Goal: Task Accomplishment & Management: Complete application form

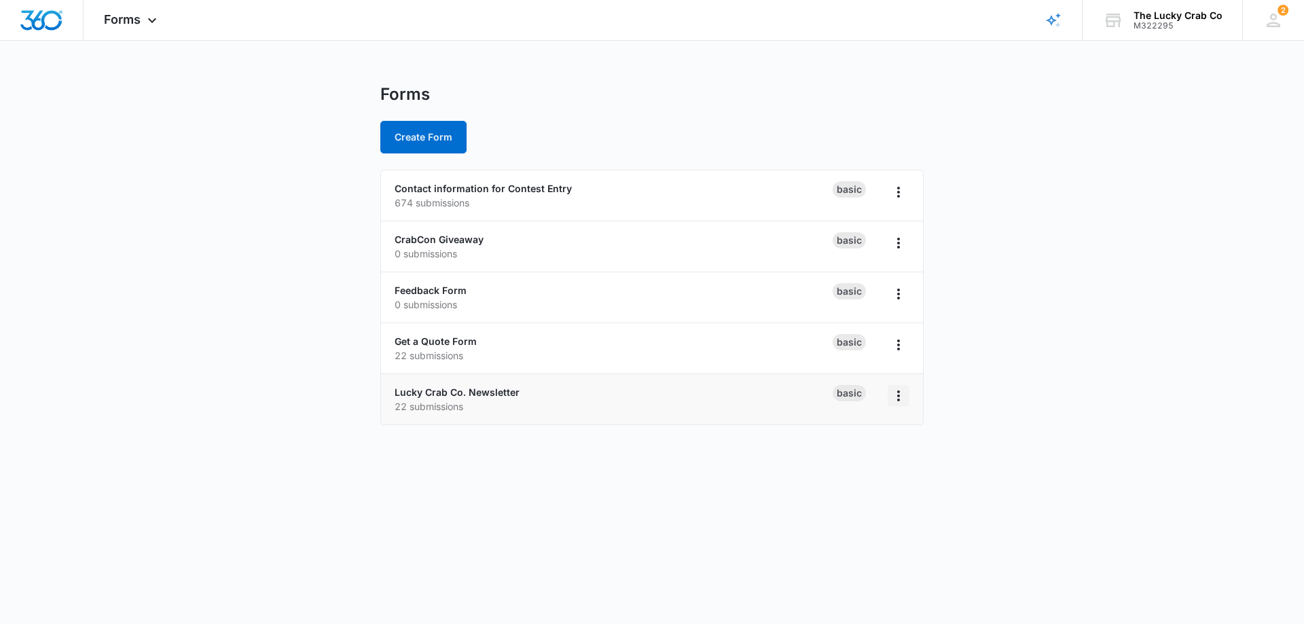
click at [897, 396] on icon "Overflow Menu" at bounding box center [898, 396] width 3 height 11
click at [301, 160] on main "Forms Create Form Contact information for Contest Entry 674 submissions Basic C…" at bounding box center [652, 262] width 1304 height 357
click at [154, 24] on icon at bounding box center [152, 24] width 16 height 16
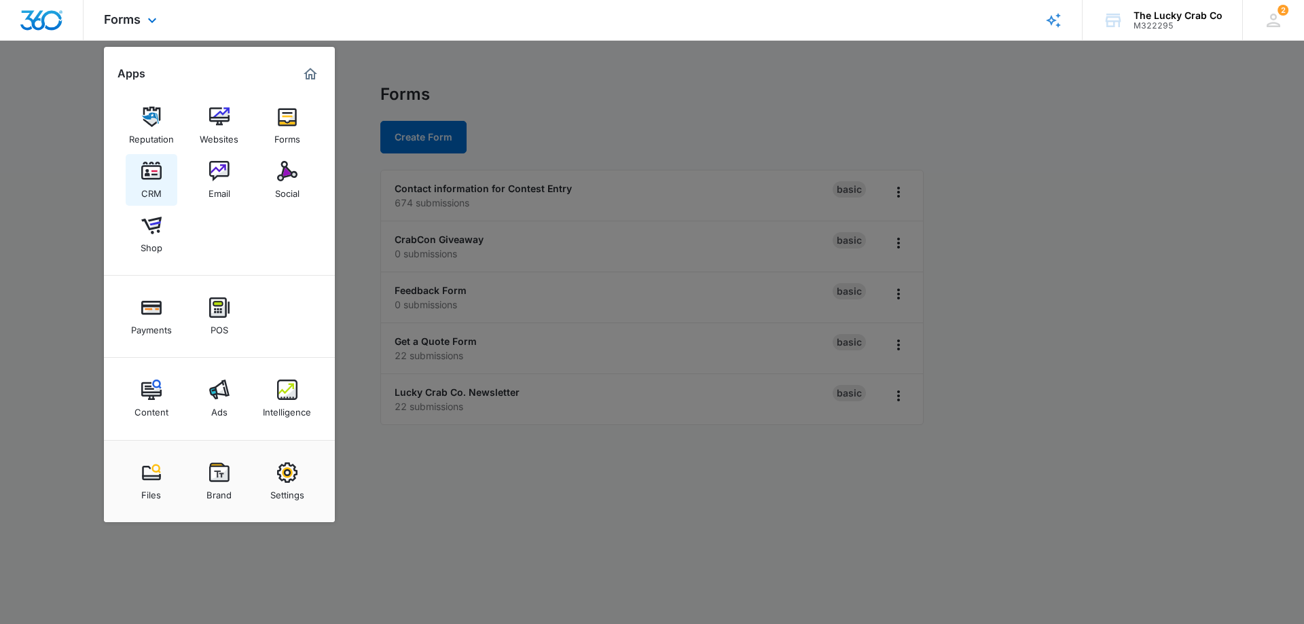
click at [153, 179] on img at bounding box center [151, 171] width 20 height 20
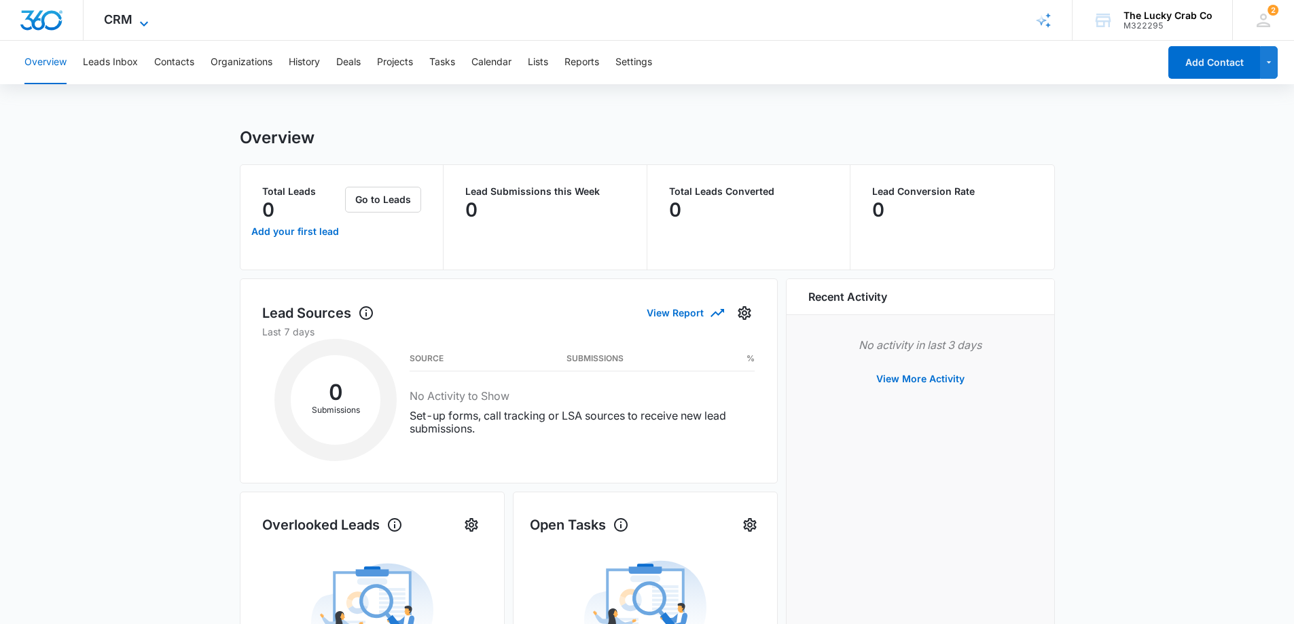
click at [143, 25] on icon at bounding box center [144, 23] width 8 height 5
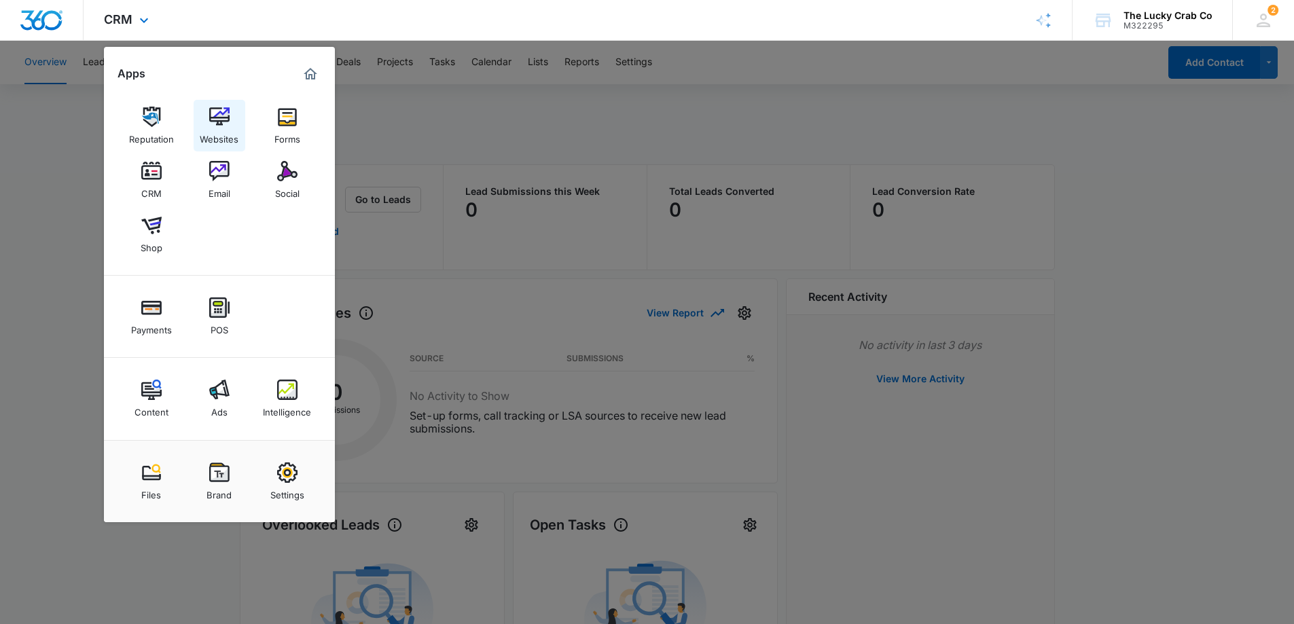
click at [219, 115] on img at bounding box center [219, 117] width 20 height 20
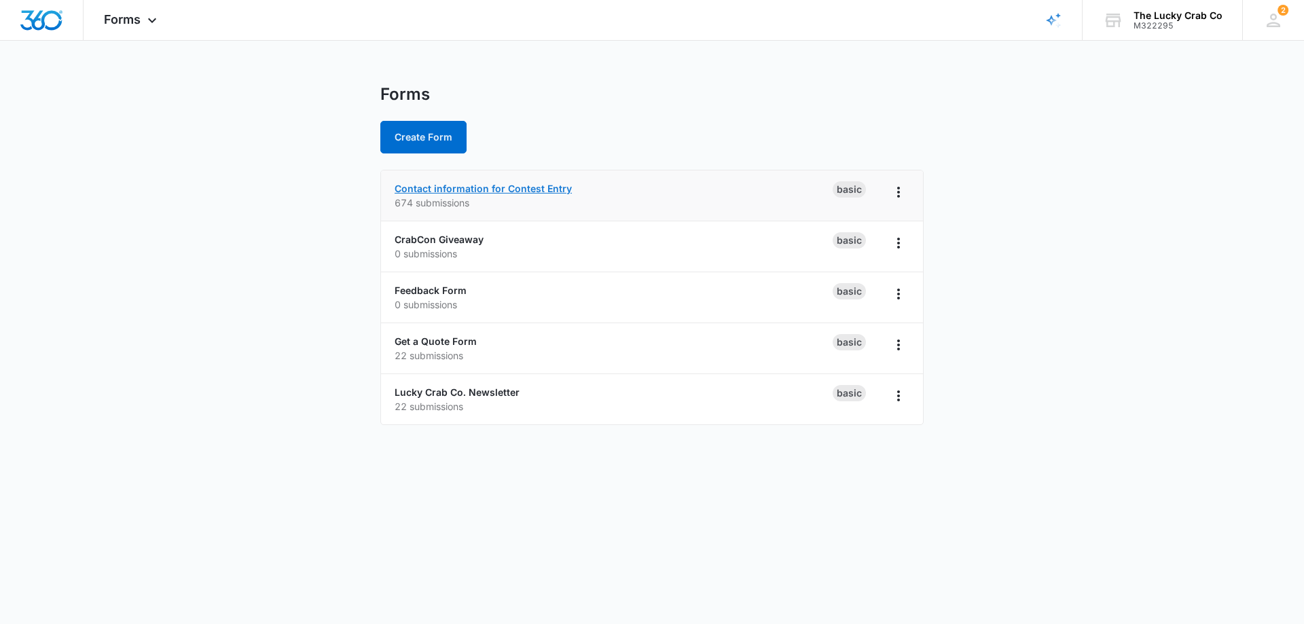
click at [497, 190] on link "Contact information for Contest Entry" at bounding box center [483, 189] width 177 height 12
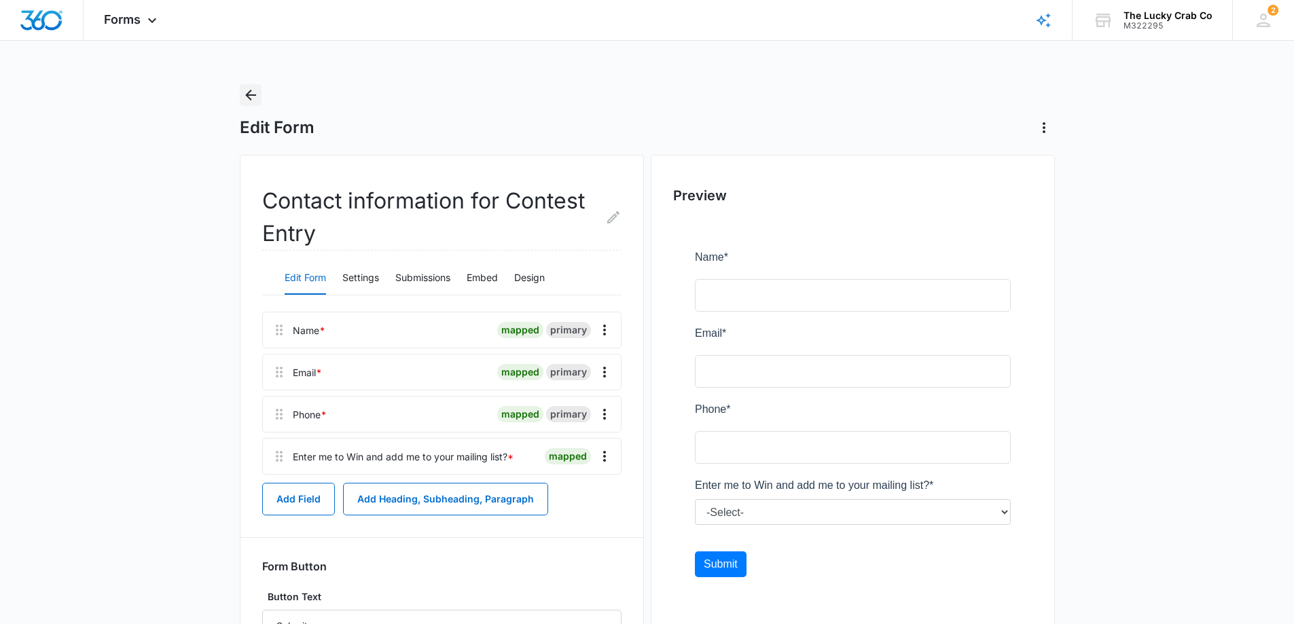
click at [253, 98] on icon "Back" at bounding box center [251, 95] width 16 height 16
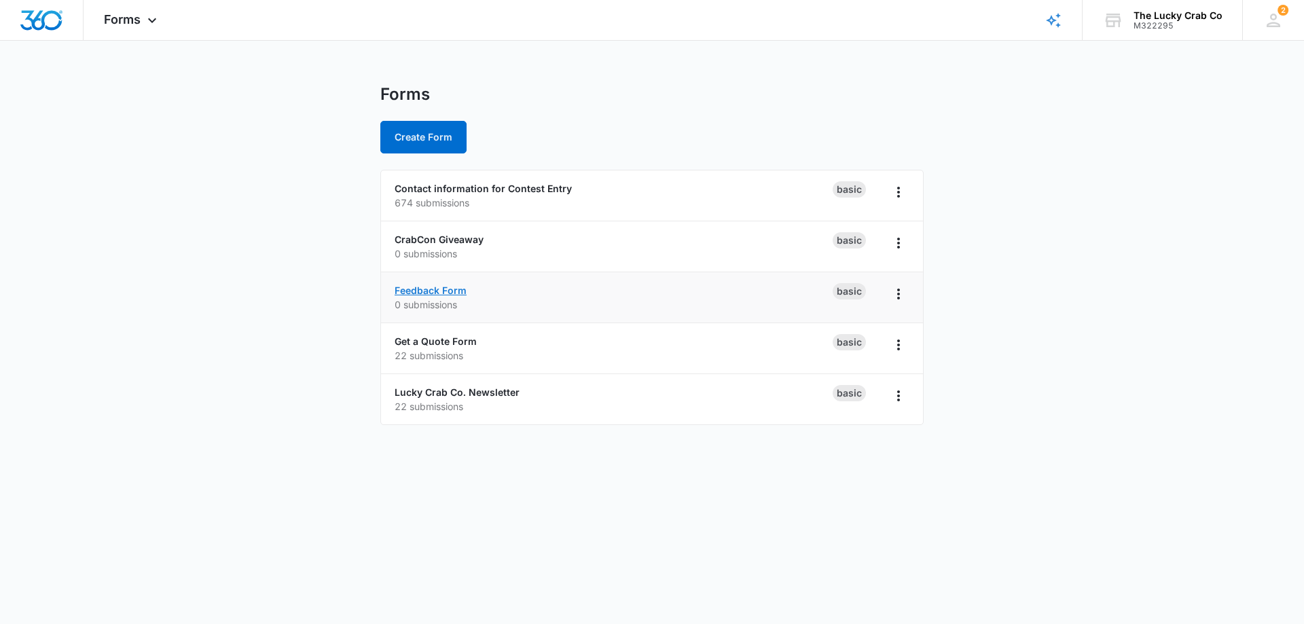
click at [444, 292] on link "Feedback Form" at bounding box center [431, 291] width 72 height 12
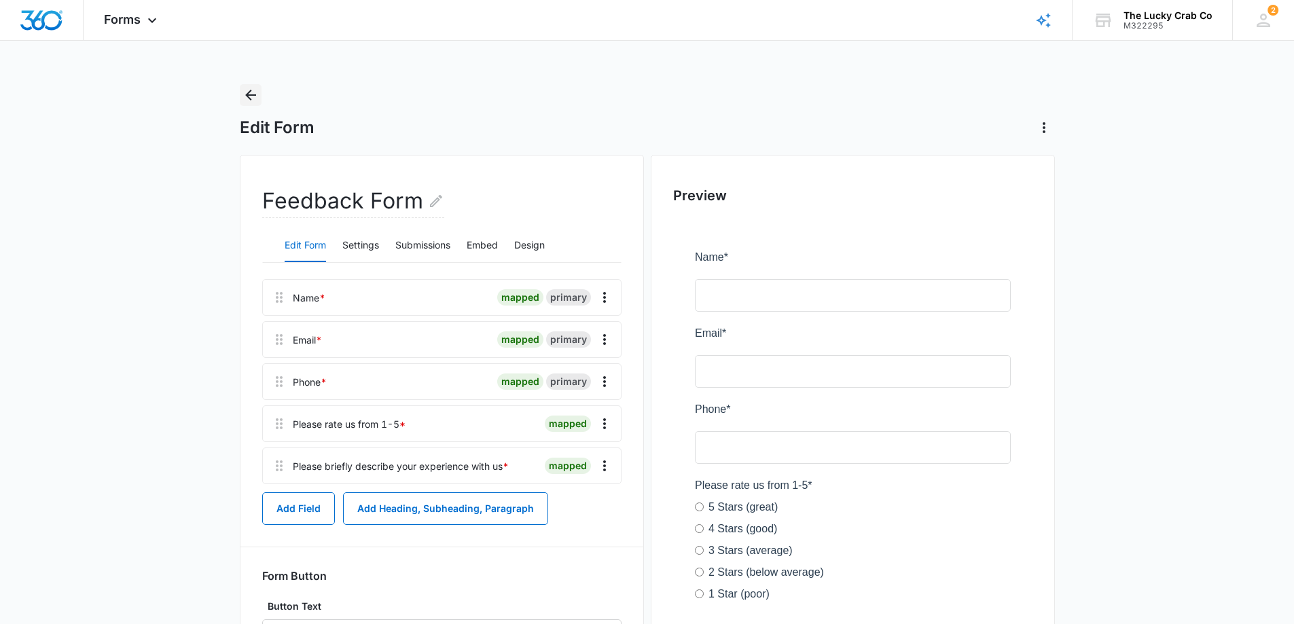
click at [246, 98] on icon "Back" at bounding box center [251, 95] width 16 height 16
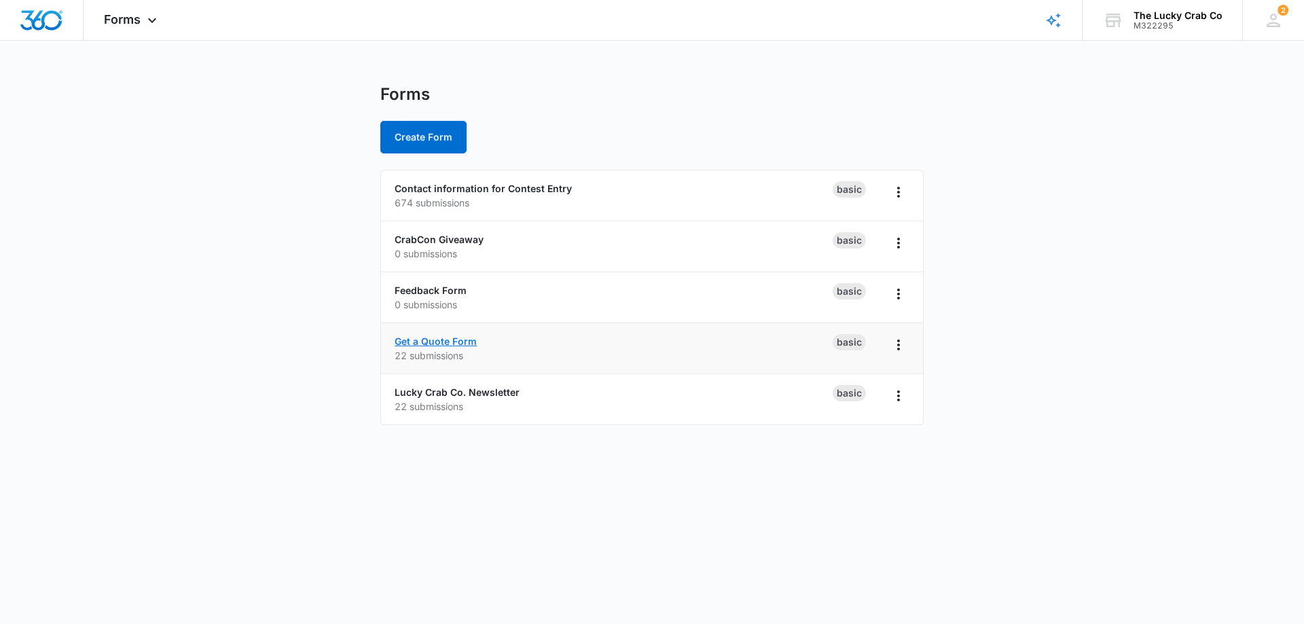
click at [439, 343] on link "Get a Quote Form" at bounding box center [436, 342] width 82 height 12
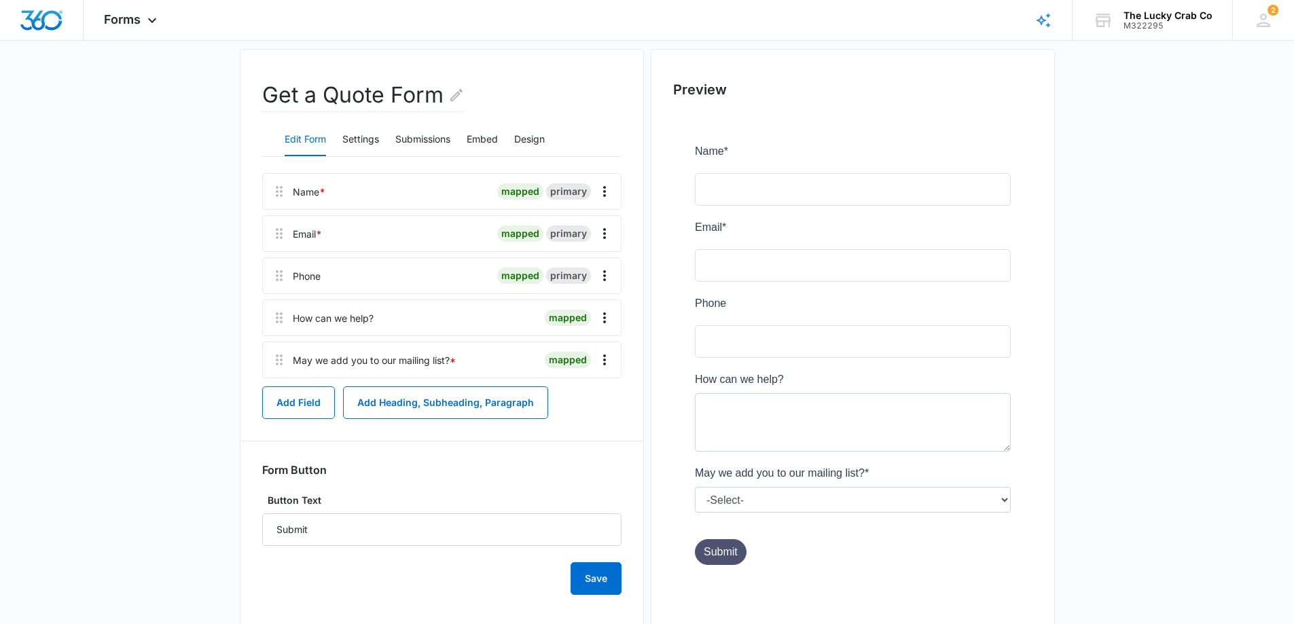
scroll to position [139, 0]
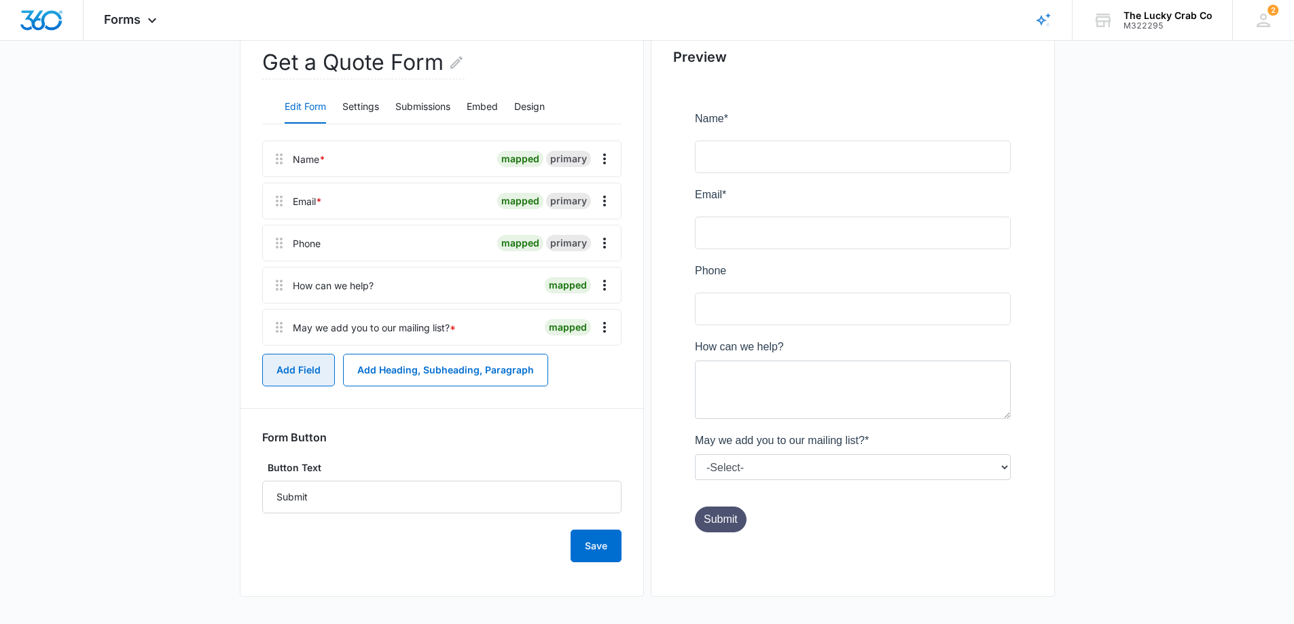
click at [300, 373] on button "Add Field" at bounding box center [298, 370] width 73 height 33
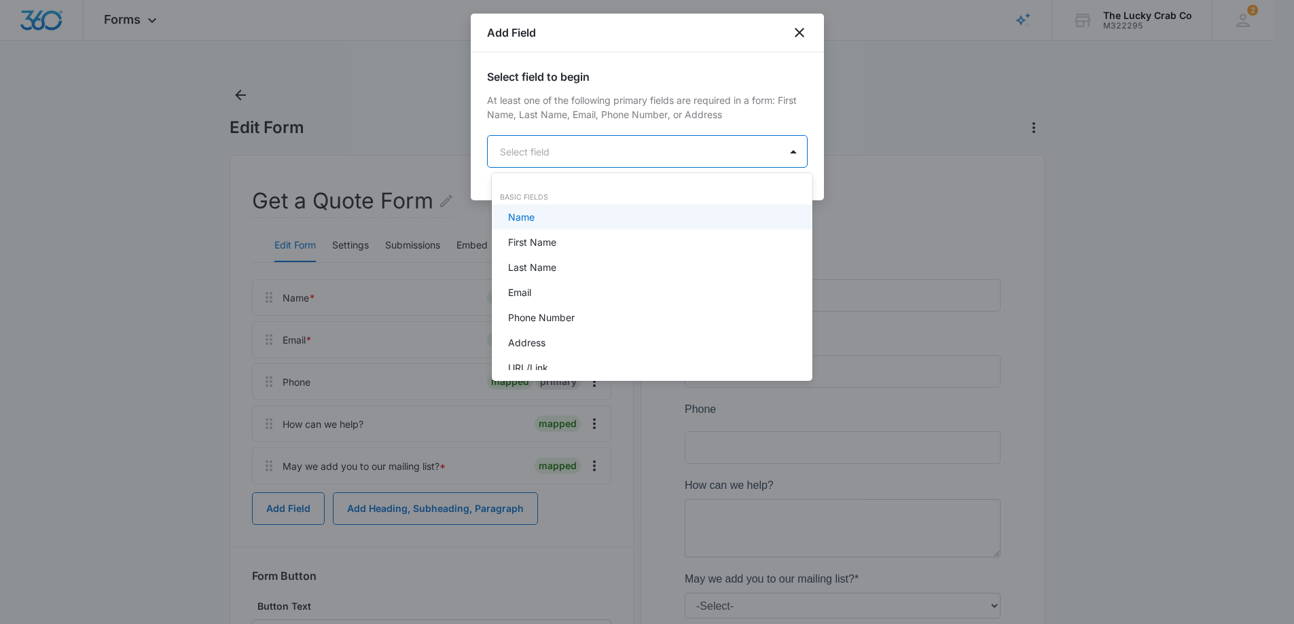
click at [618, 143] on body "Forms Apps Reputation Websites Forms CRM Email Social Shop Payments POS Content…" at bounding box center [647, 312] width 1294 height 624
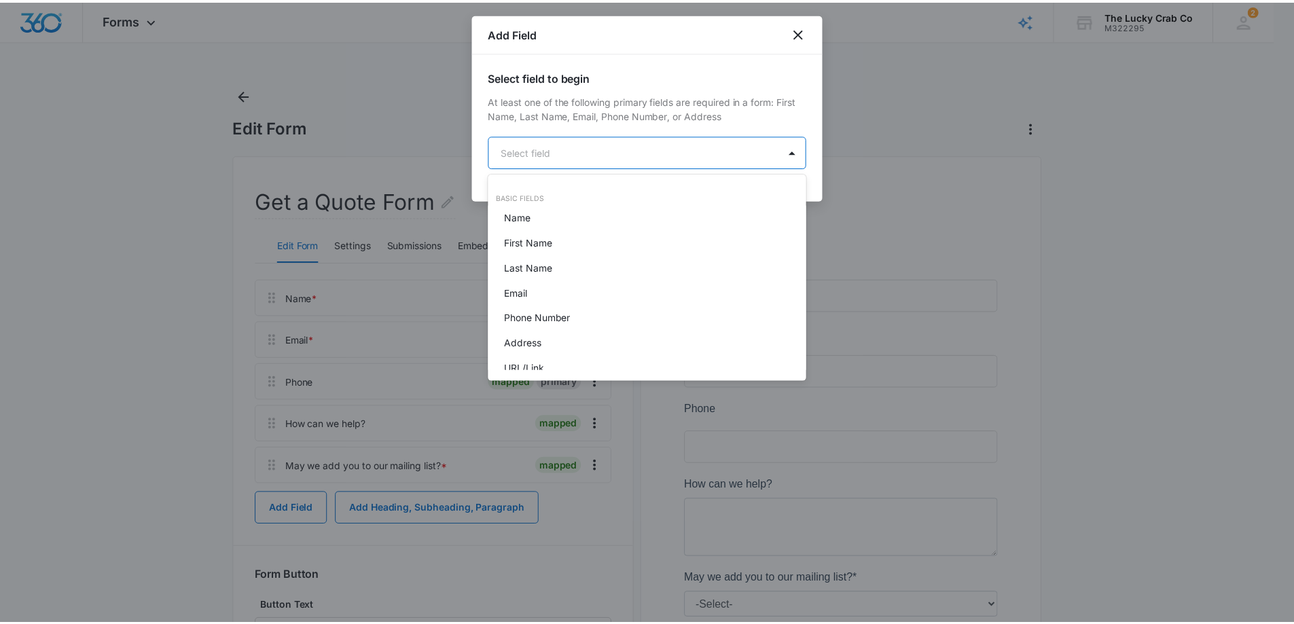
scroll to position [272, 0]
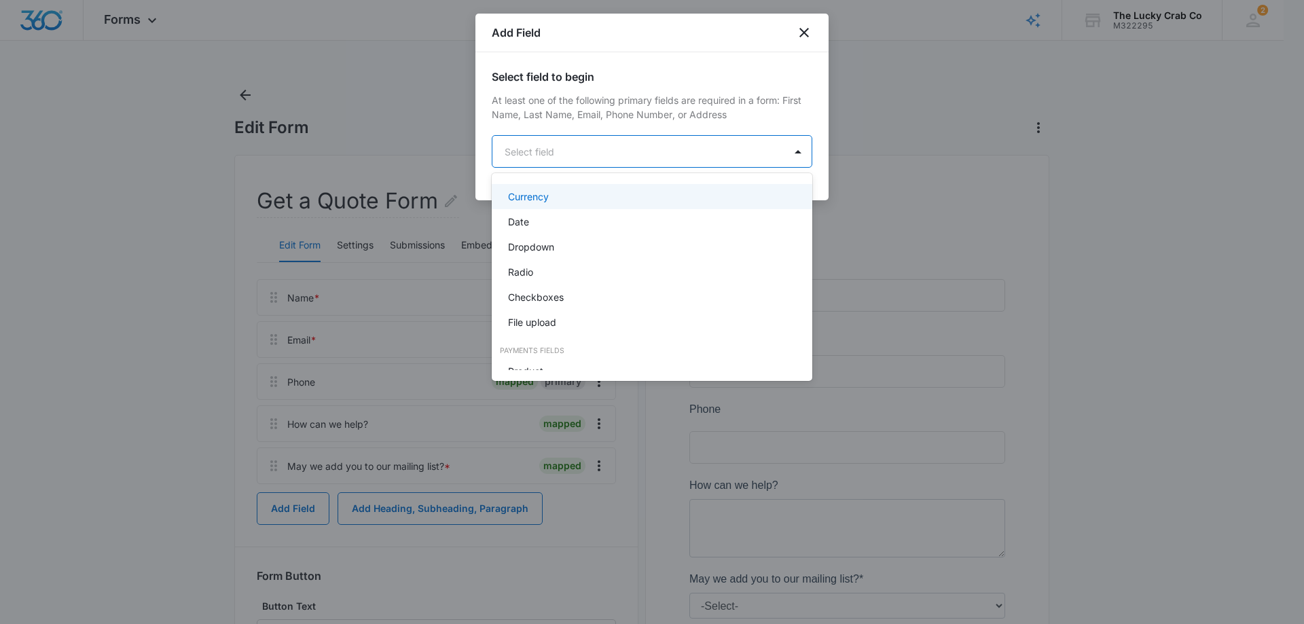
click at [809, 30] on div at bounding box center [652, 312] width 1304 height 624
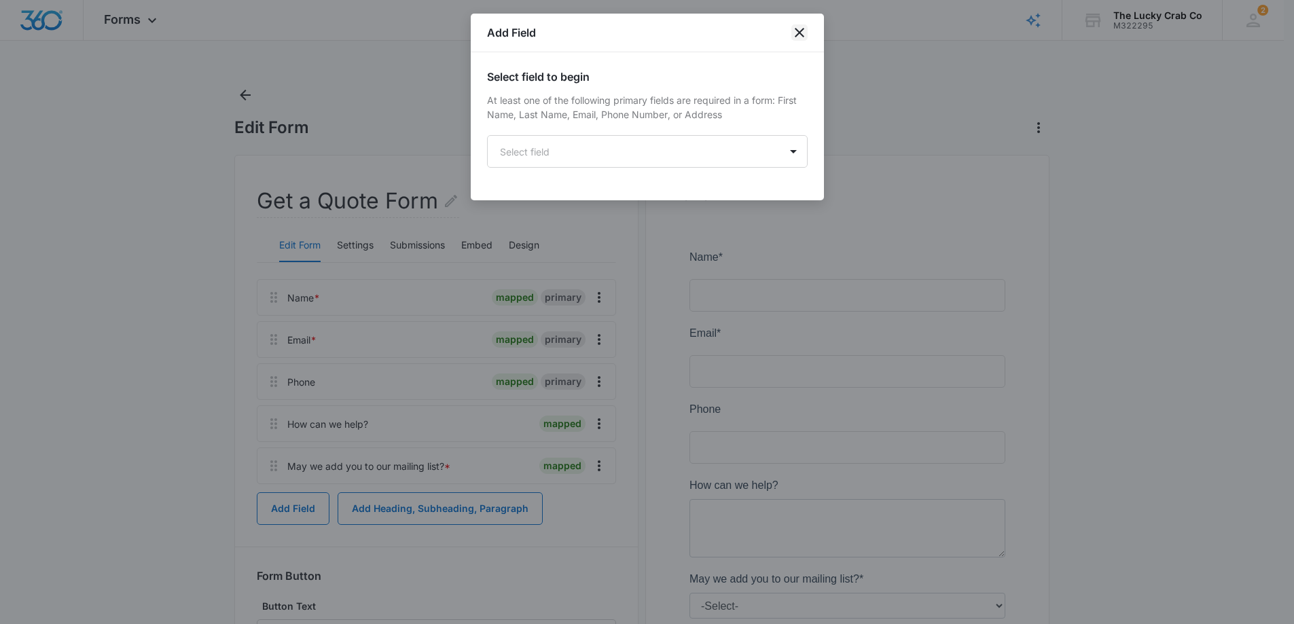
click at [799, 31] on icon "close" at bounding box center [799, 32] width 16 height 16
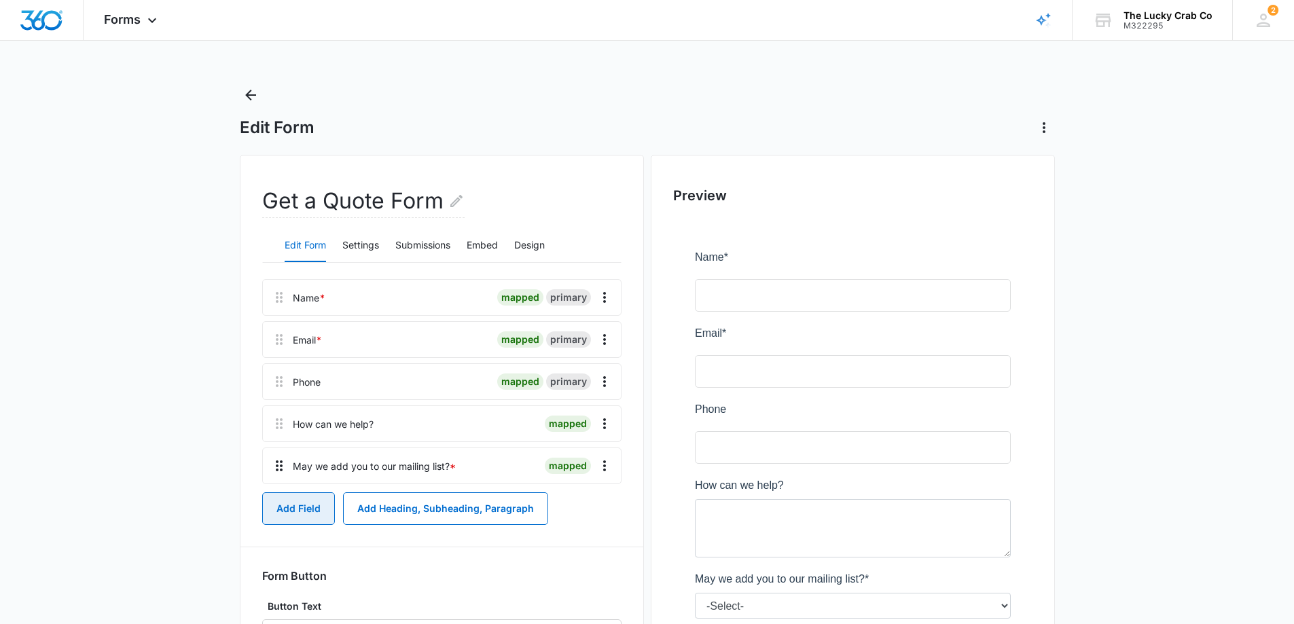
click at [276, 471] on icon at bounding box center [279, 466] width 16 height 16
click at [607, 466] on icon "Overflow Menu" at bounding box center [604, 466] width 16 height 16
click at [562, 500] on div "Edit" at bounding box center [568, 504] width 29 height 10
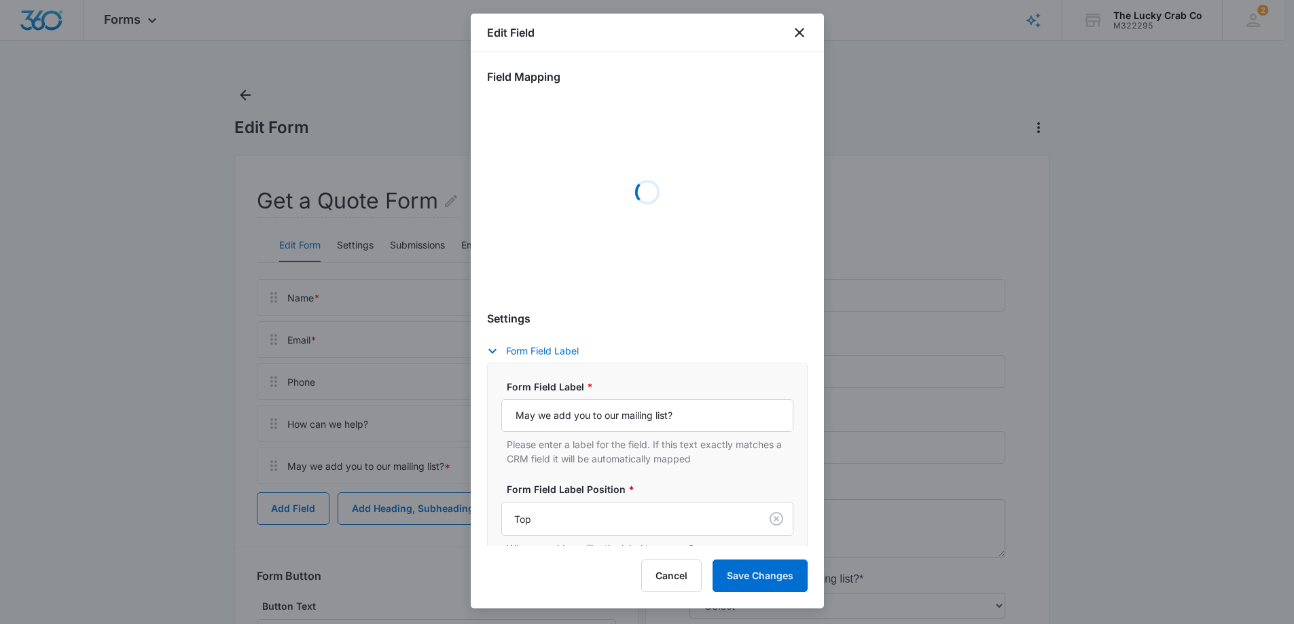
select select "333"
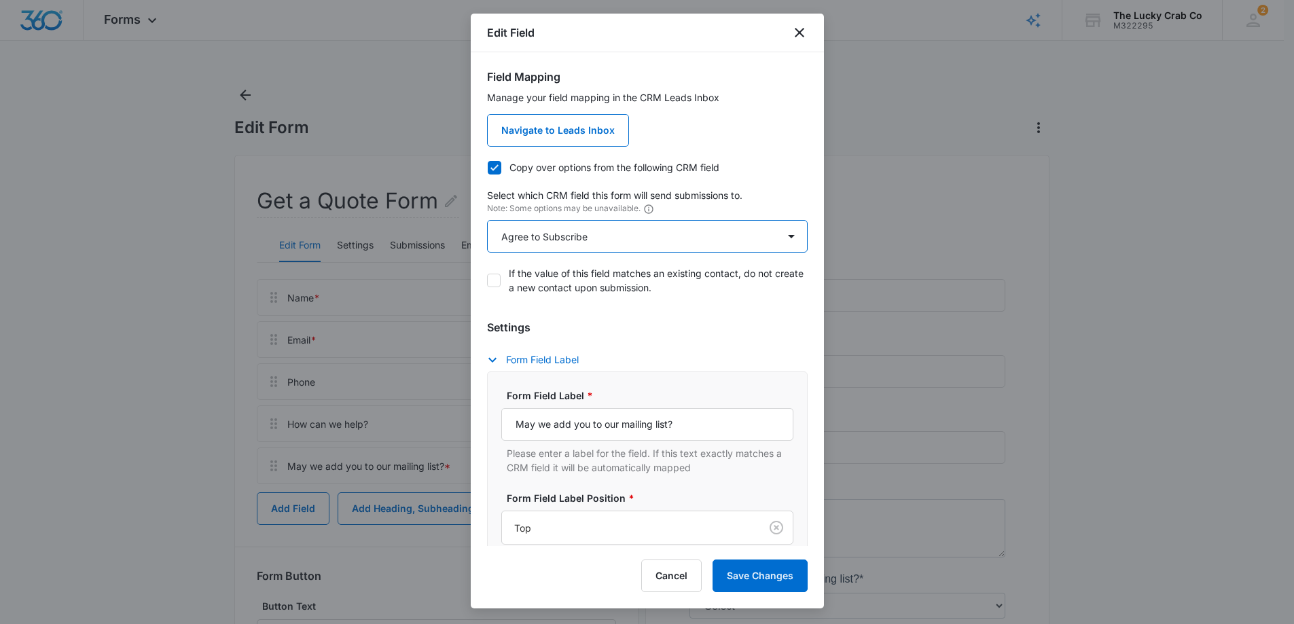
click at [780, 236] on select "Select An Option Select An Option Agree to Subscribe Best Way To Contact Qualif…" at bounding box center [647, 236] width 321 height 33
drag, startPoint x: 759, startPoint y: 128, endPoint x: 765, endPoint y: 103, distance: 25.9
click at [759, 128] on div "Manage your field mapping in the CRM Leads Inbox Navigate to Leads Inbox" at bounding box center [647, 118] width 321 height 56
click at [799, 31] on icon "close" at bounding box center [799, 32] width 16 height 16
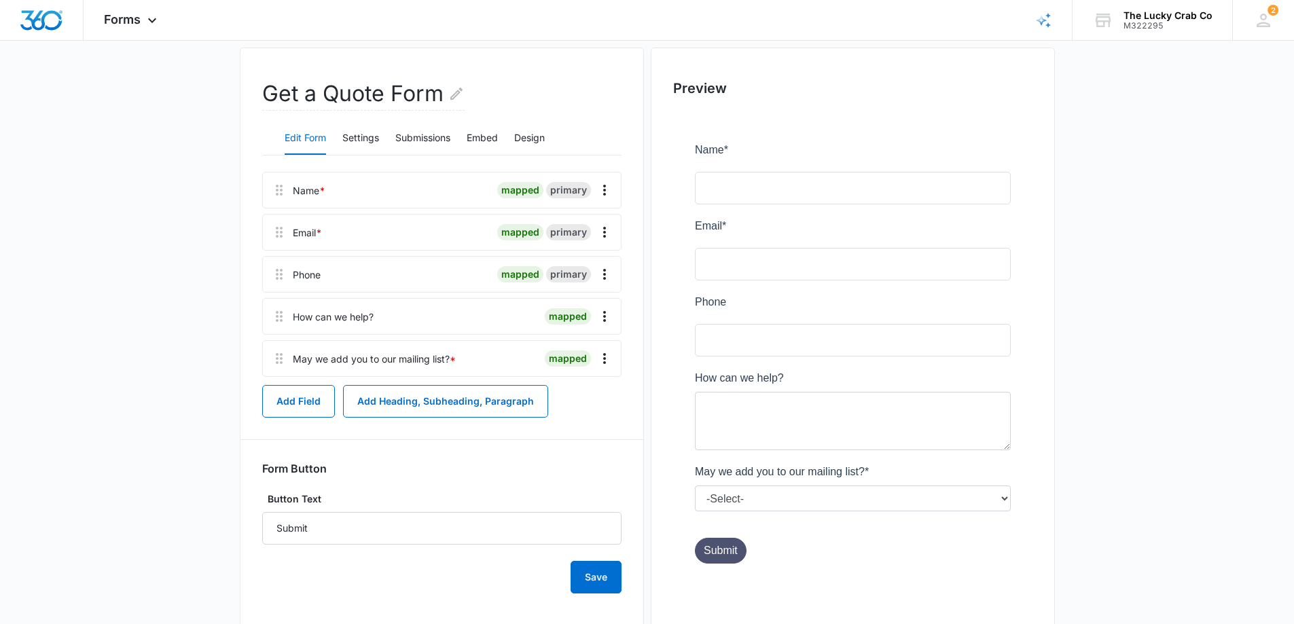
scroll to position [139, 0]
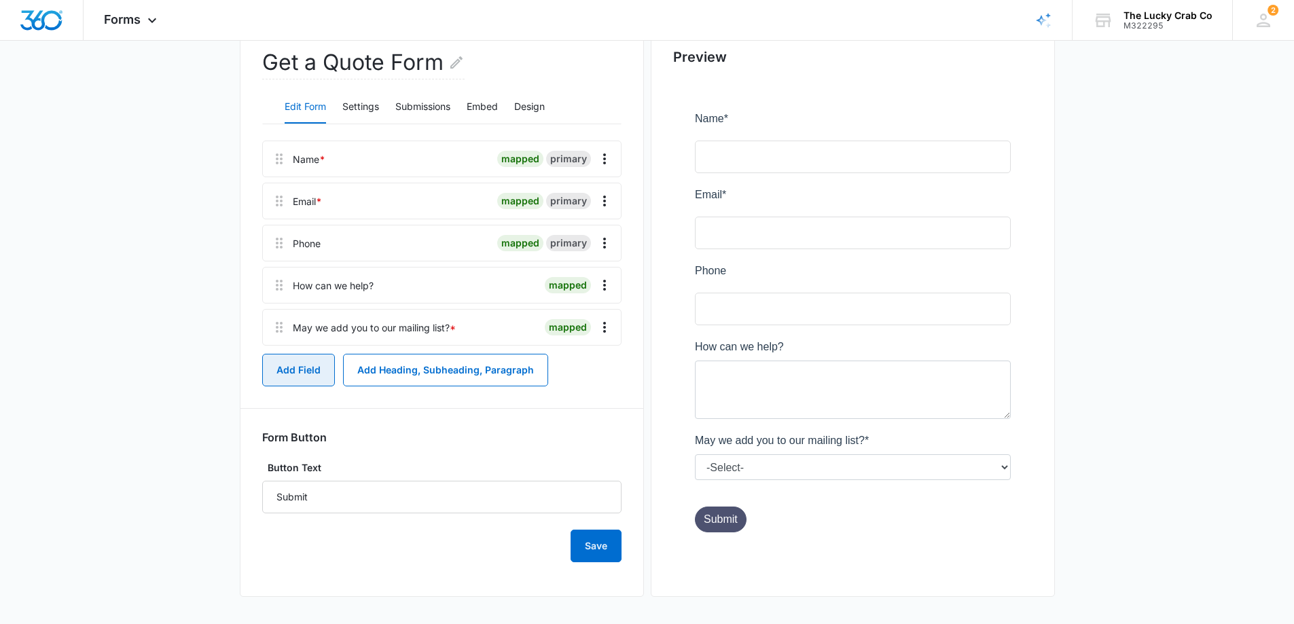
click at [296, 365] on button "Add Field" at bounding box center [298, 370] width 73 height 33
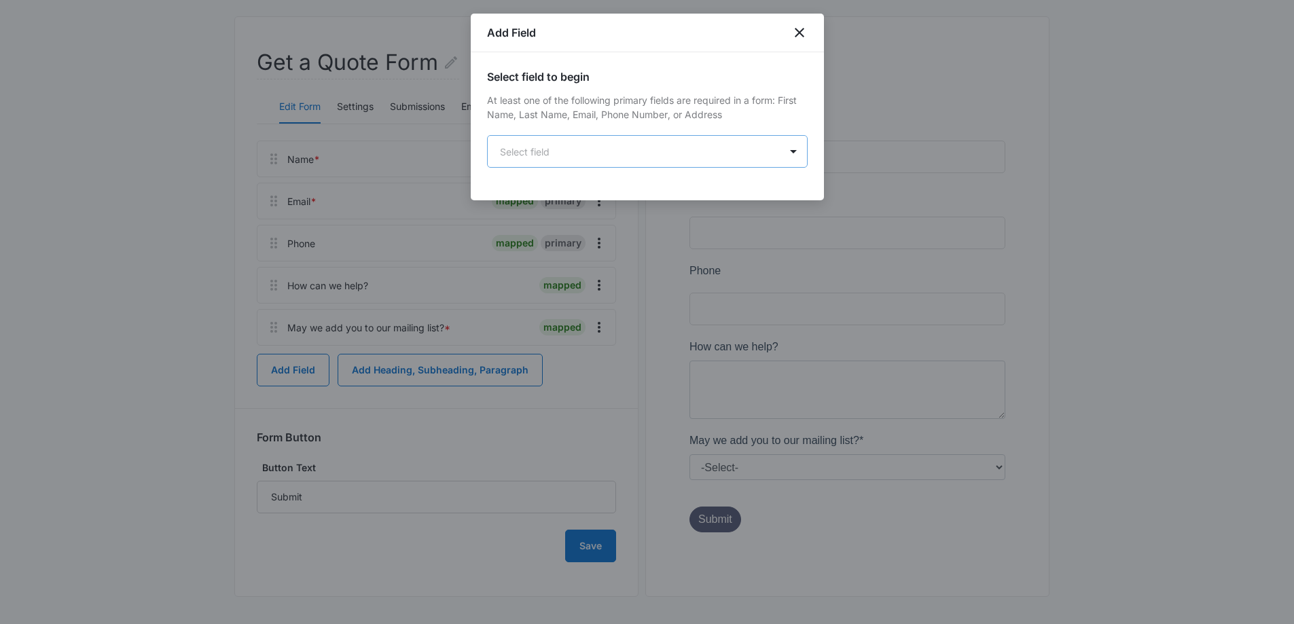
click at [630, 156] on body "Forms Apps Reputation Websites Forms CRM Email Social Shop Payments POS Content…" at bounding box center [647, 242] width 1294 height 763
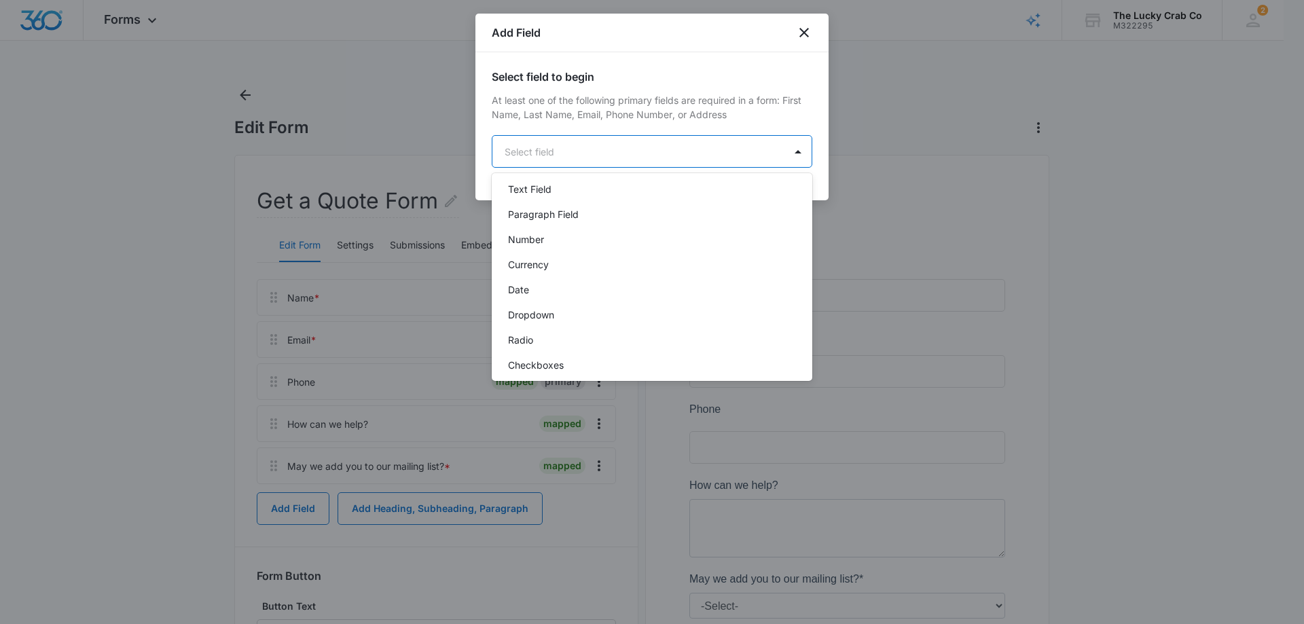
scroll to position [223, 0]
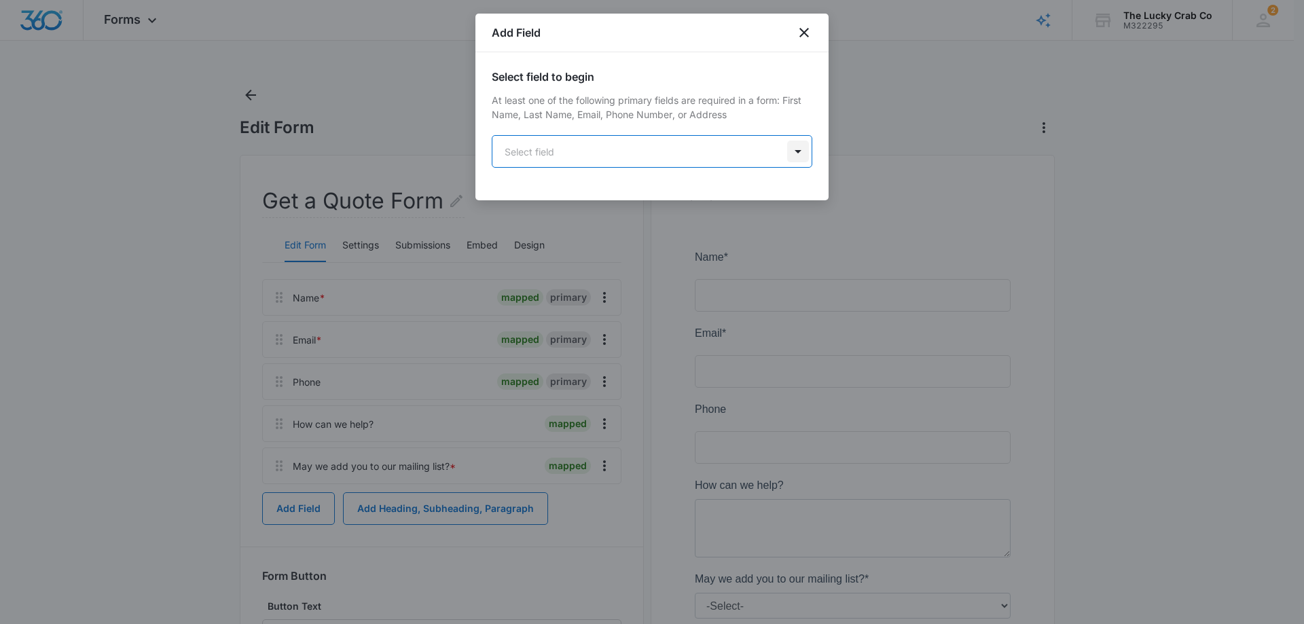
click at [798, 151] on body "Forms Apps Reputation Websites Forms CRM Email Social Shop Payments POS Content…" at bounding box center [652, 381] width 1304 height 763
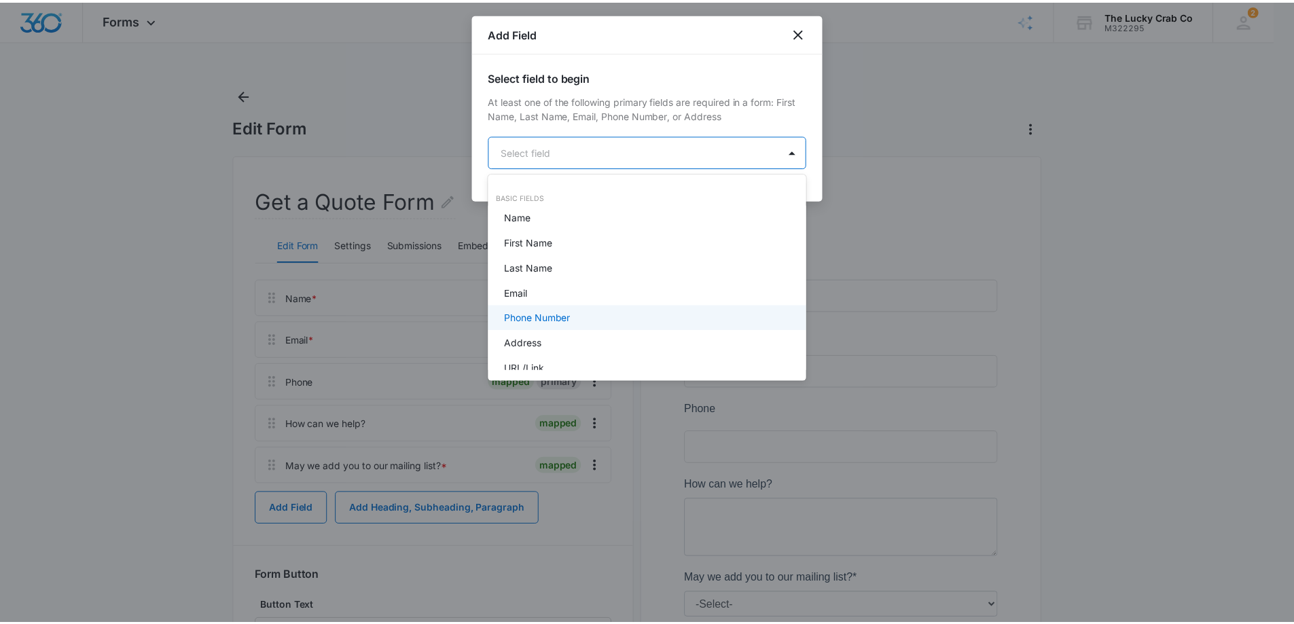
scroll to position [272, 0]
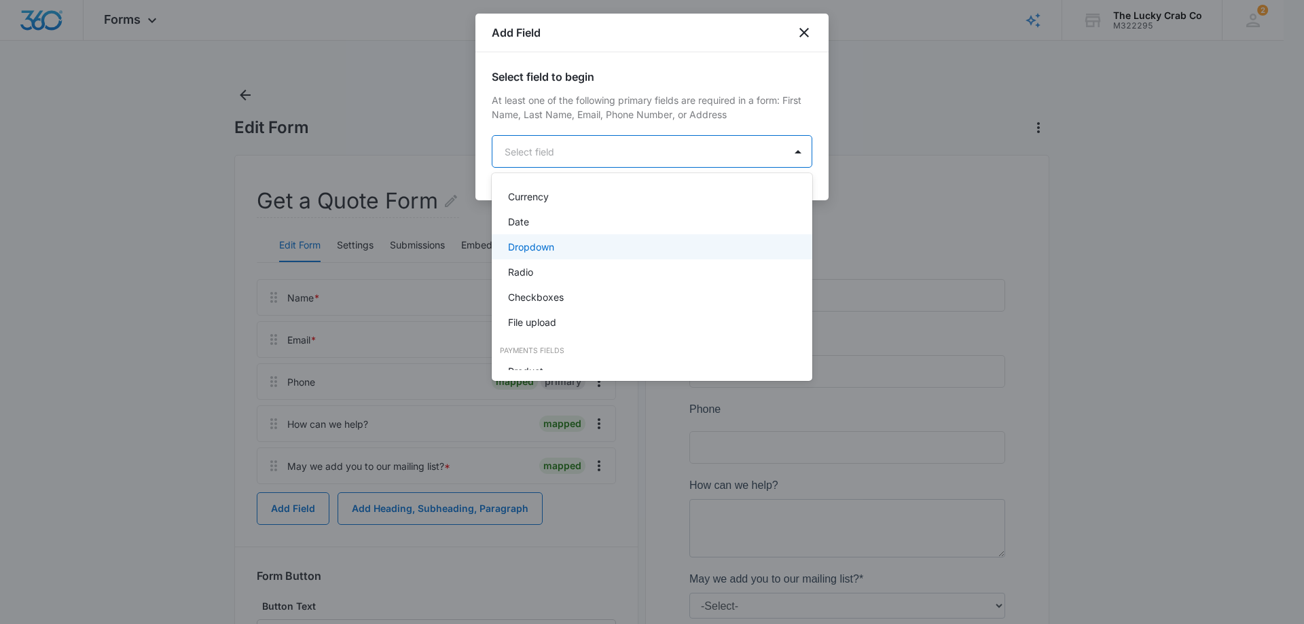
click at [547, 245] on p "Dropdown" at bounding box center [531, 247] width 46 height 14
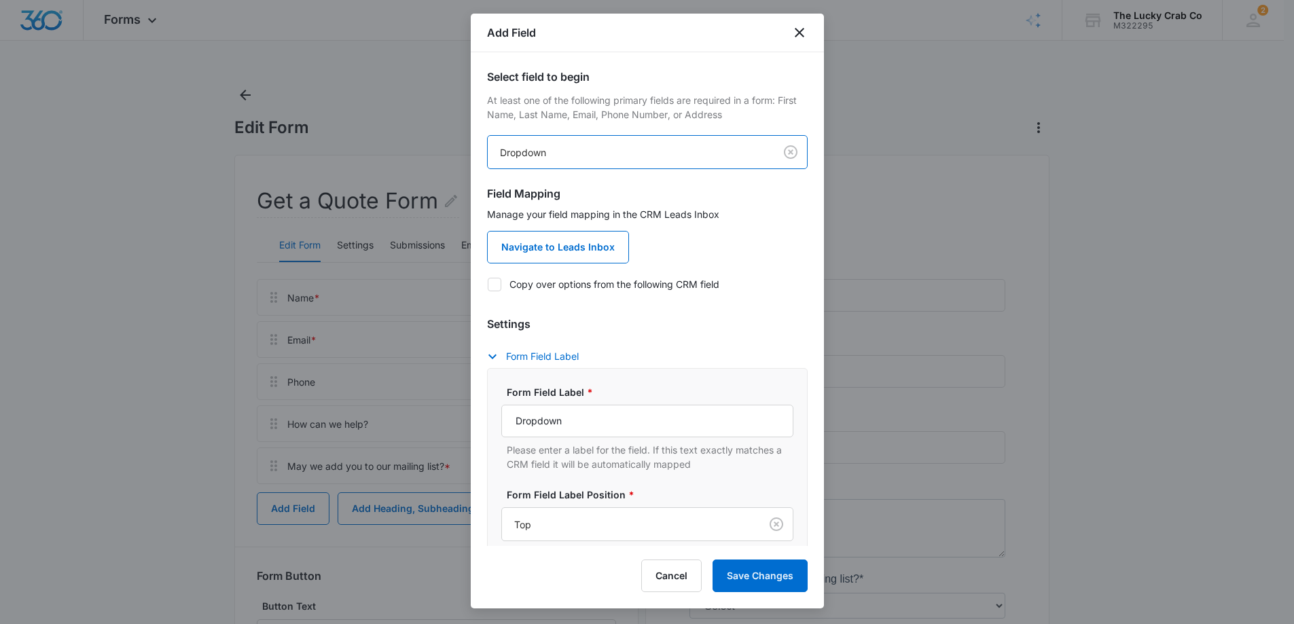
click at [545, 285] on label "Copy over options from the following CRM field" at bounding box center [647, 284] width 321 height 14
click at [488, 285] on input "Copy over options from the following CRM field" at bounding box center [487, 284] width 1 height 1
checkbox input "true"
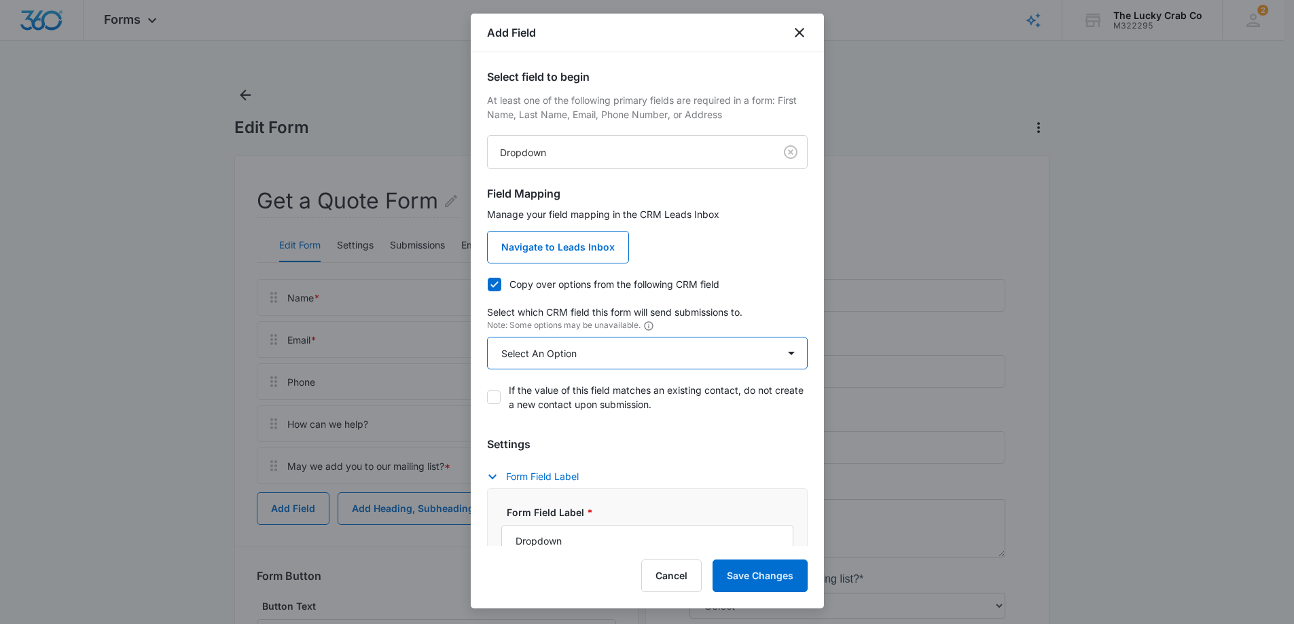
click at [592, 360] on select "Select An Option Select An Option Best Way To Contact Qualifying Status" at bounding box center [647, 353] width 321 height 33
click at [596, 351] on select "Select An Option Select An Option Best Way To Contact Qualifying Status" at bounding box center [647, 353] width 321 height 33
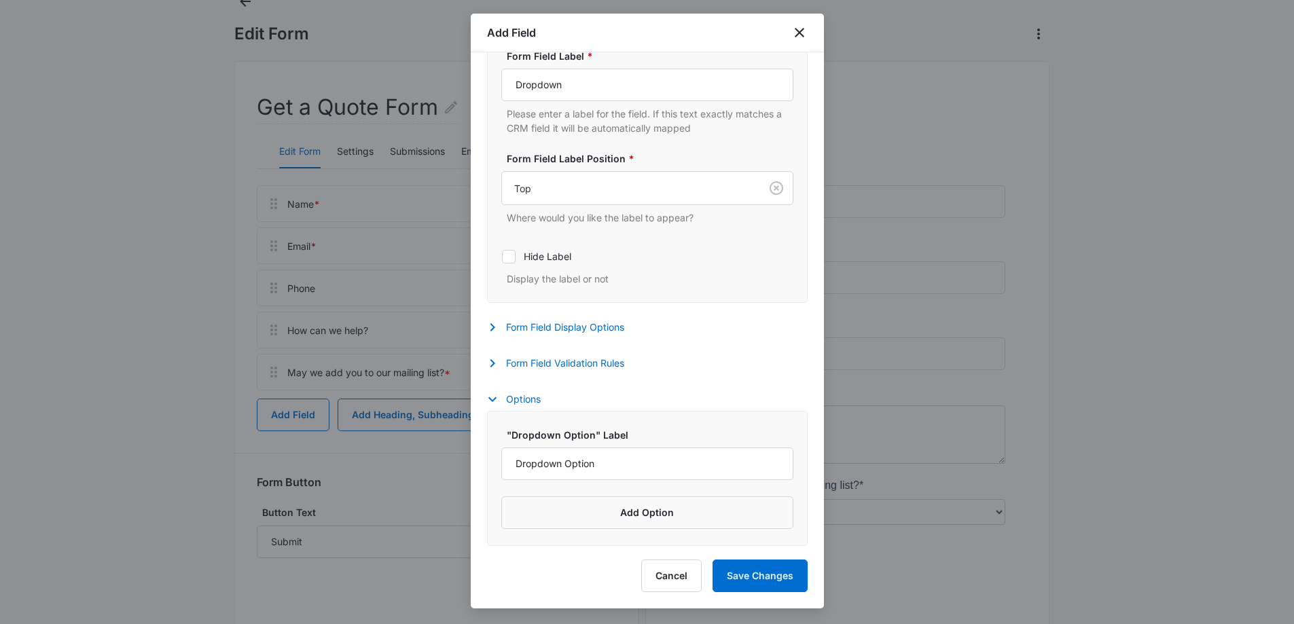
scroll to position [139, 0]
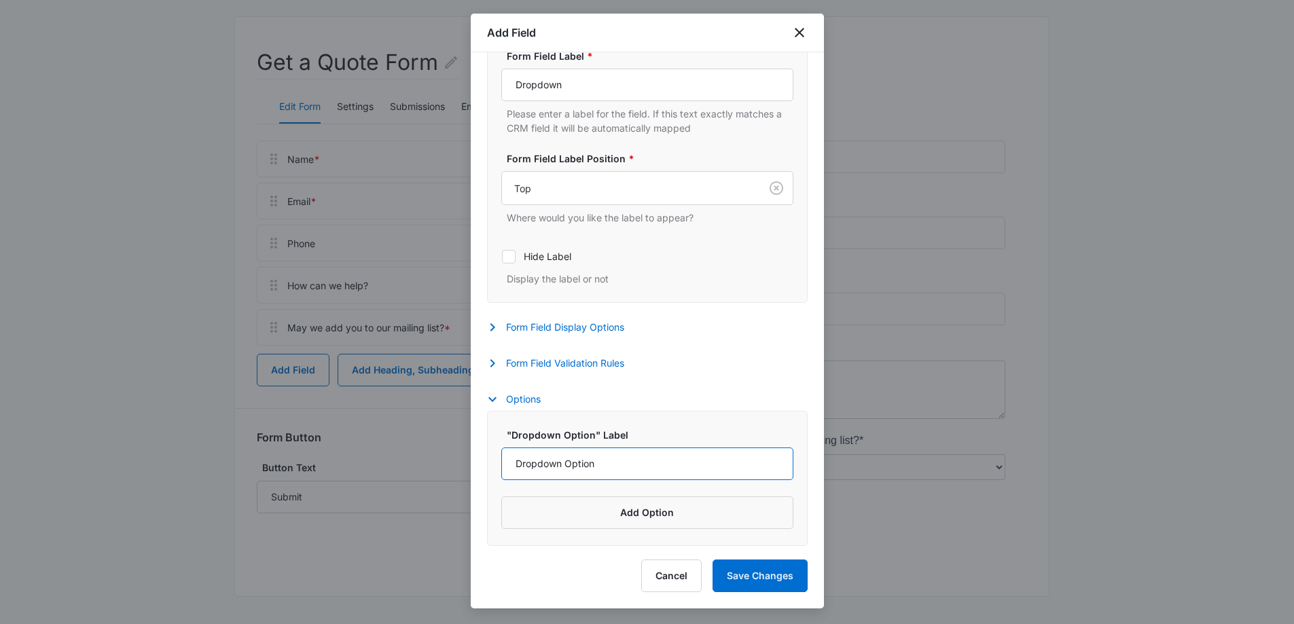
click at [577, 470] on input "Dropdown Option" at bounding box center [647, 464] width 292 height 33
drag, startPoint x: 634, startPoint y: 463, endPoint x: 480, endPoint y: 461, distance: 154.2
click at [480, 461] on div "Select field to begin At least one of the following primary fields are required…" at bounding box center [647, 299] width 353 height 494
type input "Yes"
click at [645, 515] on button "Add Option" at bounding box center [647, 513] width 292 height 33
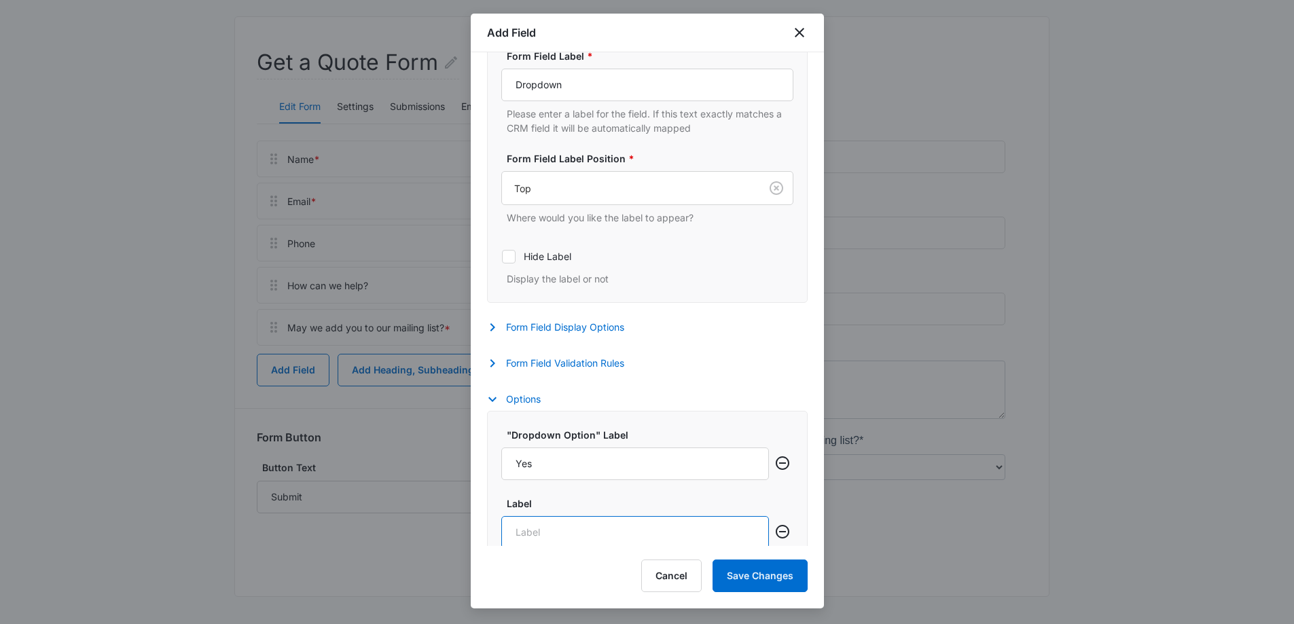
click at [565, 531] on input "Label" at bounding box center [635, 532] width 268 height 33
type input "No"
click at [594, 577] on div "Cancel Save Changes" at bounding box center [647, 576] width 321 height 33
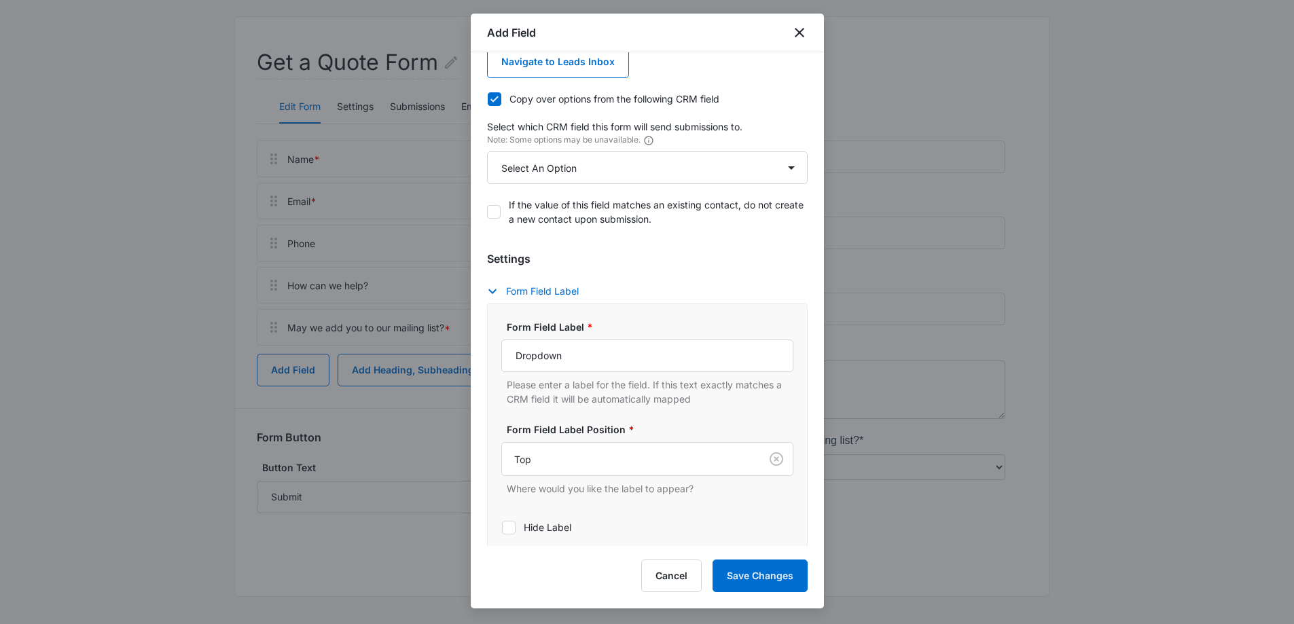
scroll to position [185, 0]
click at [668, 165] on select "Select An Option Select An Option Best Way To Contact Qualifying Status" at bounding box center [647, 168] width 321 height 33
click at [772, 117] on div "Manage your field mapping in the CRM Leads Inbox Navigate to Leads Inbox Copy o…" at bounding box center [647, 128] width 321 height 213
click at [770, 573] on button "Save Changes" at bounding box center [760, 576] width 95 height 33
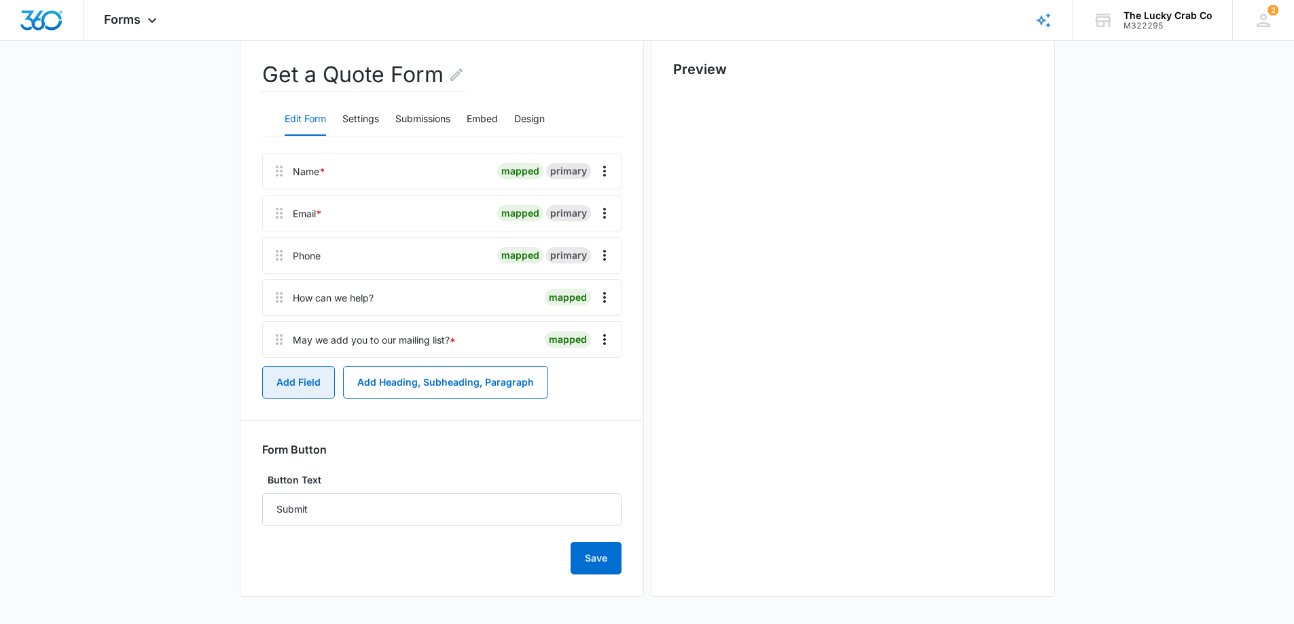
scroll to position [0, 0]
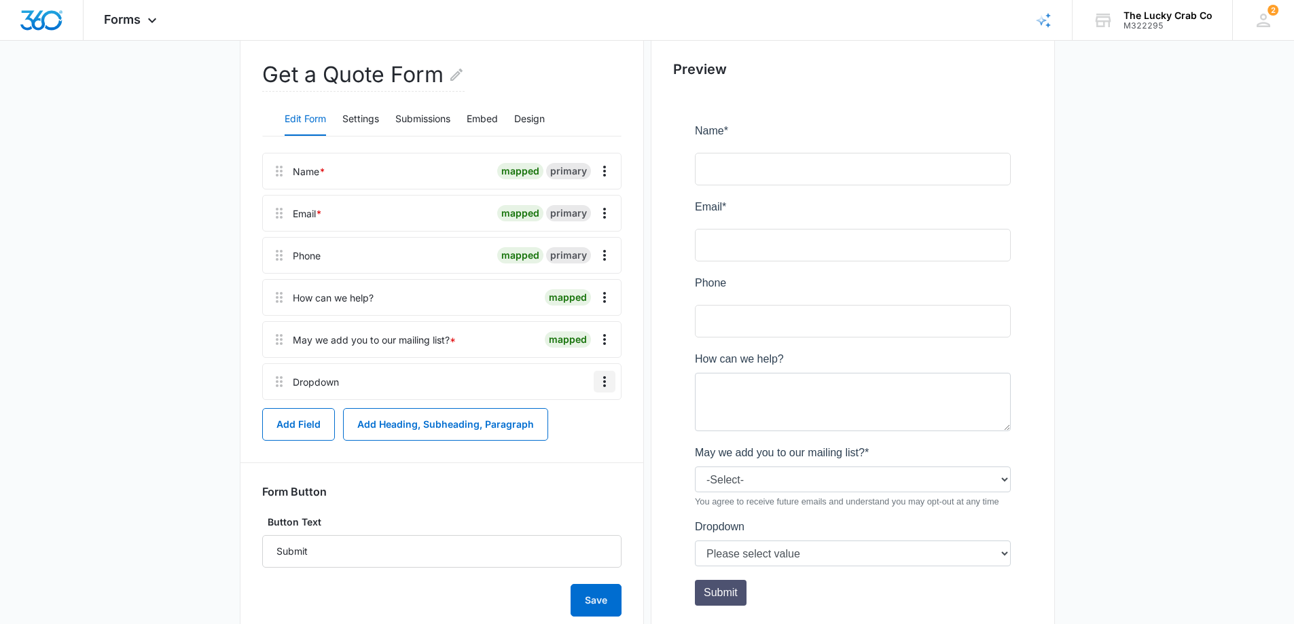
click at [604, 377] on icon "Overflow Menu" at bounding box center [604, 381] width 3 height 11
click at [573, 419] on div "Edit" at bounding box center [568, 420] width 29 height 10
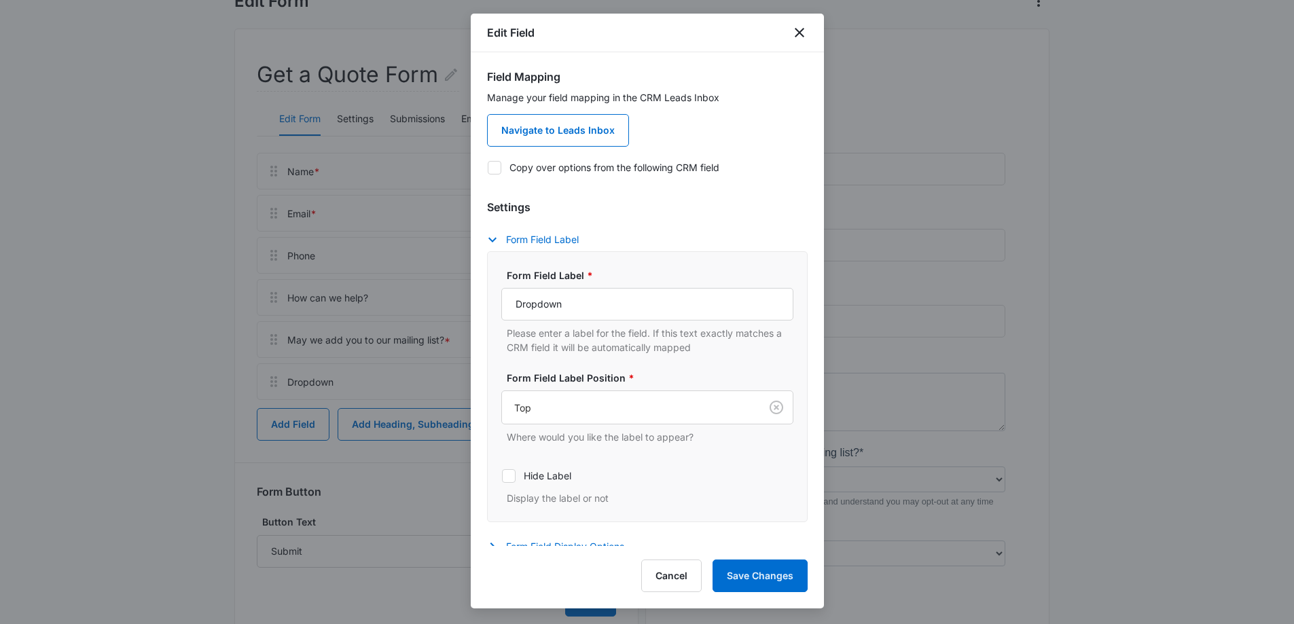
click at [495, 171] on icon at bounding box center [494, 168] width 12 height 12
click at [488, 168] on input "Copy over options from the following CRM field" at bounding box center [487, 167] width 1 height 1
checkbox input "true"
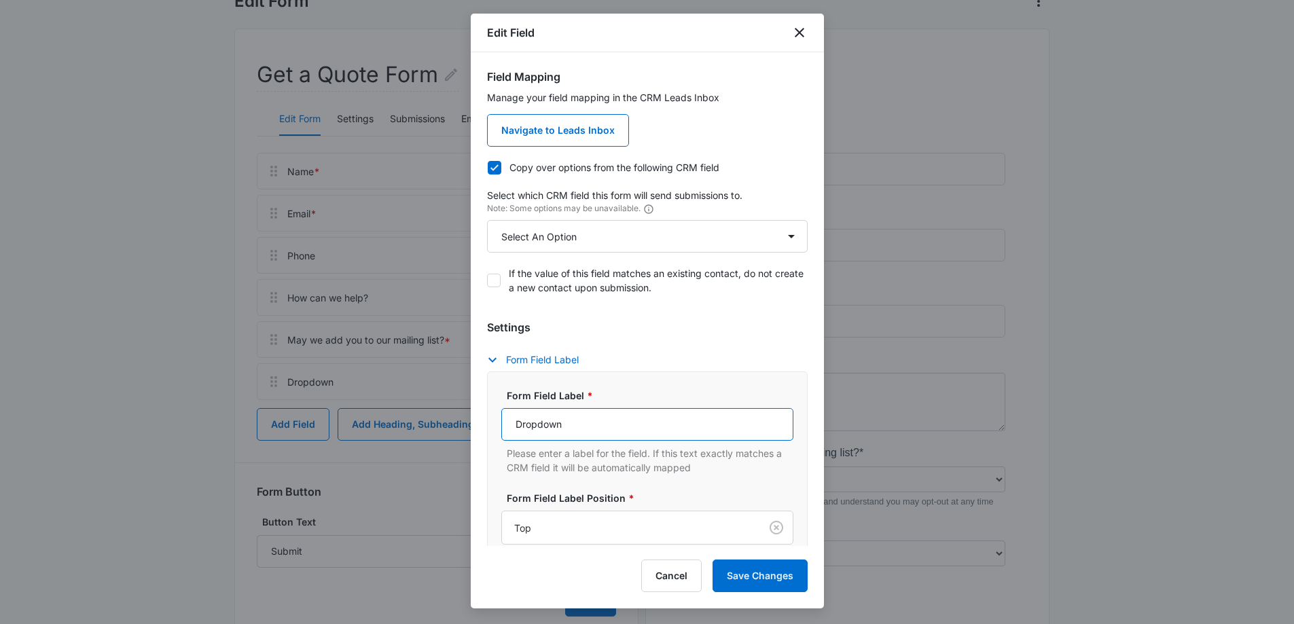
click at [539, 427] on input "Dropdown" at bounding box center [647, 424] width 292 height 33
click at [539, 426] on input "Dropdown" at bounding box center [647, 424] width 292 height 33
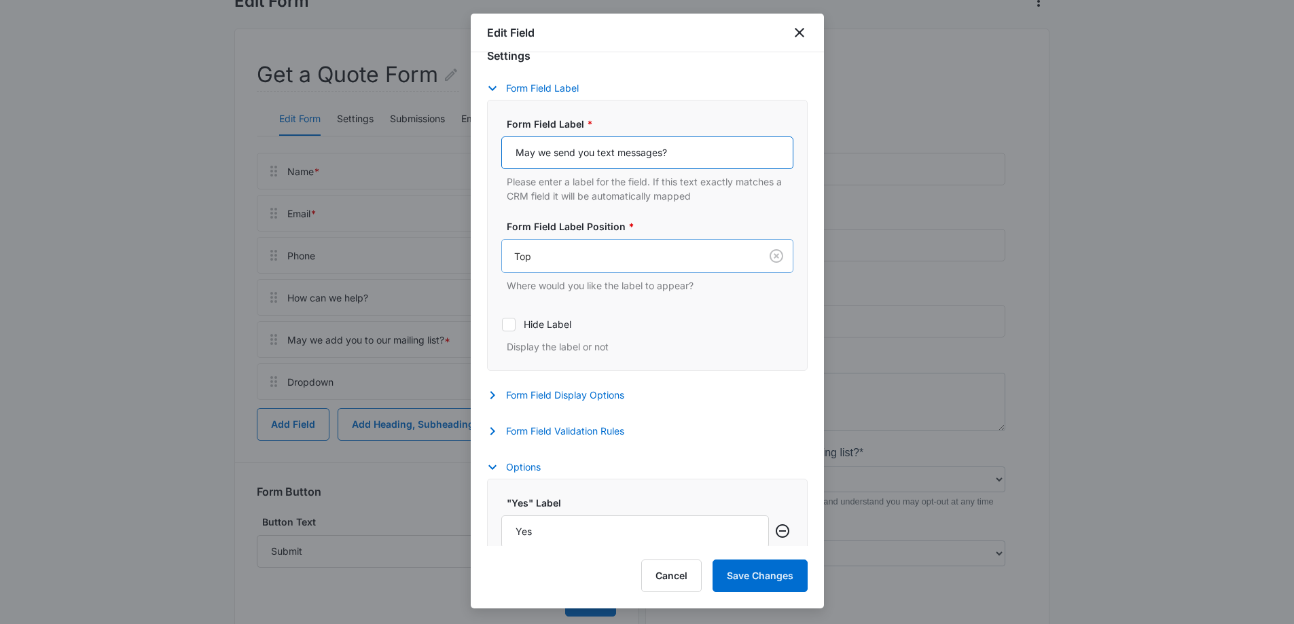
type input "May we send you text messages?"
click at [569, 270] on div "Top" at bounding box center [631, 256] width 258 height 31
click at [586, 262] on div at bounding box center [628, 256] width 228 height 17
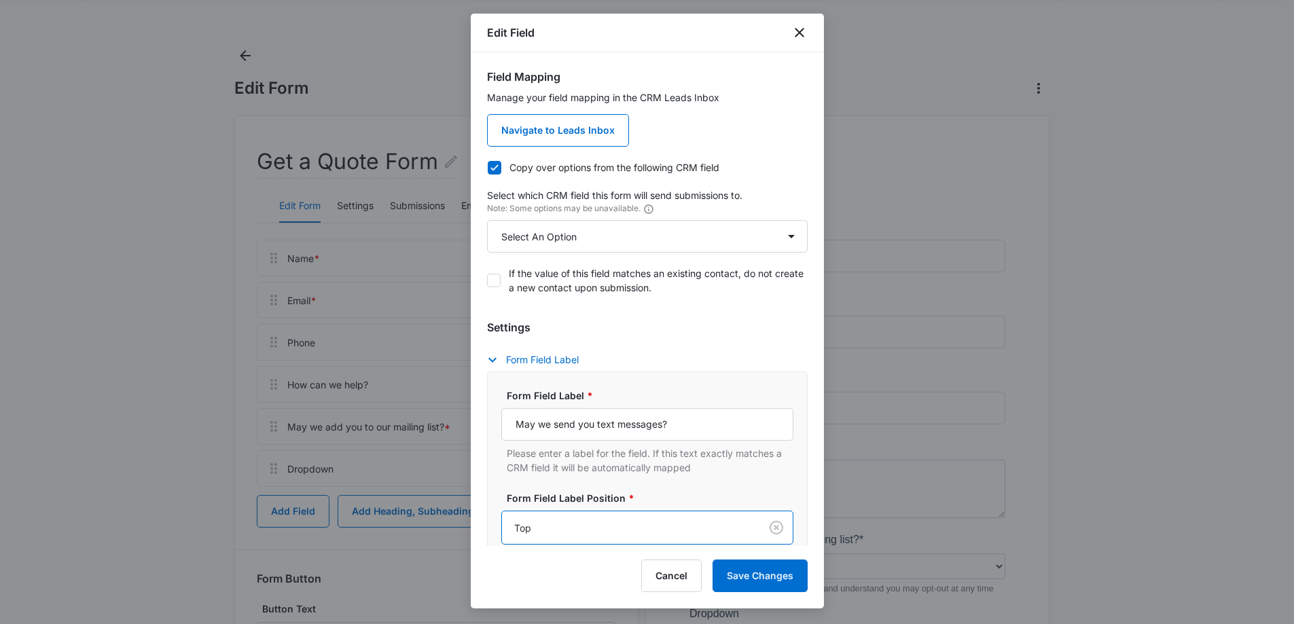
scroll to position [0, 0]
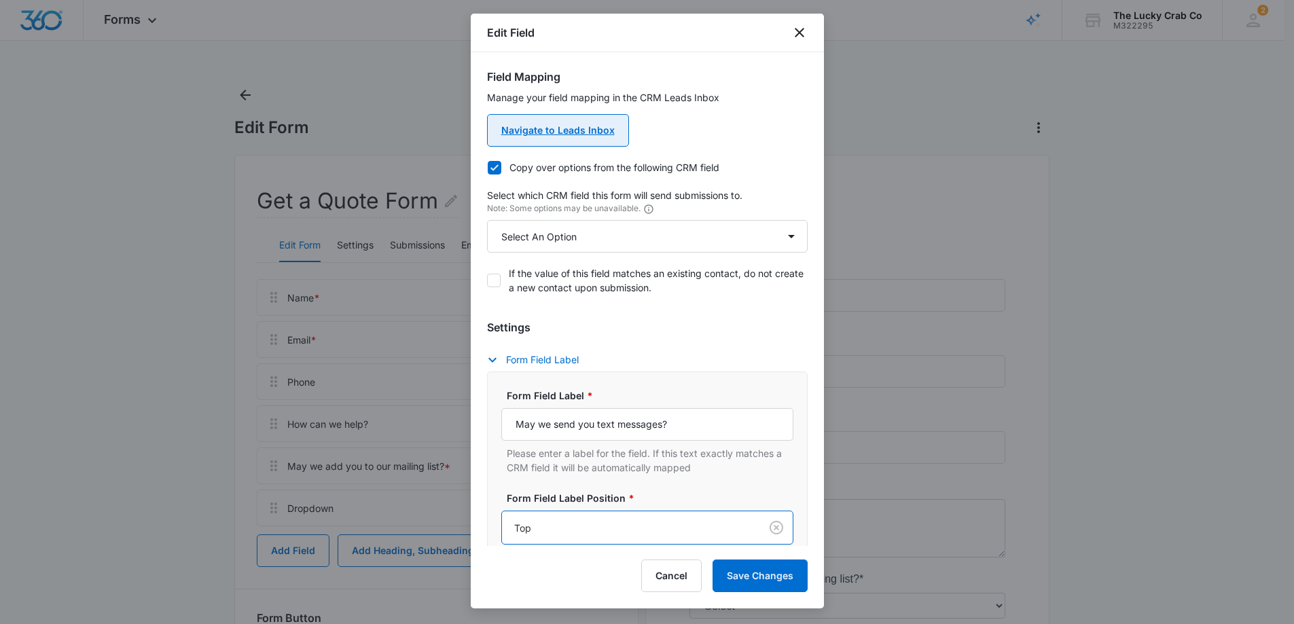
click at [607, 130] on link "Navigate to Leads Inbox" at bounding box center [558, 130] width 142 height 33
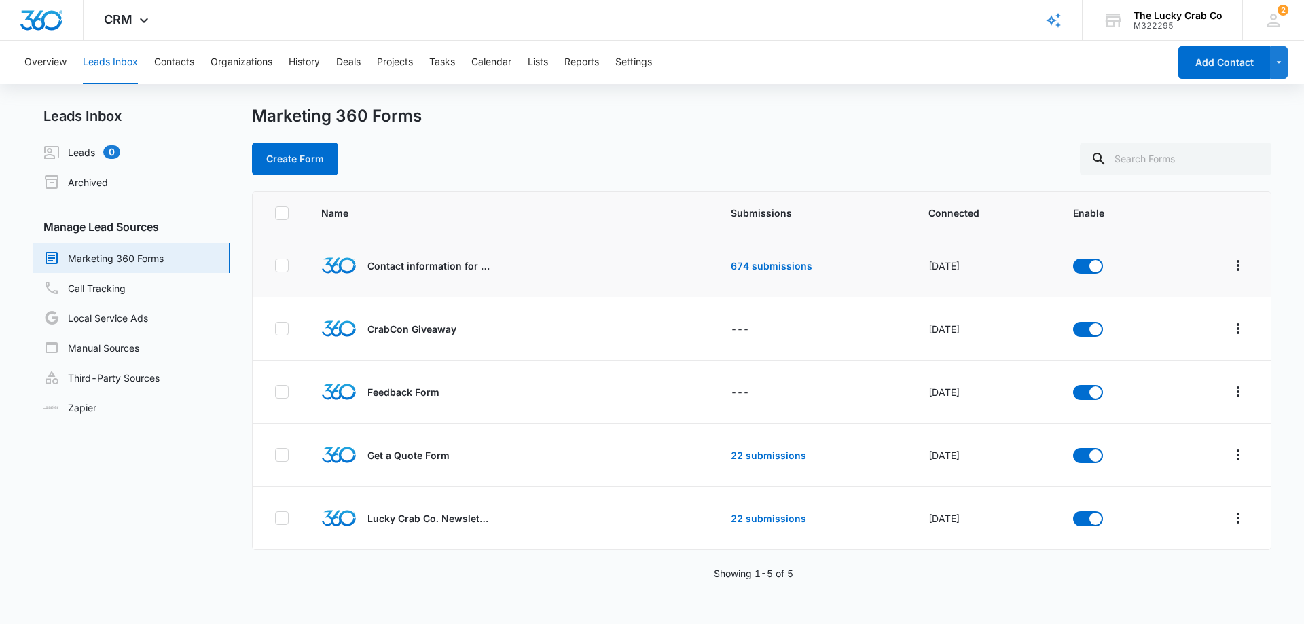
click at [280, 262] on icon at bounding box center [282, 265] width 12 height 12
click at [275, 266] on input "checkbox" at bounding box center [274, 266] width 1 height 1
checkbox input "true"
click at [387, 158] on button "Create Form" at bounding box center [389, 159] width 86 height 33
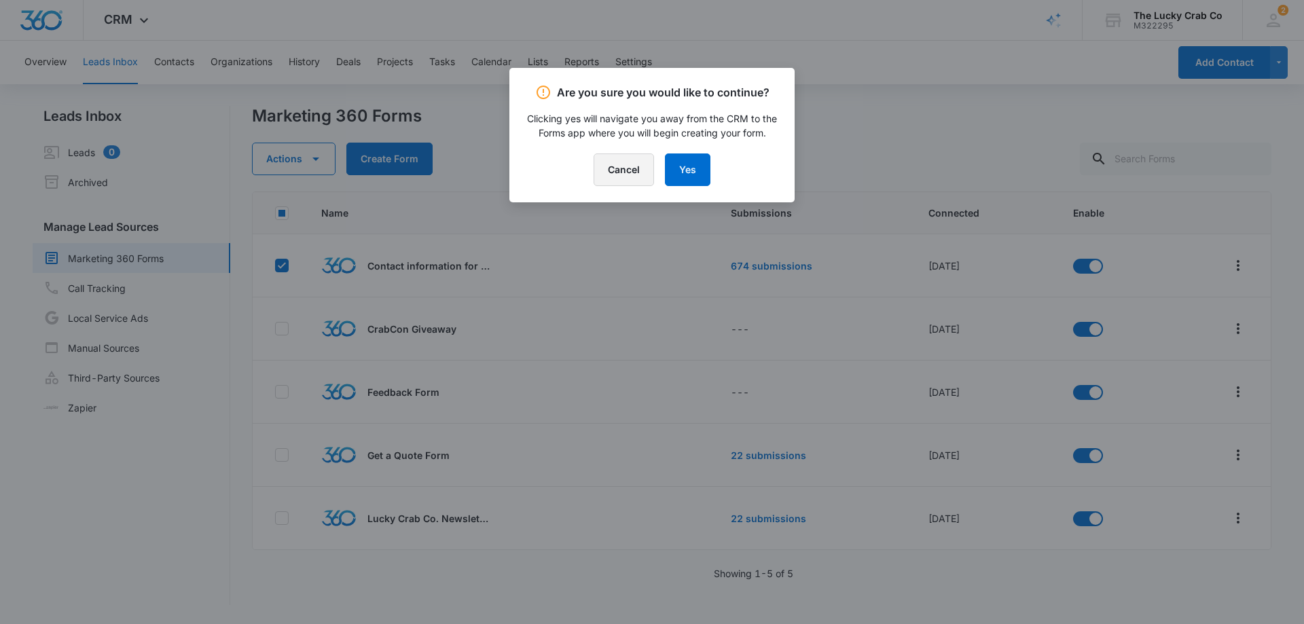
click at [628, 166] on button "Cancel" at bounding box center [624, 170] width 60 height 33
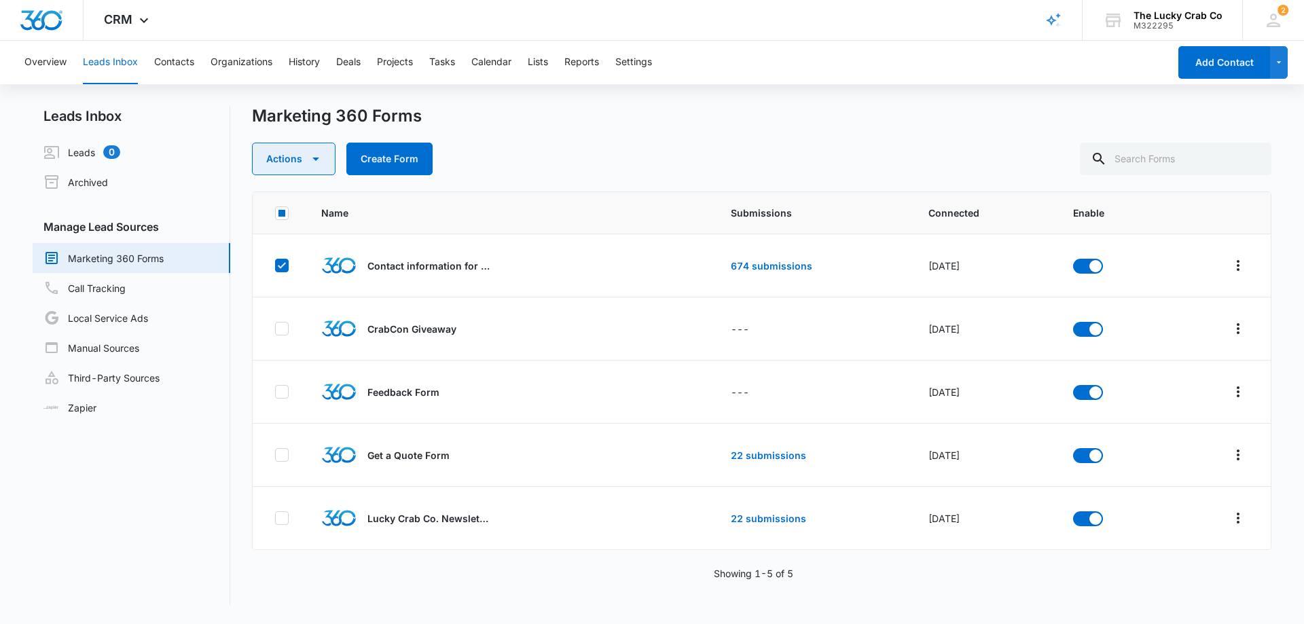
click at [308, 158] on icon "button" at bounding box center [316, 159] width 16 height 16
click at [477, 140] on div "Marketing 360 Forms Actions Delete Create Form" at bounding box center [762, 140] width 1020 height 69
click at [1211, 65] on button "Add Contact" at bounding box center [1225, 62] width 92 height 33
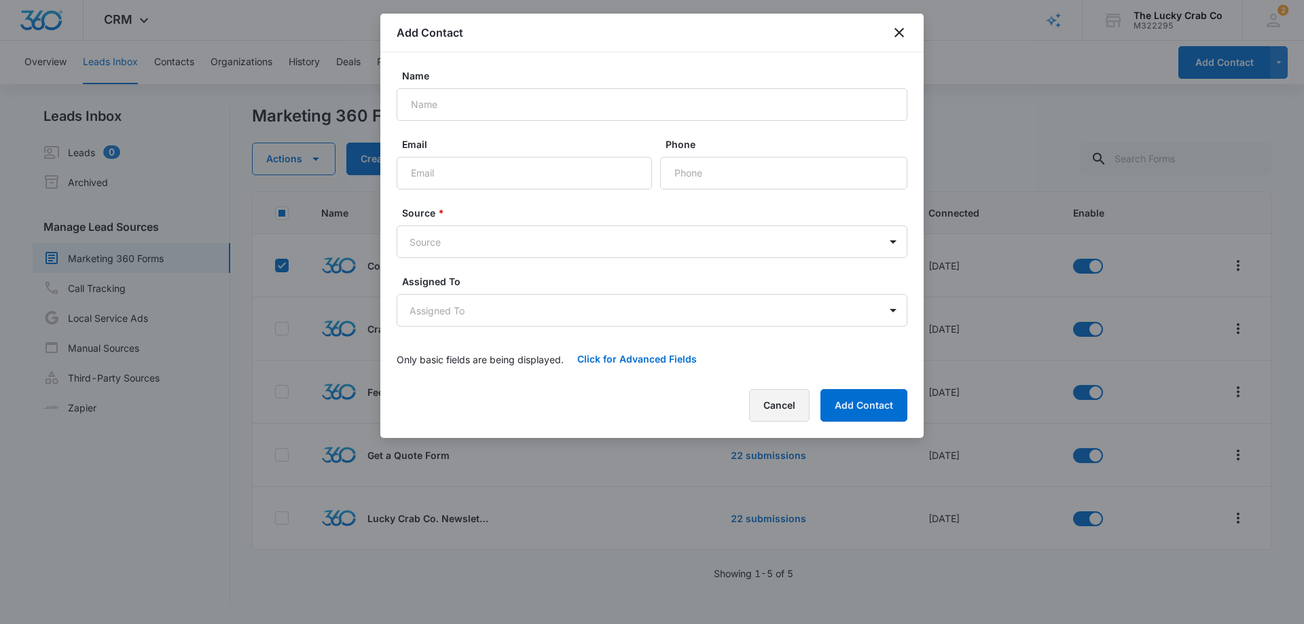
click at [773, 399] on button "Cancel" at bounding box center [779, 405] width 60 height 33
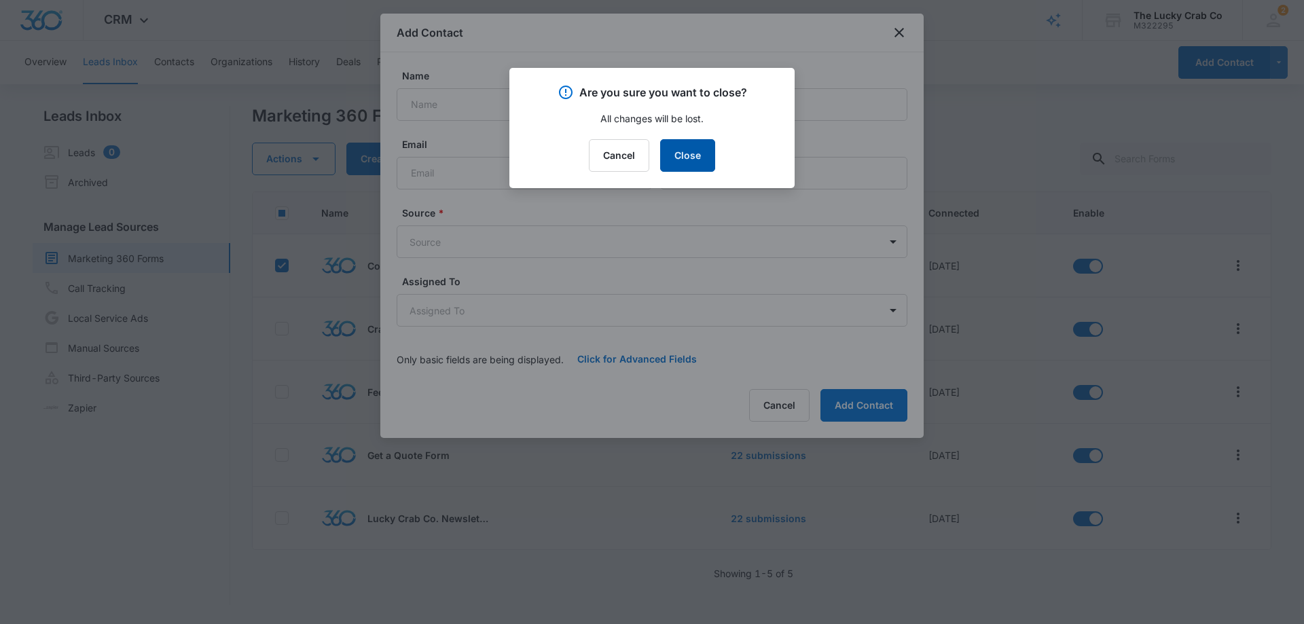
click at [685, 156] on button "Close" at bounding box center [687, 155] width 55 height 33
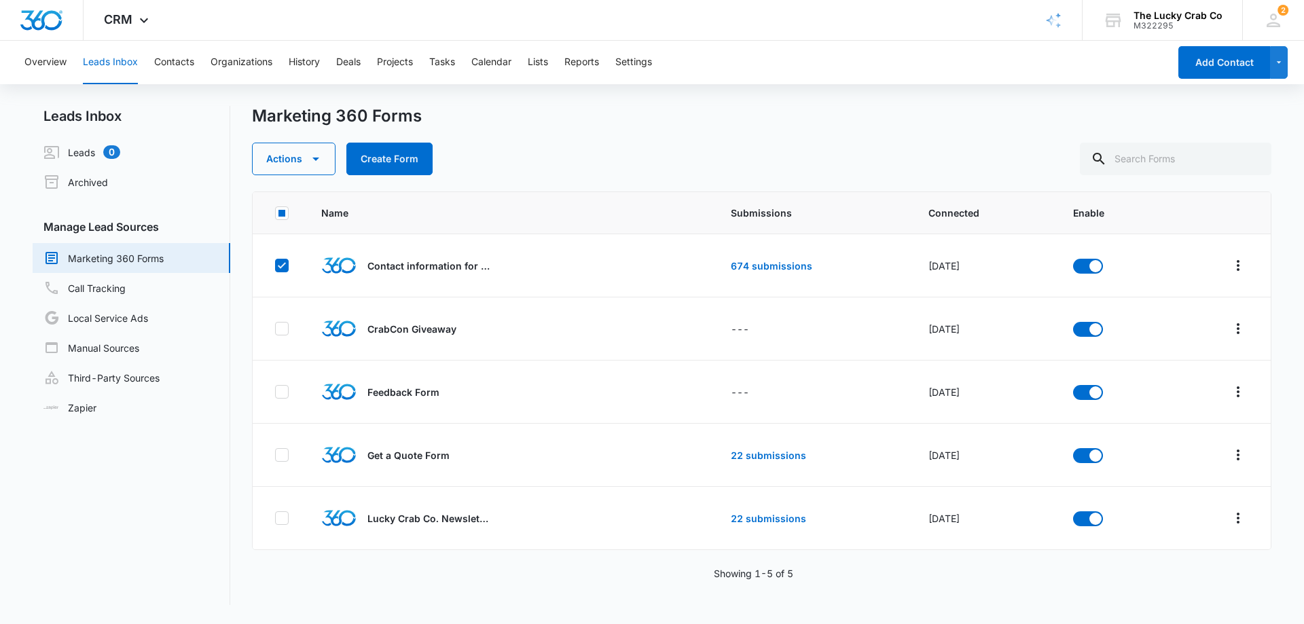
click at [618, 132] on div "Marketing 360 Forms Actions Create Form" at bounding box center [762, 140] width 1020 height 69
click at [971, 583] on div "Name Submissions Connected Enable Contact information for Contest Entry 674 sub…" at bounding box center [762, 399] width 1020 height 414
click at [110, 257] on link "Marketing 360 Forms" at bounding box center [103, 258] width 120 height 16
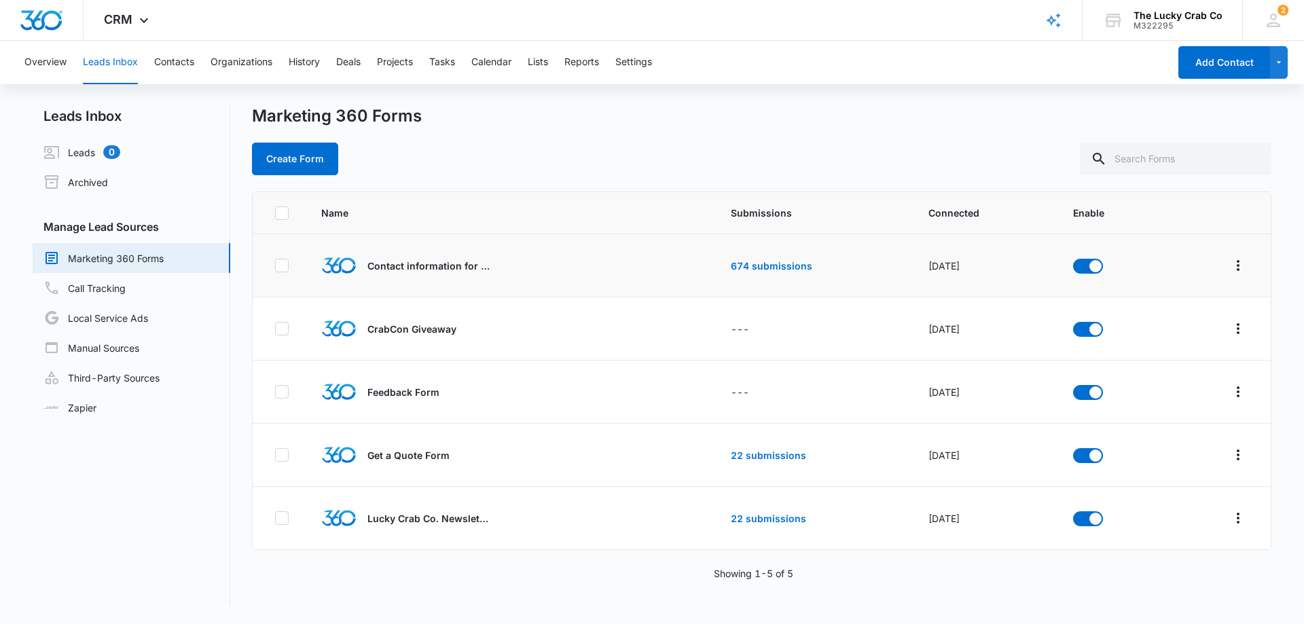
click at [287, 263] on icon at bounding box center [282, 265] width 12 height 12
click at [275, 266] on input "checkbox" at bounding box center [274, 266] width 1 height 1
checkbox input "true"
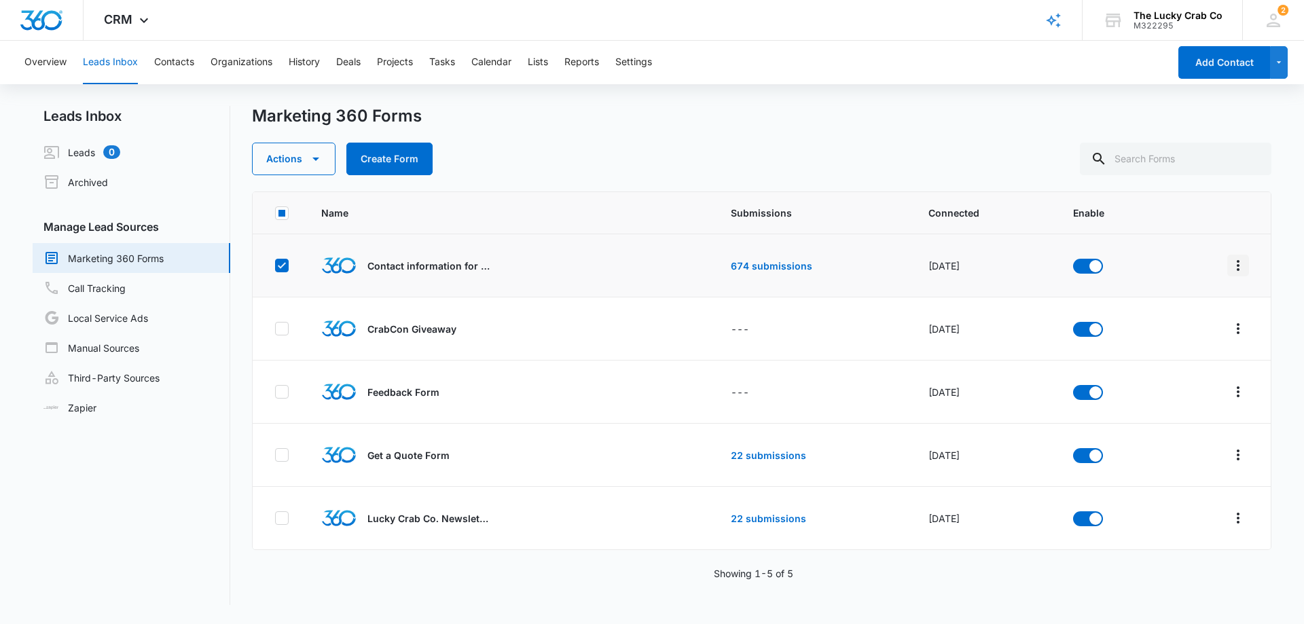
click at [1236, 270] on icon "Overflow Menu" at bounding box center [1238, 265] width 16 height 16
click at [1177, 351] on button "Field Mapping" at bounding box center [1176, 344] width 126 height 20
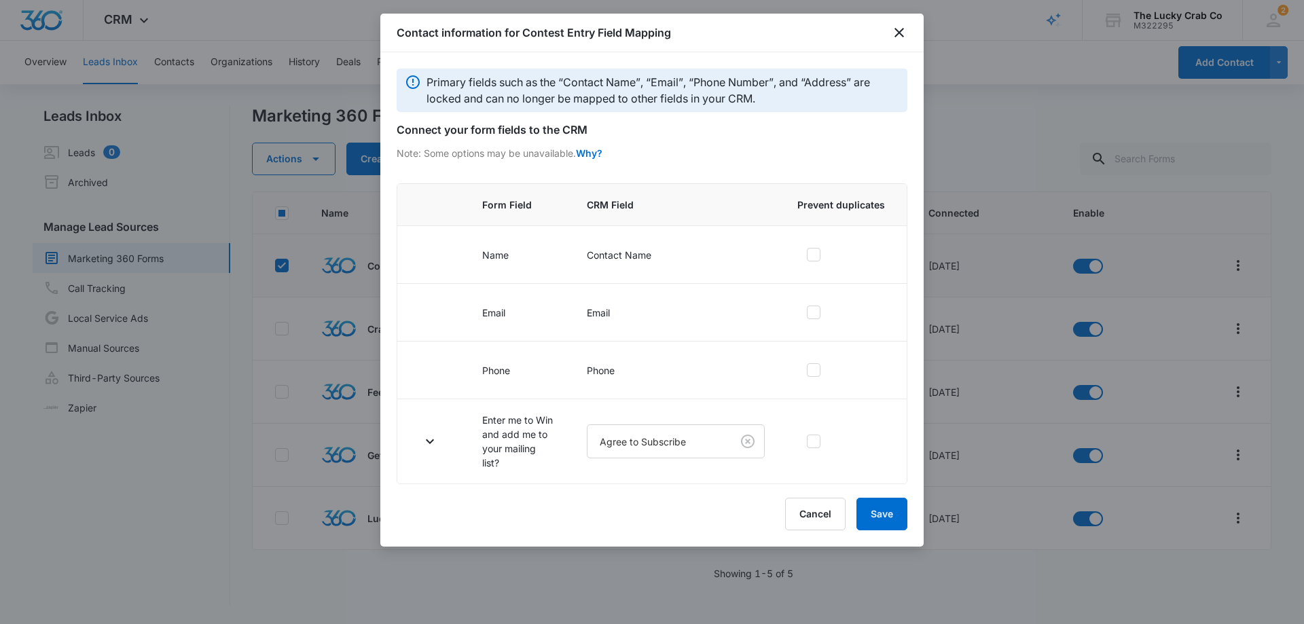
click at [581, 516] on div "Cancel Save" at bounding box center [652, 514] width 511 height 33
click at [814, 516] on button "Cancel" at bounding box center [815, 514] width 60 height 33
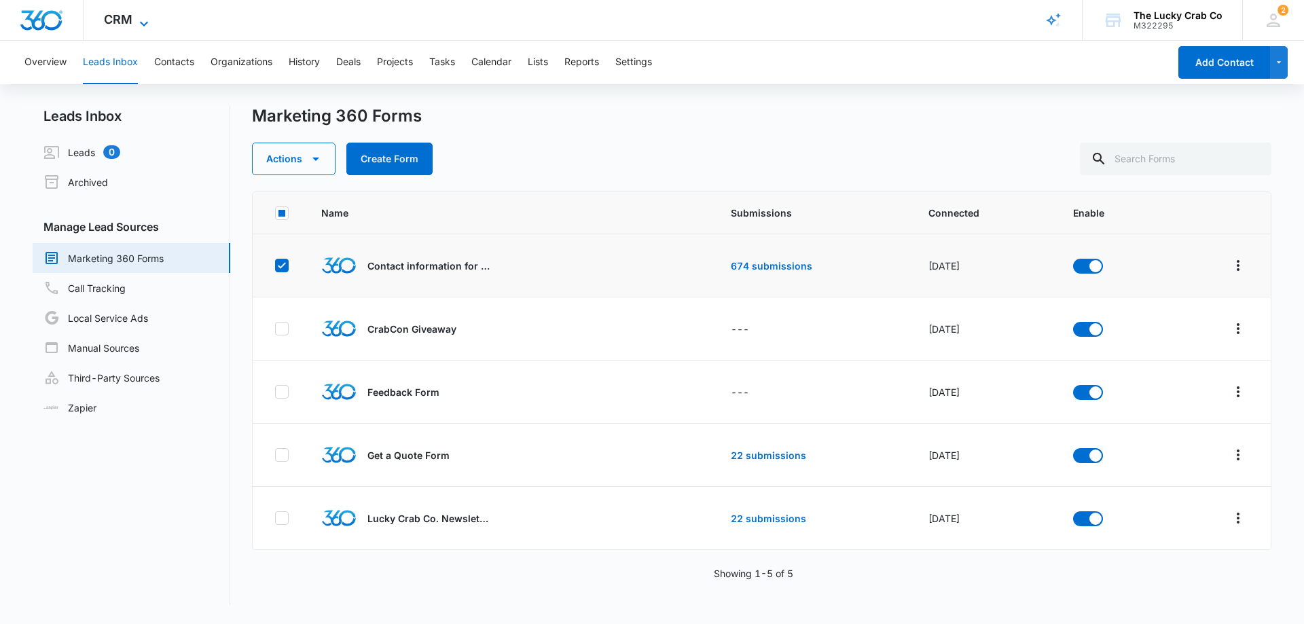
click at [151, 20] on icon at bounding box center [144, 24] width 16 height 16
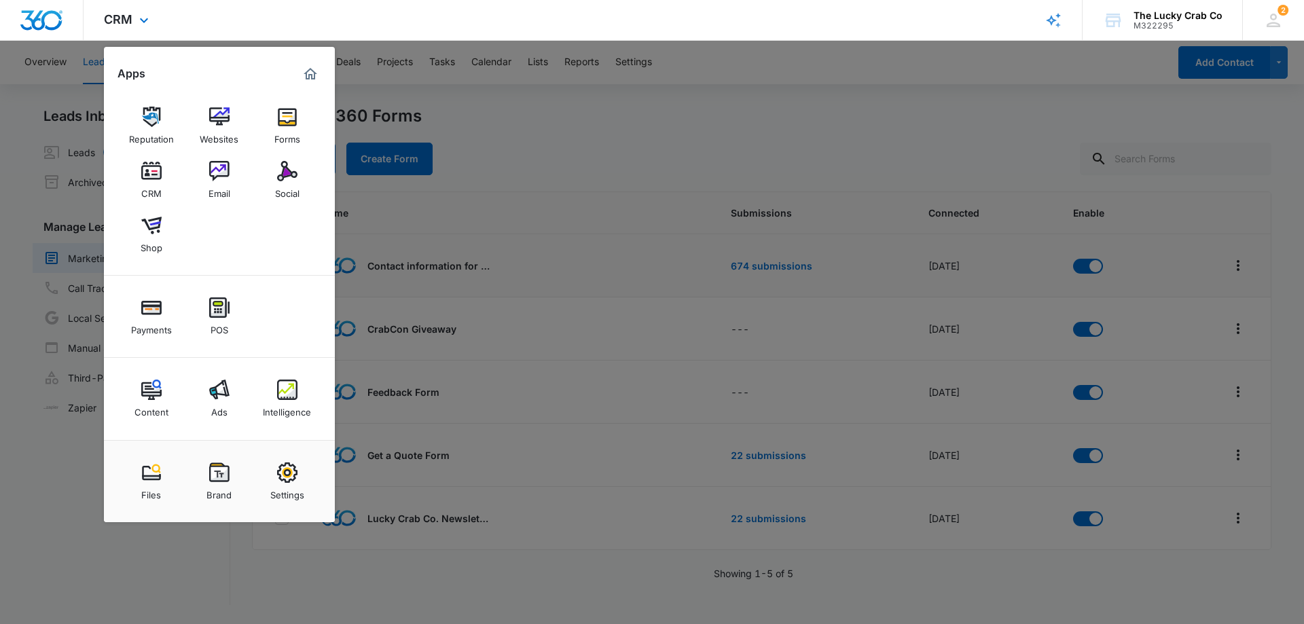
drag, startPoint x: 335, startPoint y: 20, endPoint x: 265, endPoint y: 7, distance: 71.3
click at [334, 20] on div "CRM Apps Reputation Websites Forms CRM Email Social Shop Payments POS Content A…" at bounding box center [652, 20] width 1304 height 41
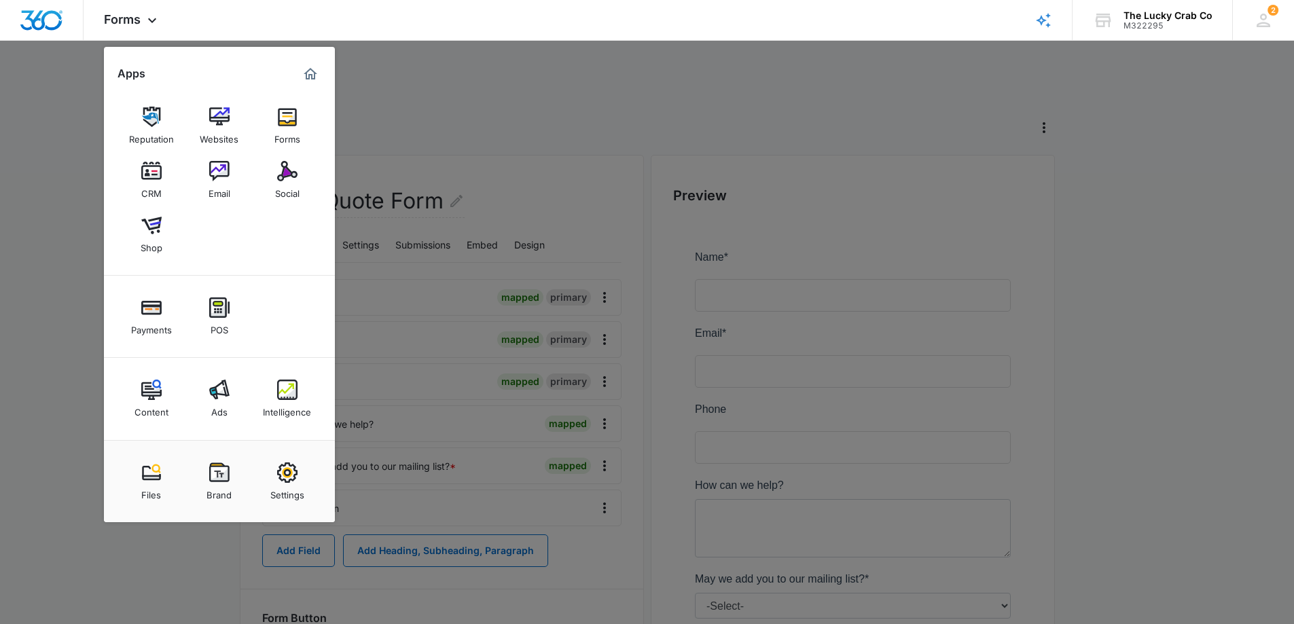
click at [71, 380] on div at bounding box center [647, 312] width 1294 height 624
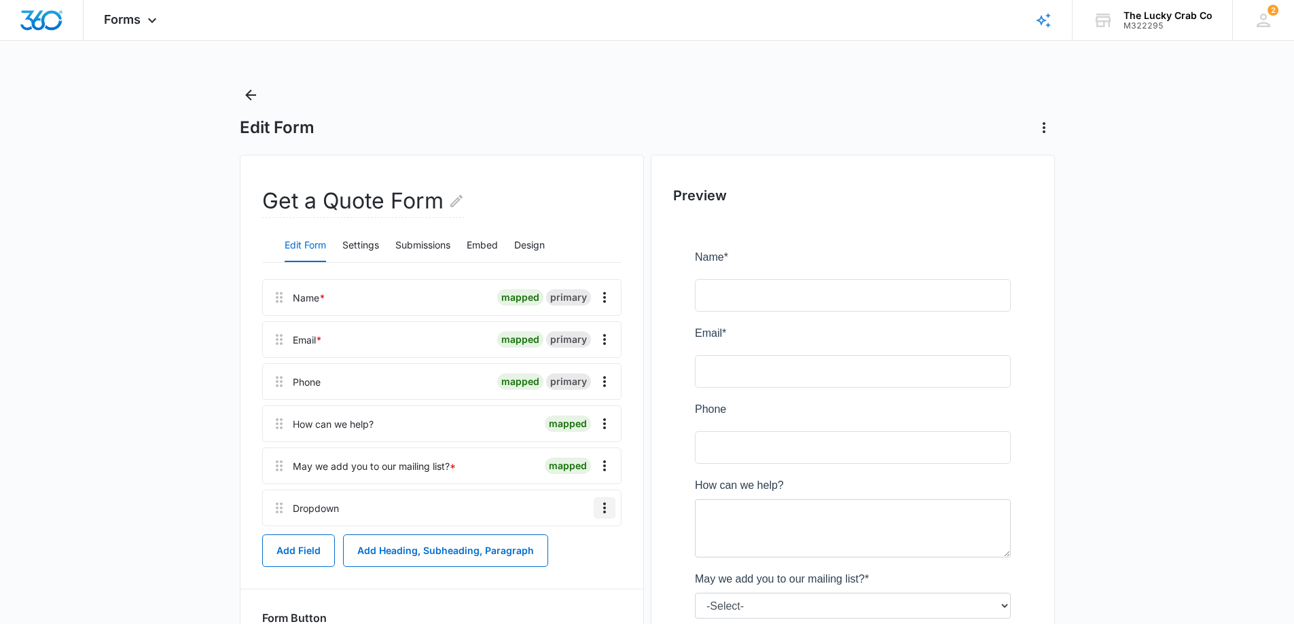
click at [606, 507] on icon "Overflow Menu" at bounding box center [604, 508] width 16 height 16
click at [563, 550] on div "Edit" at bounding box center [568, 546] width 29 height 10
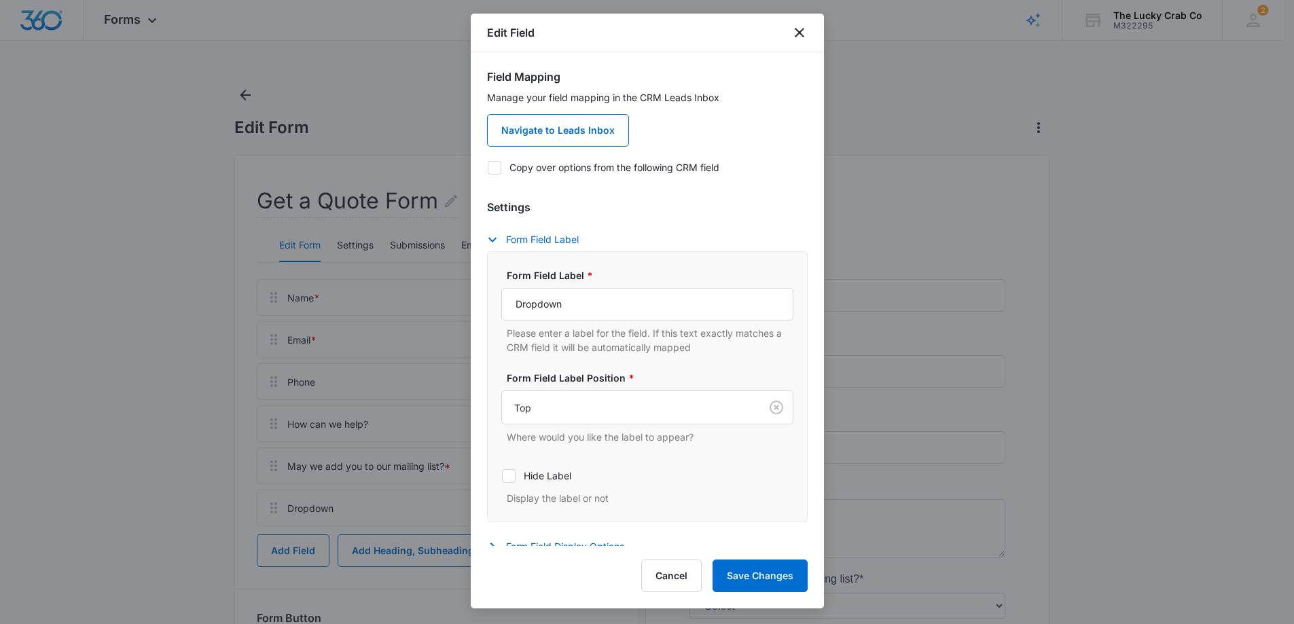
click at [586, 164] on label "Copy over options from the following CRM field" at bounding box center [647, 167] width 321 height 14
click at [488, 167] on input "Copy over options from the following CRM field" at bounding box center [487, 167] width 1 height 1
checkbox input "true"
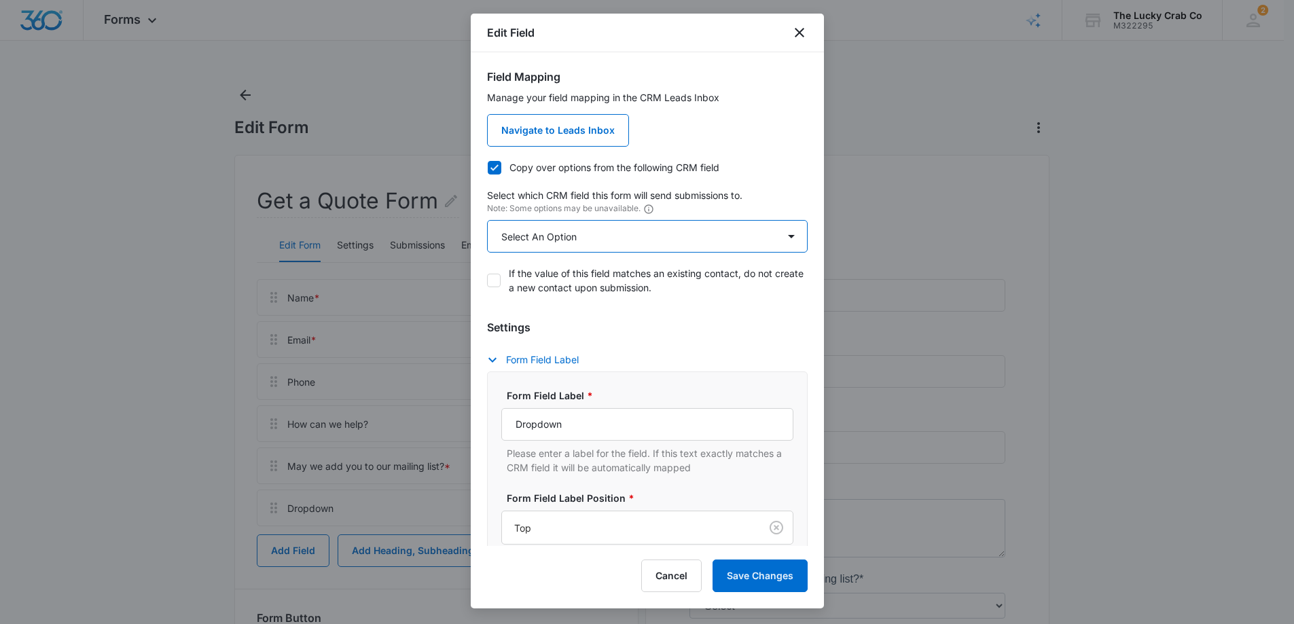
click at [594, 237] on select "Select An Option Select An Option Best Way To Contact Qualifying Status" at bounding box center [647, 236] width 321 height 33
select select "292"
click at [487, 220] on select "Select An Option Select An Option Best Way To Contact Qualifying Status" at bounding box center [647, 236] width 321 height 33
click at [776, 578] on button "Save Changes" at bounding box center [760, 576] width 95 height 33
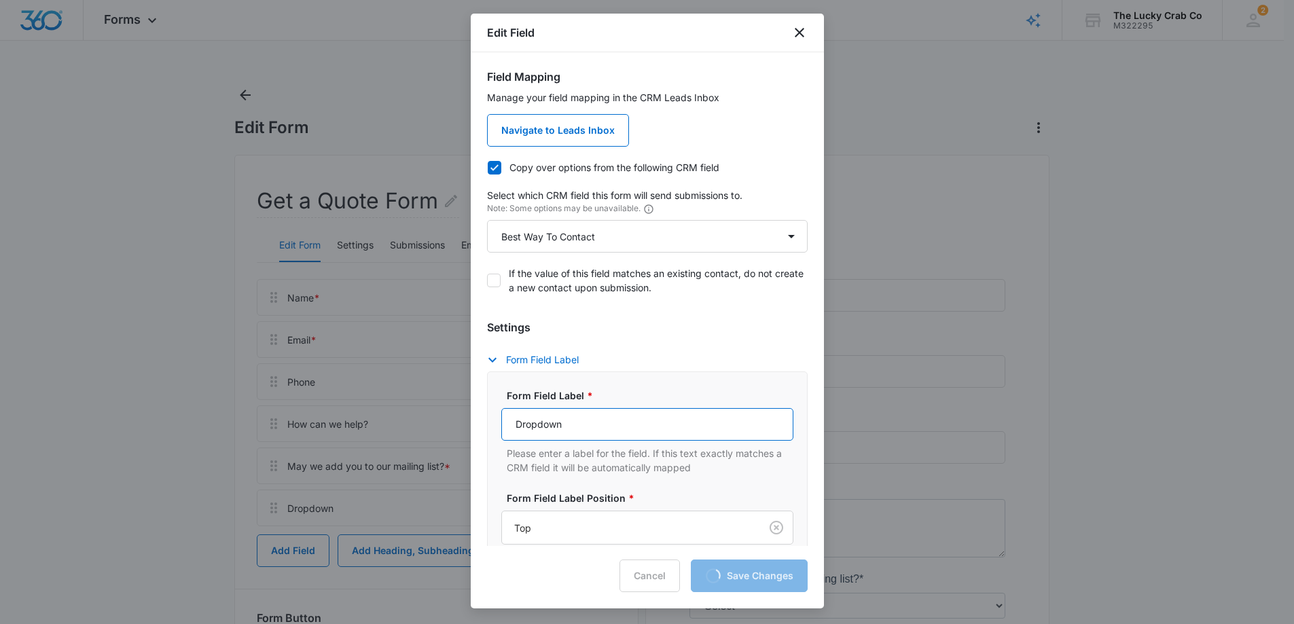
click at [531, 423] on input "Dropdown" at bounding box center [647, 424] width 292 height 33
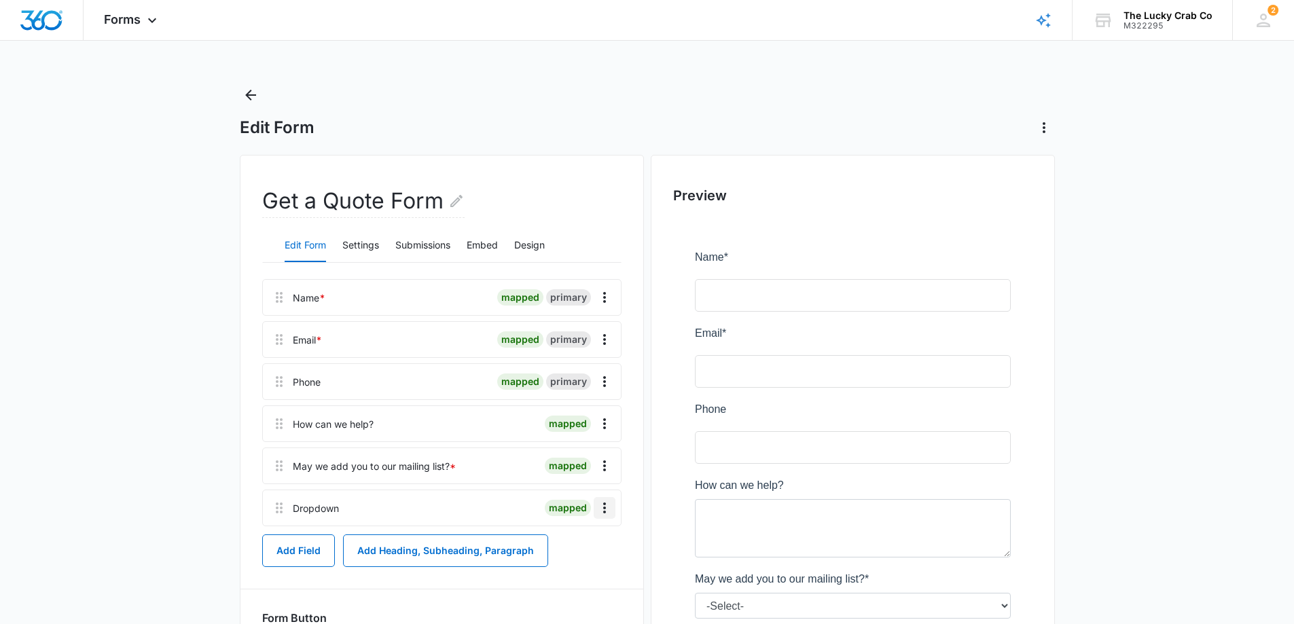
click at [602, 507] on icon "Overflow Menu" at bounding box center [604, 508] width 16 height 16
click at [575, 539] on button "Edit" at bounding box center [575, 546] width 77 height 20
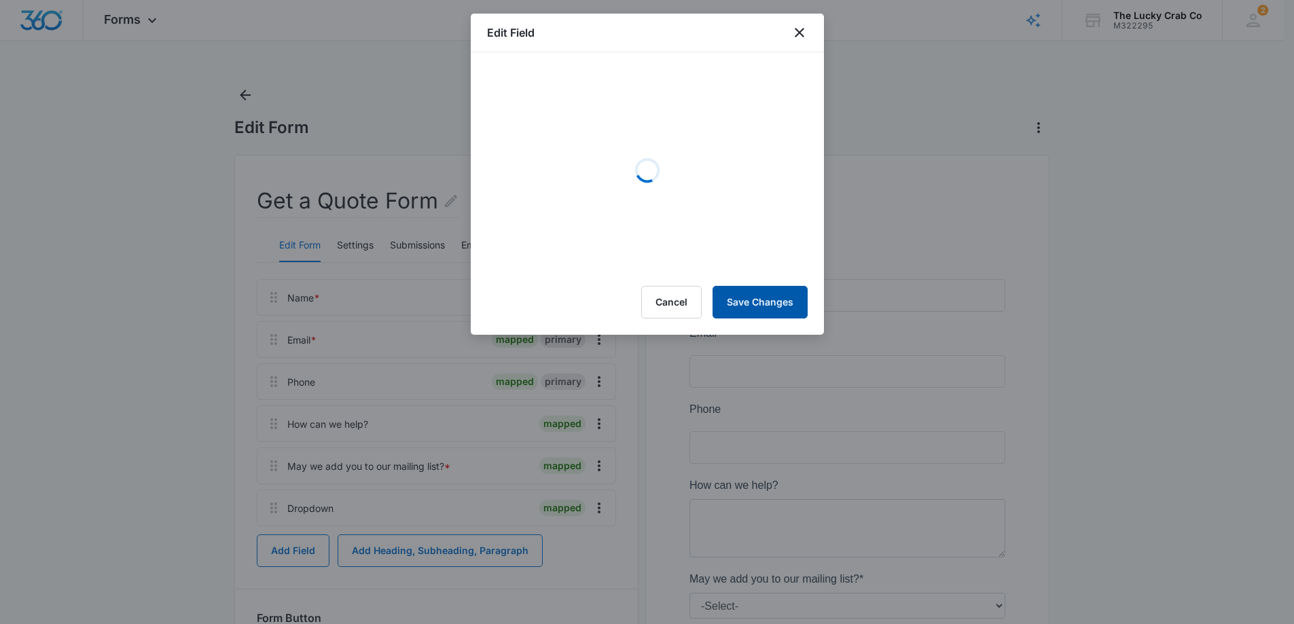
select select "292"
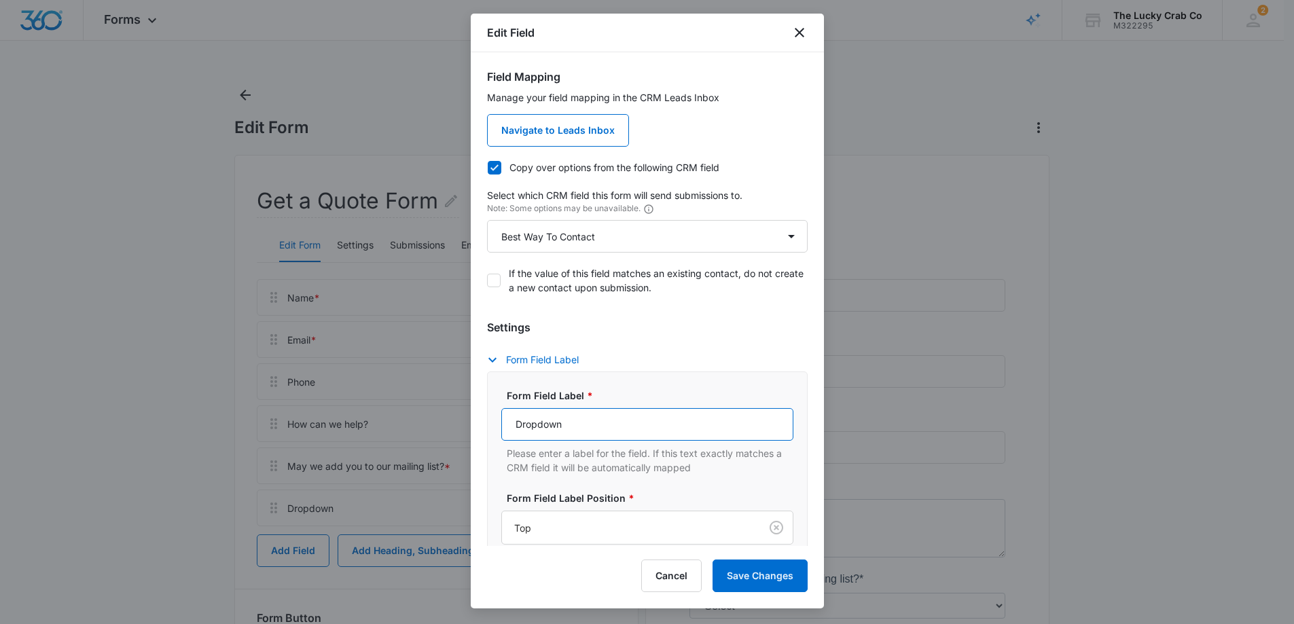
click at [544, 423] on input "Dropdown" at bounding box center [647, 424] width 292 height 33
type input "May we send you test messages?"
click at [553, 565] on div "Cancel Save Changes" at bounding box center [647, 576] width 321 height 33
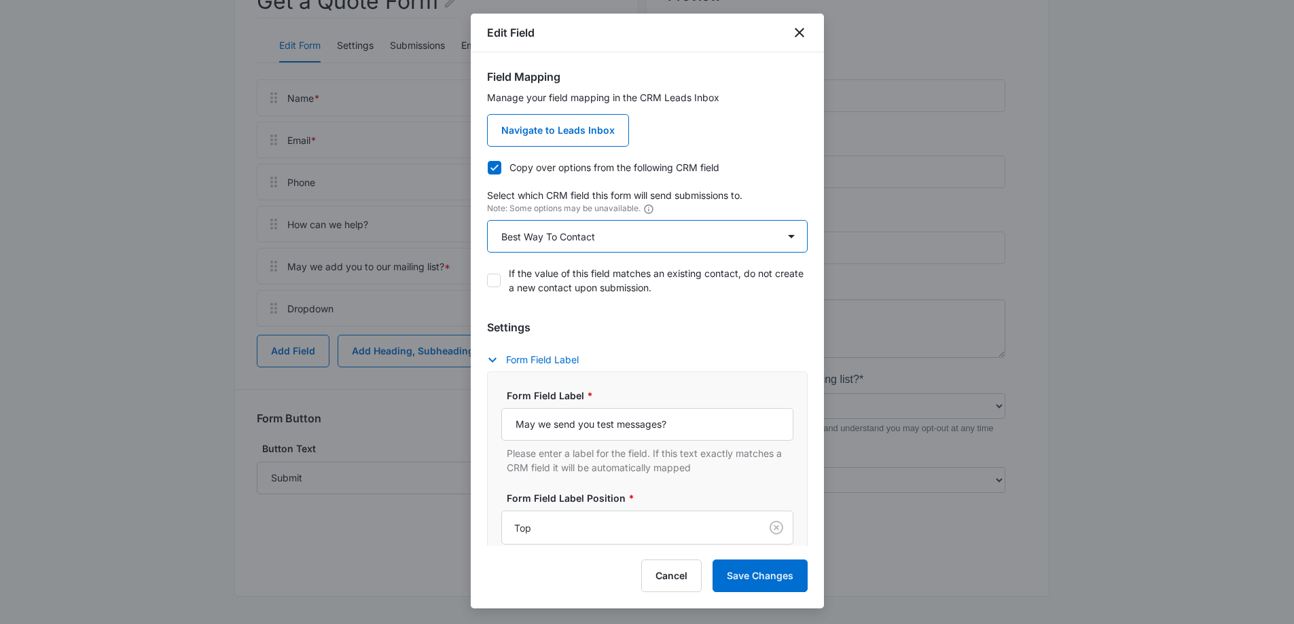
click at [639, 240] on select "Select An Option Select An Option Best Way To Contact Qualifying Status" at bounding box center [647, 236] width 321 height 33
click at [767, 287] on label "If the value of this field matches an existing contact, do not create a new con…" at bounding box center [647, 280] width 321 height 29
click at [488, 281] on input "If the value of this field matches an existing contact, do not create a new con…" at bounding box center [487, 281] width 1 height 1
click at [755, 277] on label "If the value of this field matches an existing contact, do not create a new con…" at bounding box center [647, 280] width 321 height 29
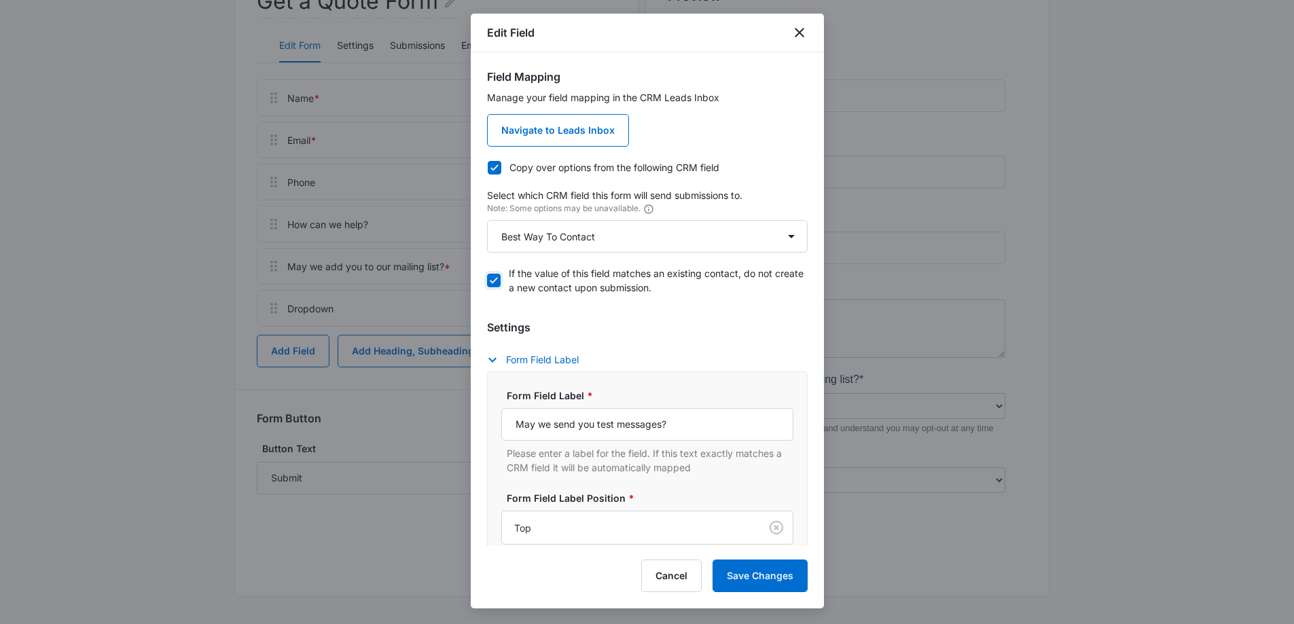
click at [488, 281] on input "If the value of this field matches an existing contact, do not create a new con…" at bounding box center [487, 281] width 1 height 1
checkbox input "false"
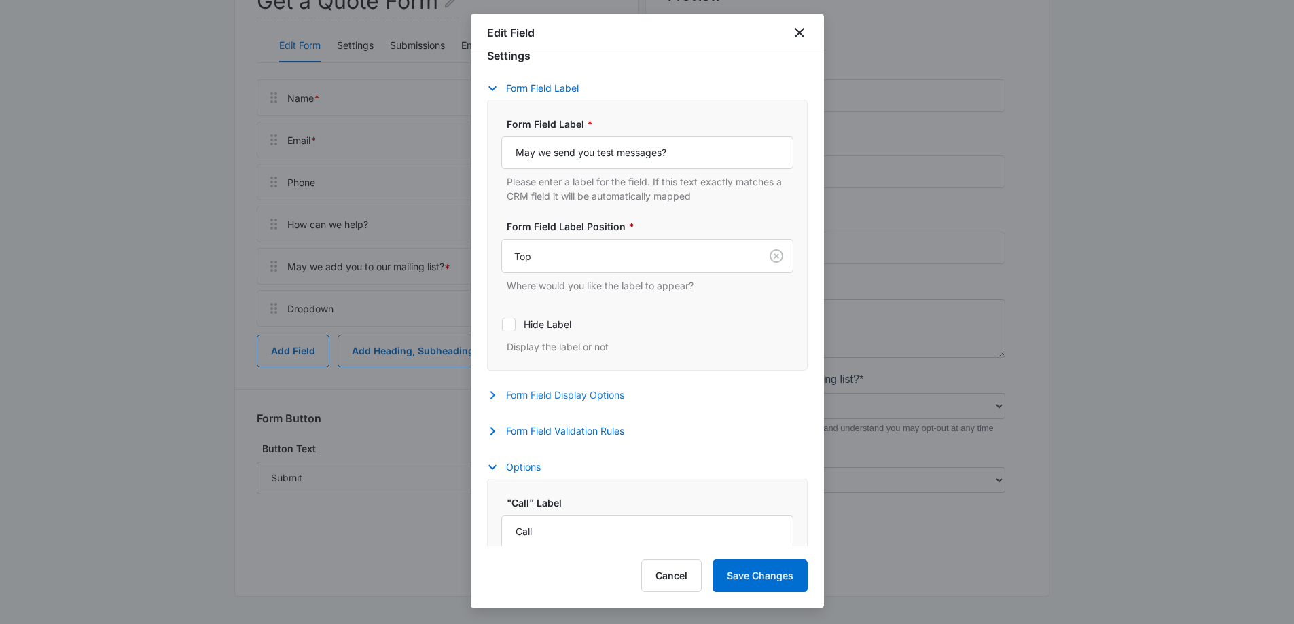
click at [518, 396] on button "Form Field Display Options" at bounding box center [562, 395] width 151 height 16
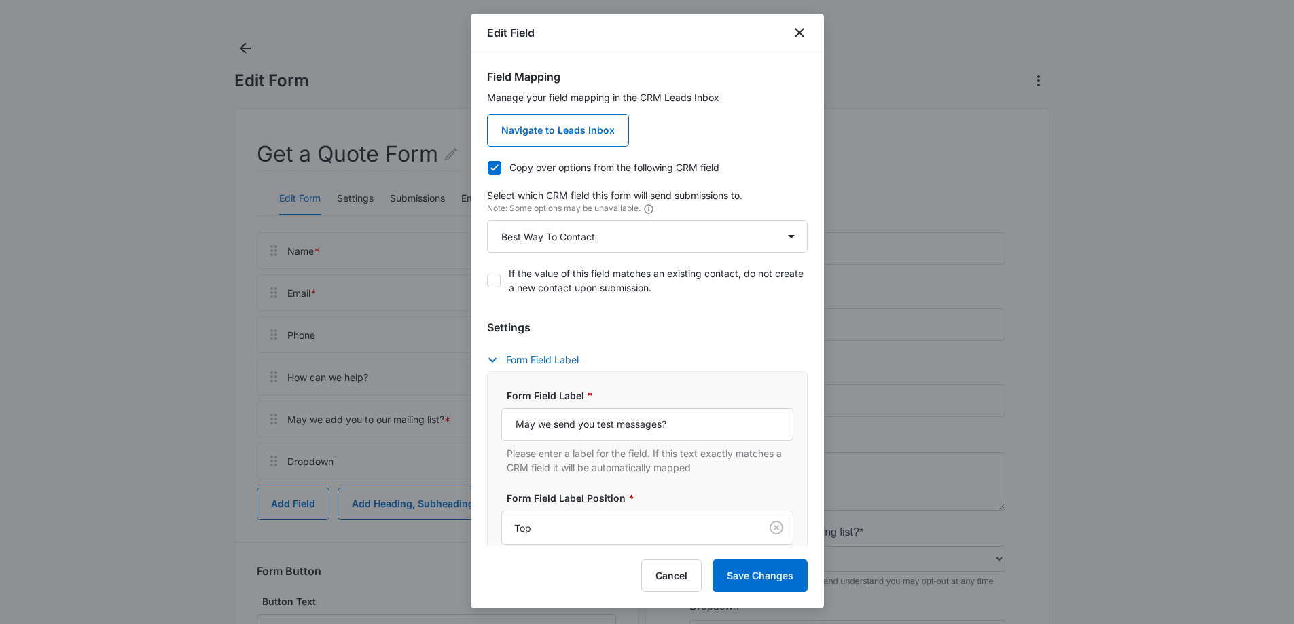
scroll to position [0, 0]
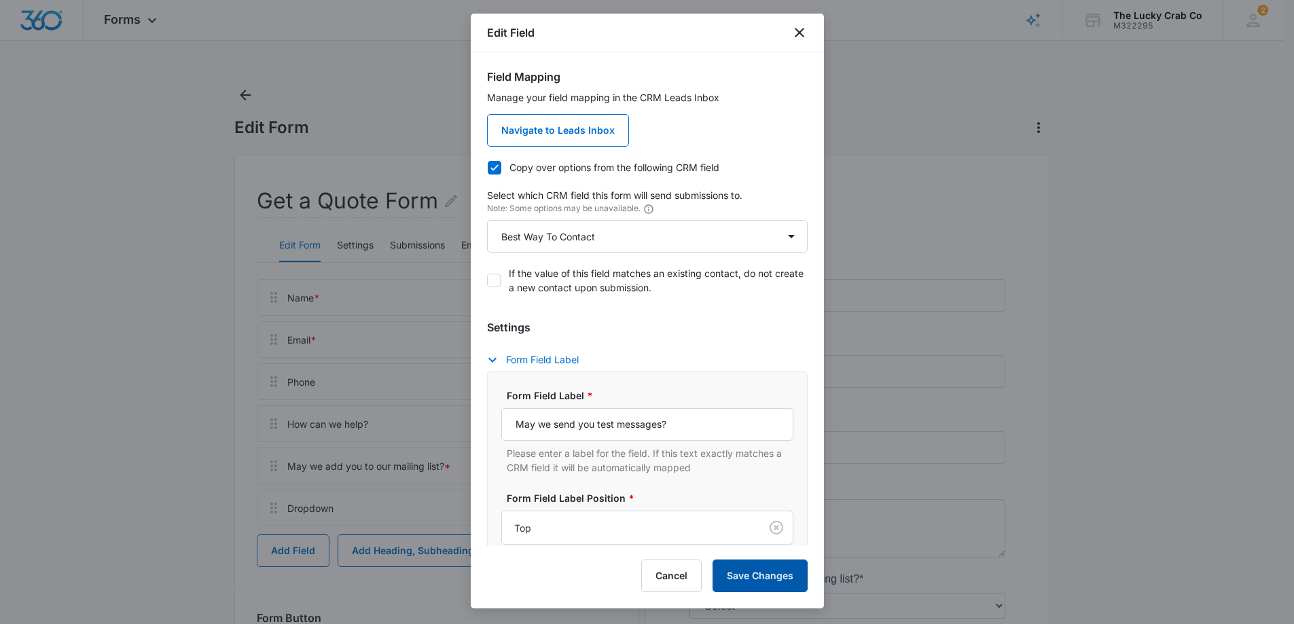
click at [780, 573] on button "Save Changes" at bounding box center [760, 576] width 95 height 33
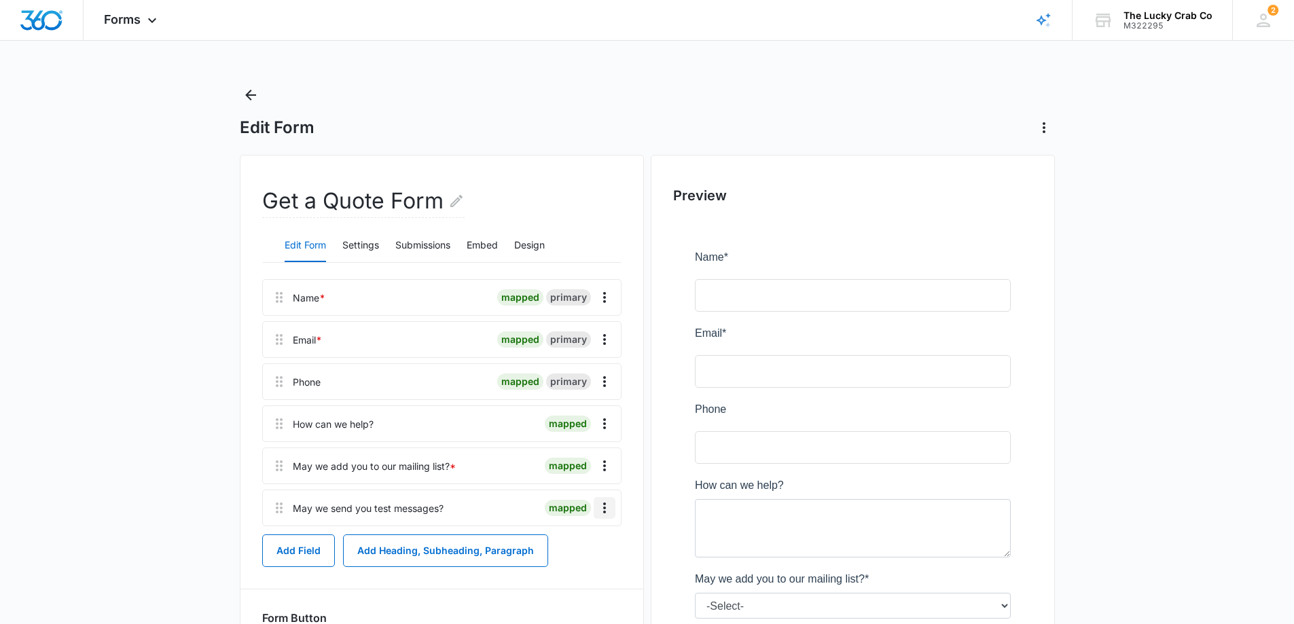
click at [607, 508] on icon "Overflow Menu" at bounding box center [604, 508] width 16 height 16
click at [570, 546] on div "Edit" at bounding box center [568, 546] width 29 height 10
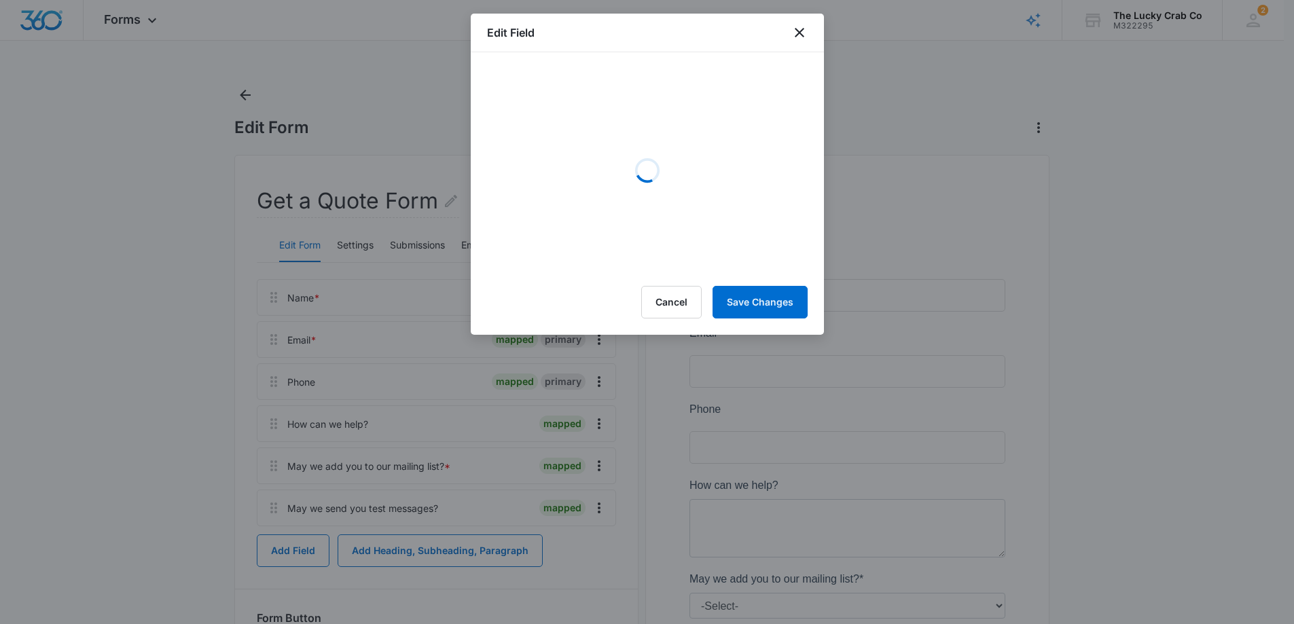
select select "292"
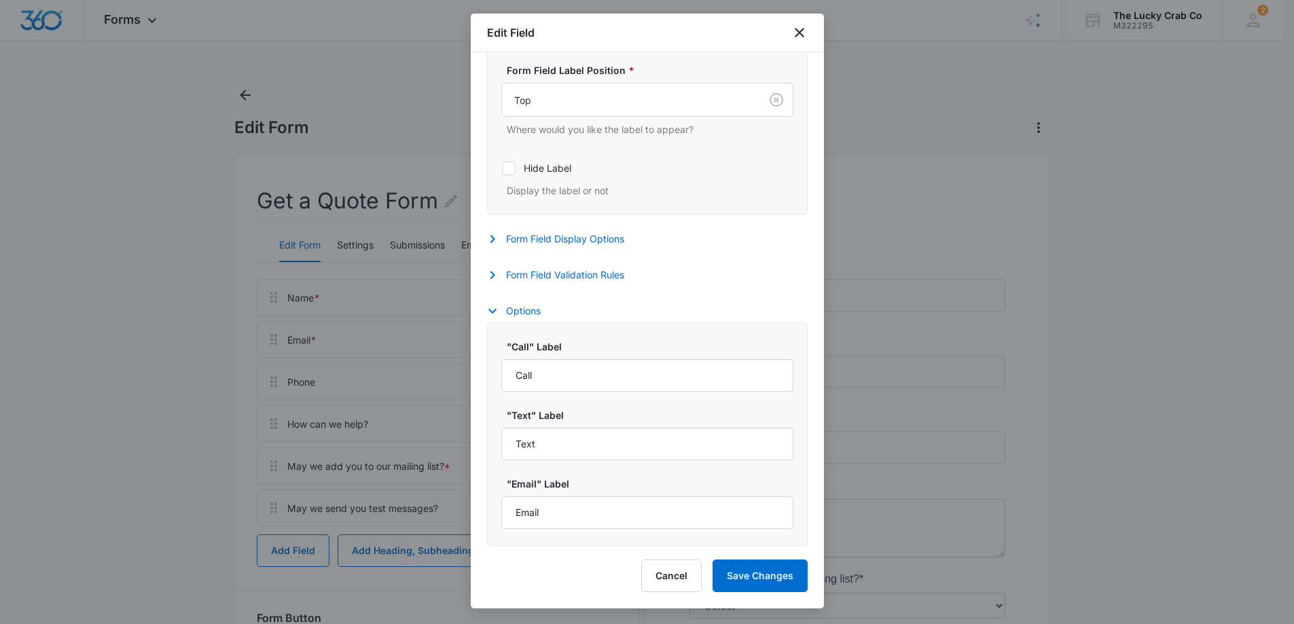
scroll to position [200, 0]
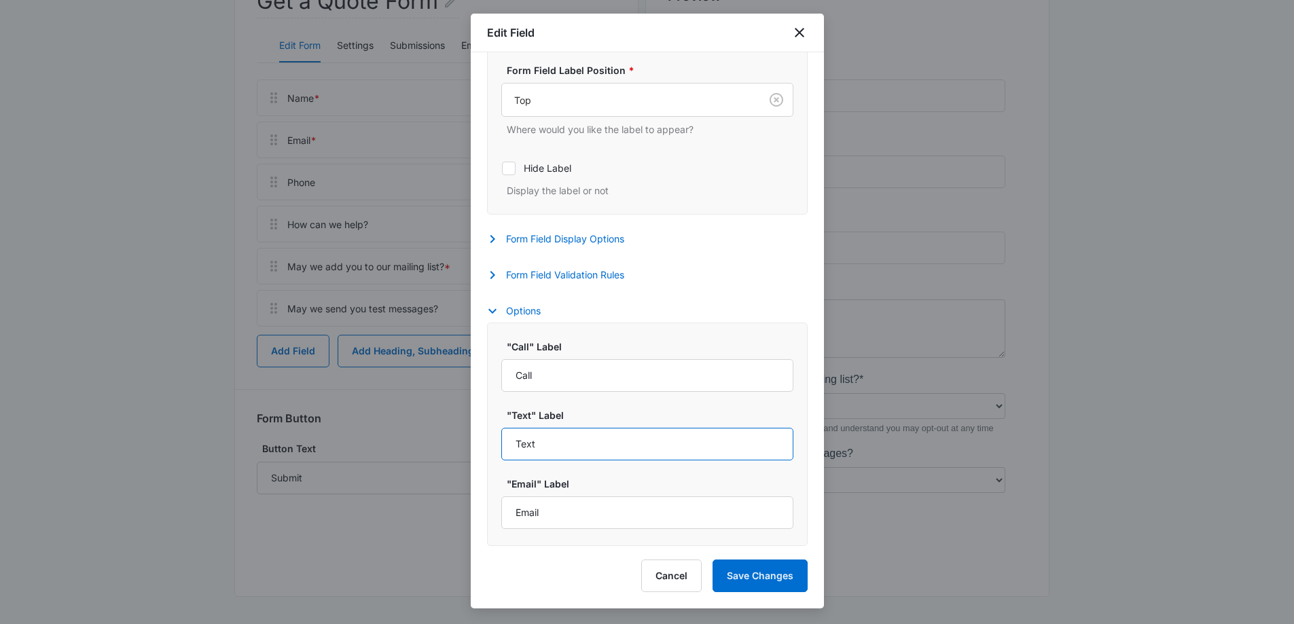
click at [608, 444] on input "Text" at bounding box center [647, 444] width 292 height 33
click at [521, 375] on input "Call" at bounding box center [647, 375] width 292 height 33
click at [670, 573] on button "Cancel" at bounding box center [671, 576] width 60 height 33
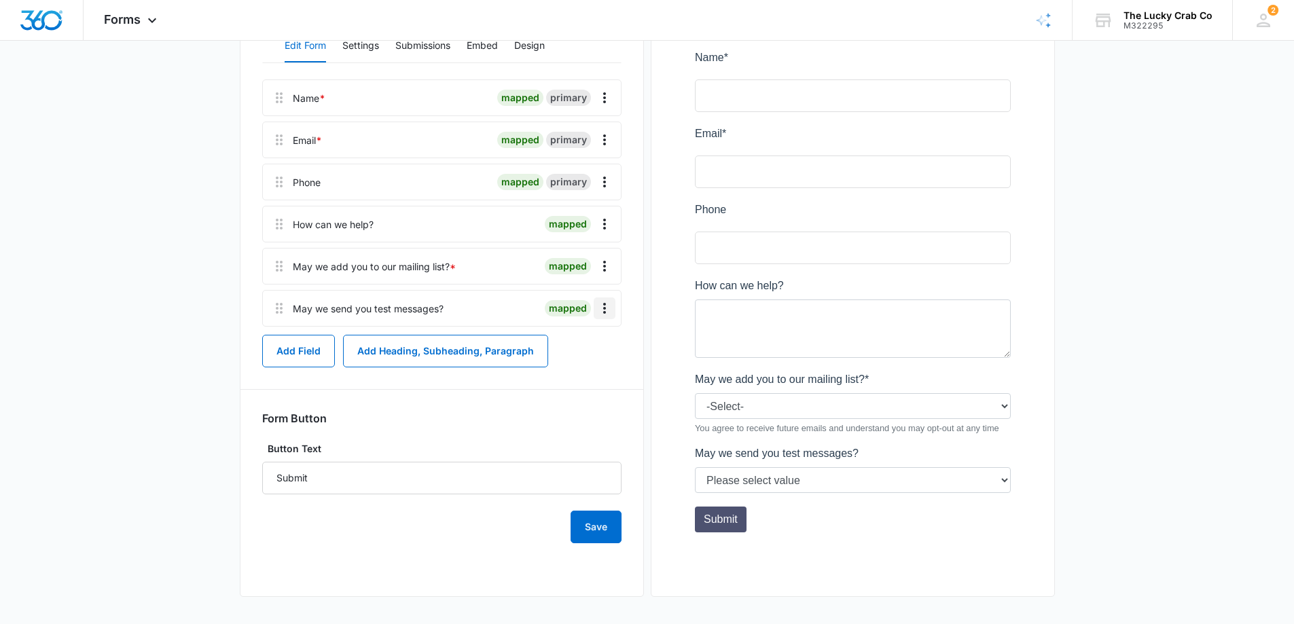
click at [602, 306] on icon "Overflow Menu" at bounding box center [604, 308] width 16 height 16
click at [570, 369] on div "Delete" at bounding box center [568, 367] width 29 height 10
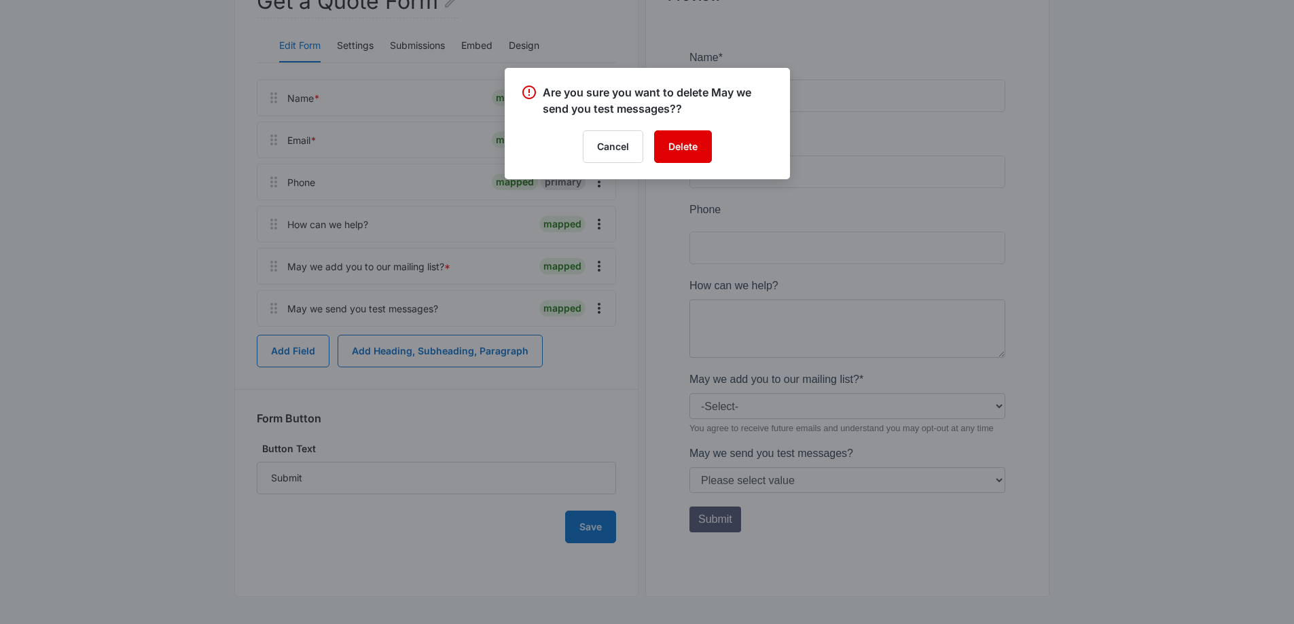
click at [683, 145] on button "Delete" at bounding box center [683, 146] width 58 height 33
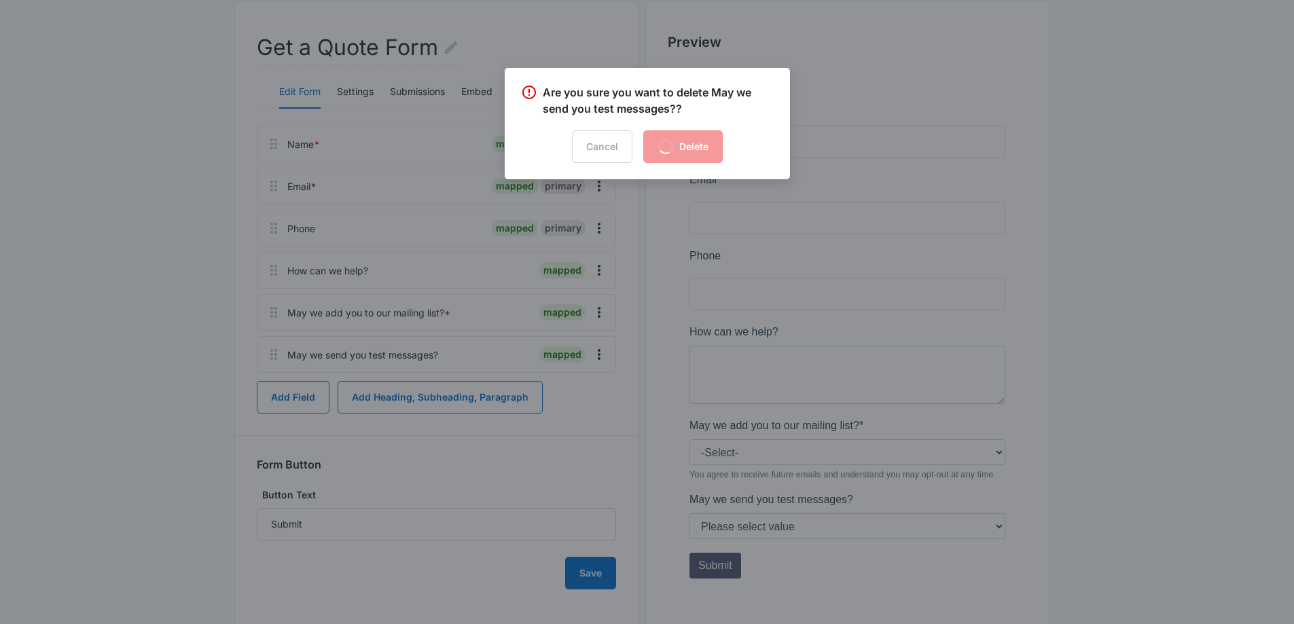
scroll to position [0, 0]
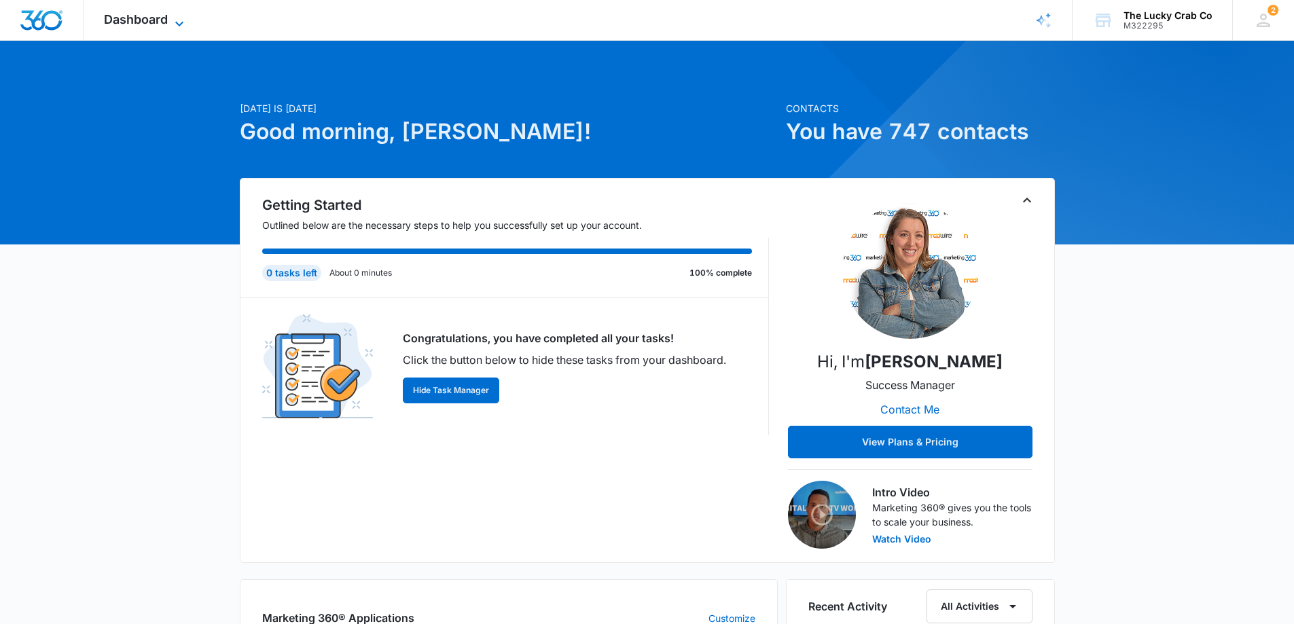
click at [175, 20] on icon at bounding box center [179, 24] width 16 height 16
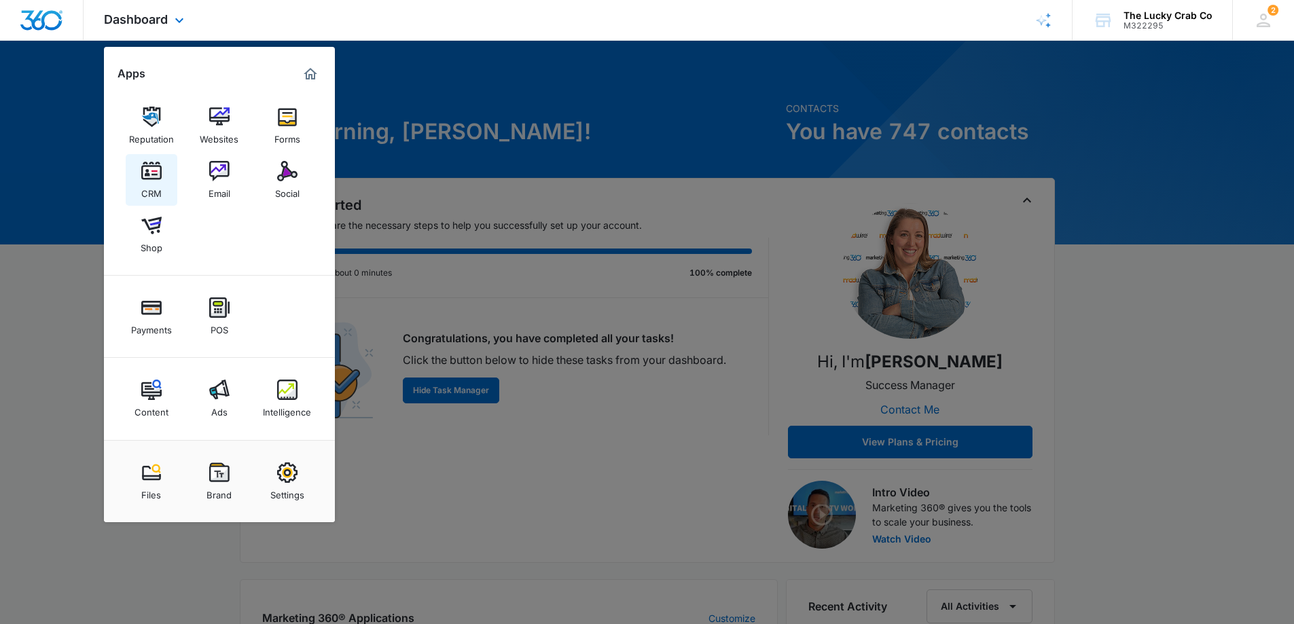
click at [142, 160] on link "CRM" at bounding box center [152, 180] width 52 height 52
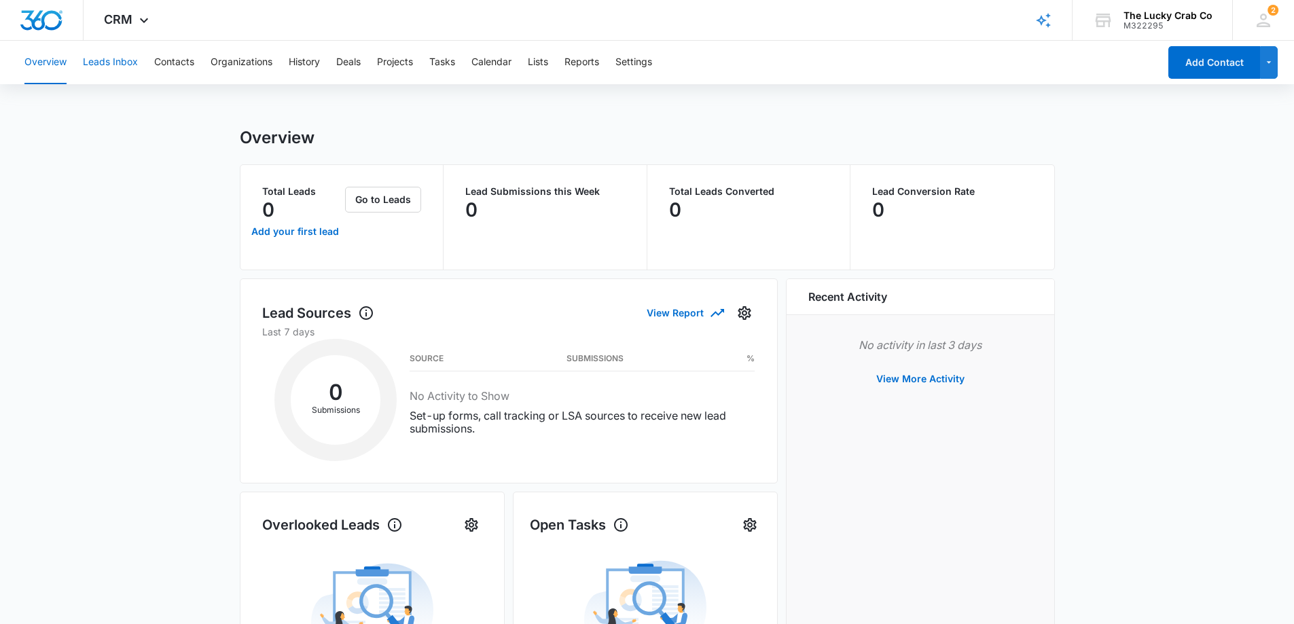
click at [117, 58] on button "Leads Inbox" at bounding box center [110, 62] width 55 height 43
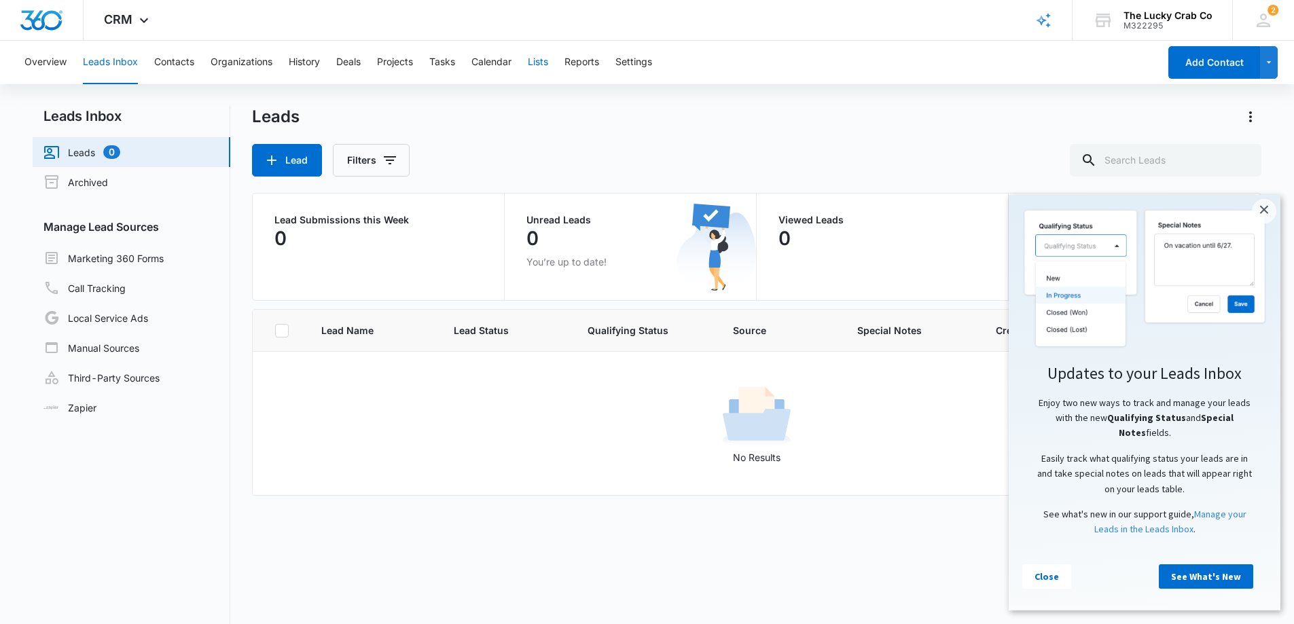
click at [545, 62] on button "Lists" at bounding box center [538, 62] width 20 height 43
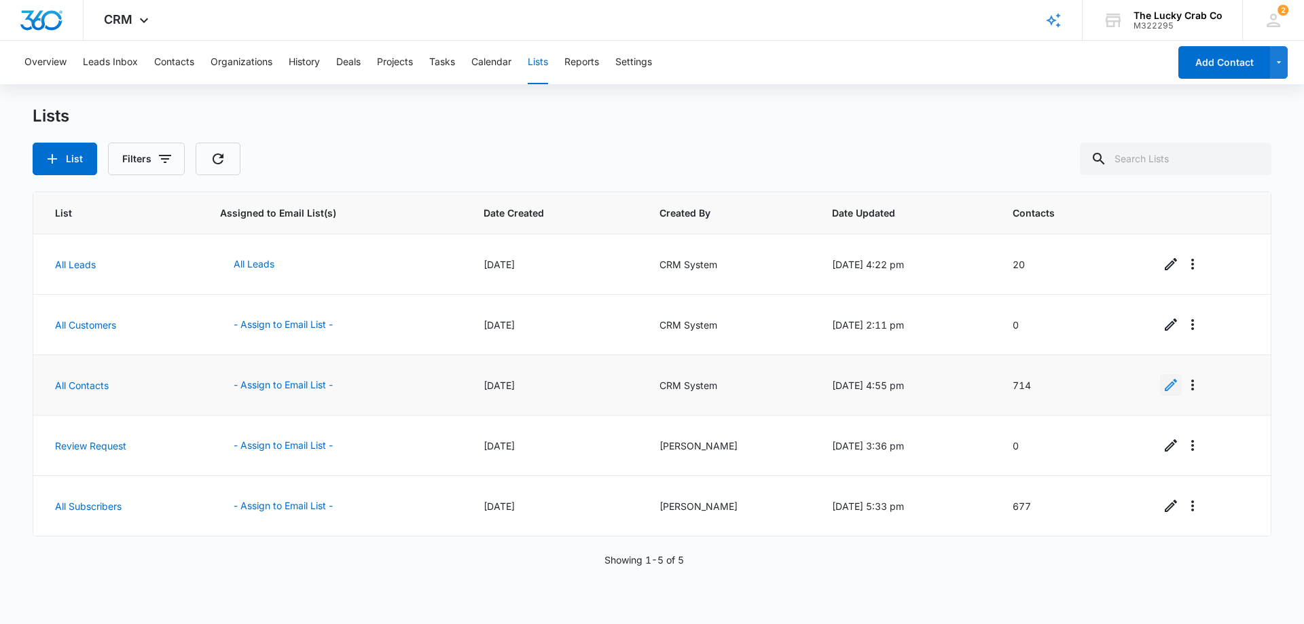
click at [1168, 387] on icon "Edit" at bounding box center [1171, 385] width 16 height 16
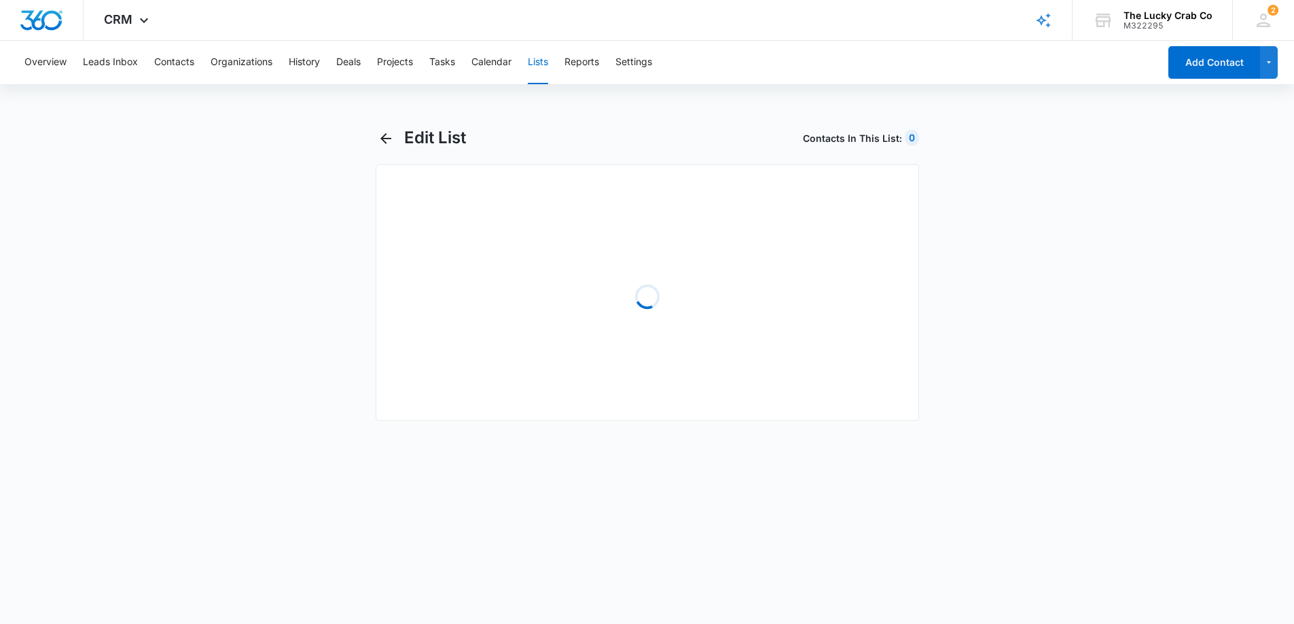
select select "31"
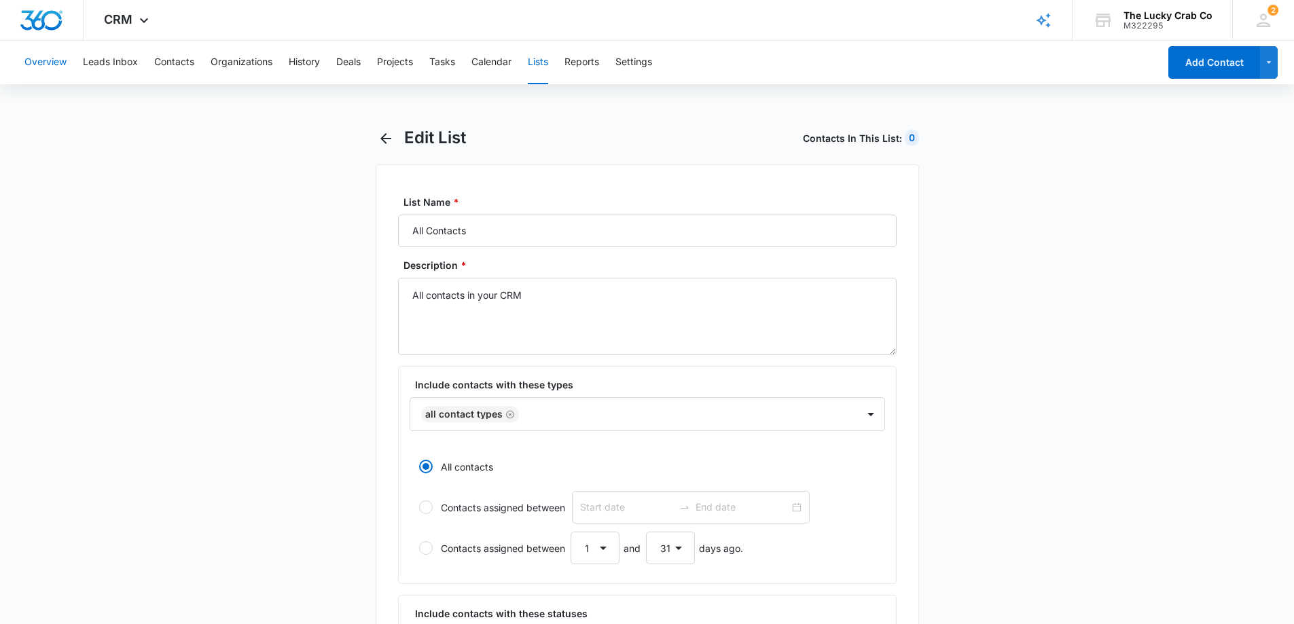
click at [52, 62] on button "Overview" at bounding box center [45, 62] width 42 height 43
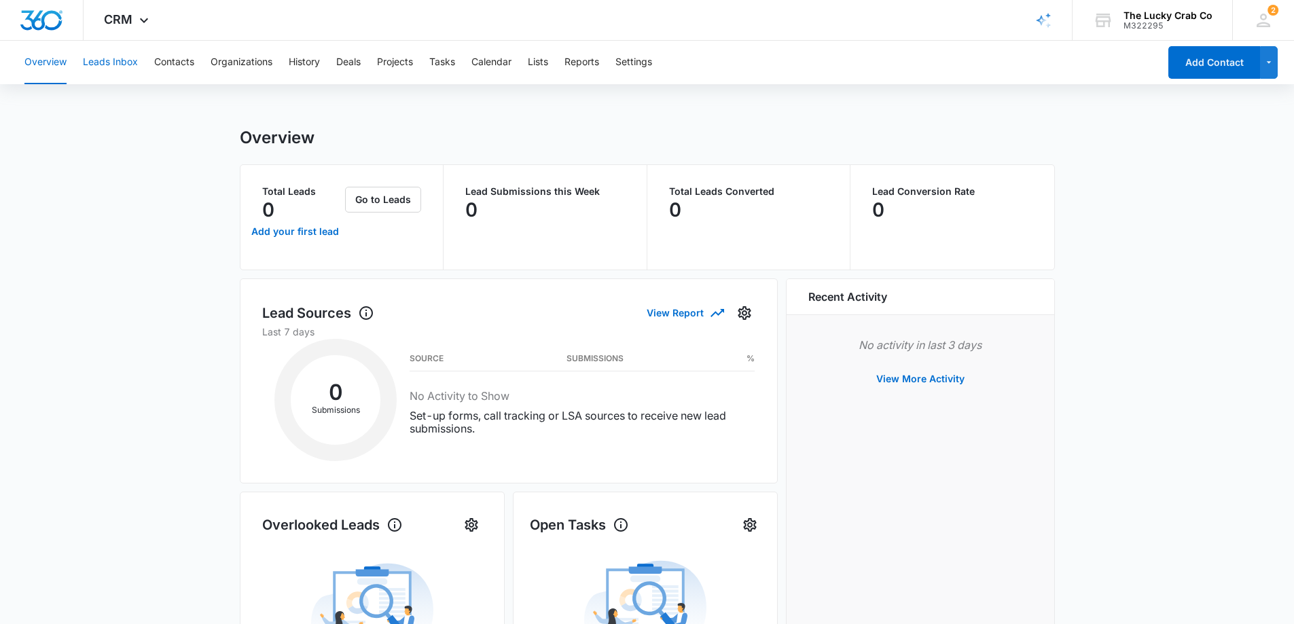
click at [104, 54] on button "Leads Inbox" at bounding box center [110, 62] width 55 height 43
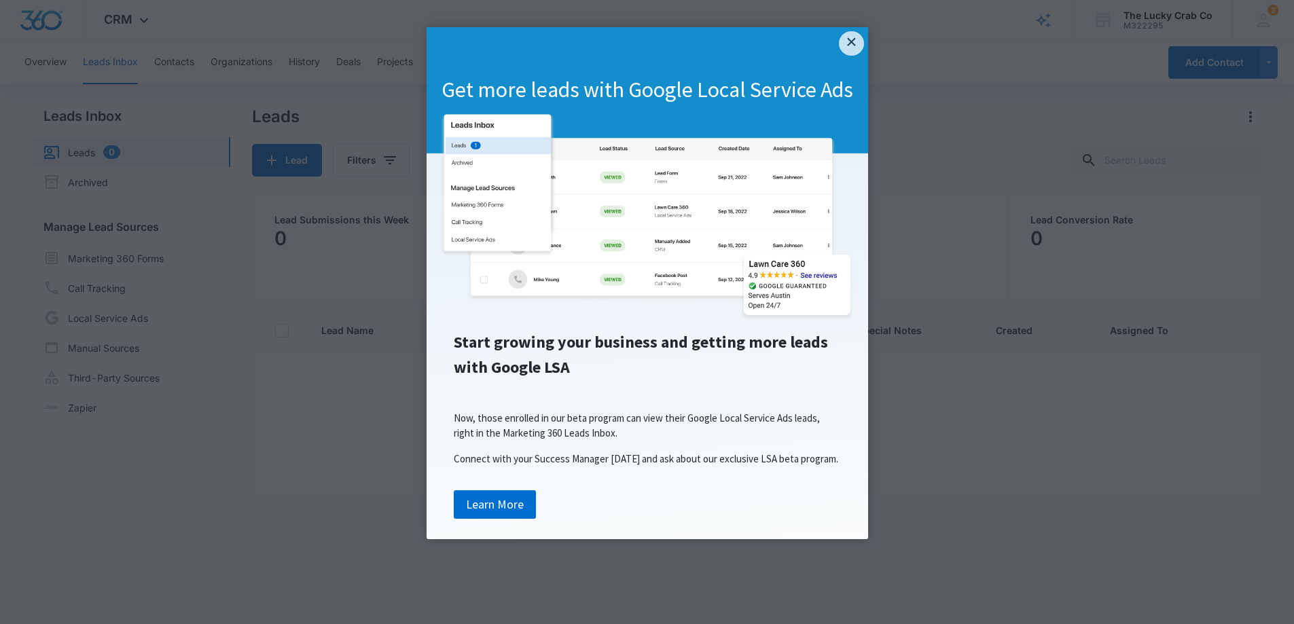
click at [851, 45] on link "×" at bounding box center [851, 43] width 24 height 24
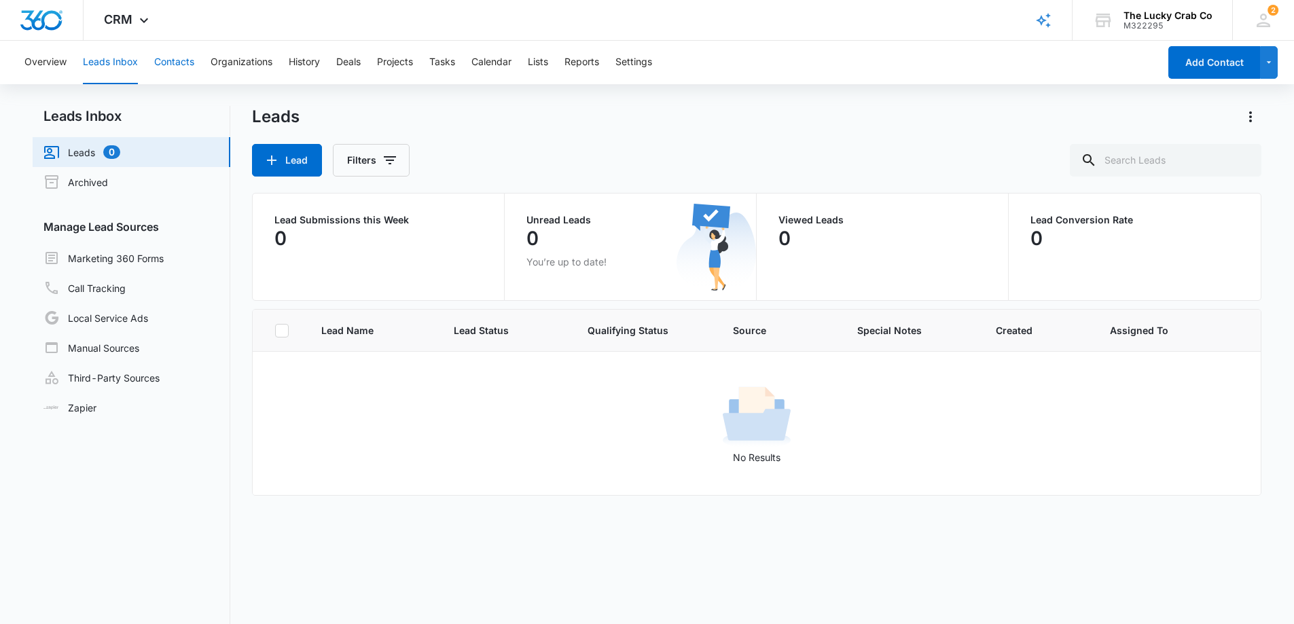
click at [179, 56] on button "Contacts" at bounding box center [174, 62] width 40 height 43
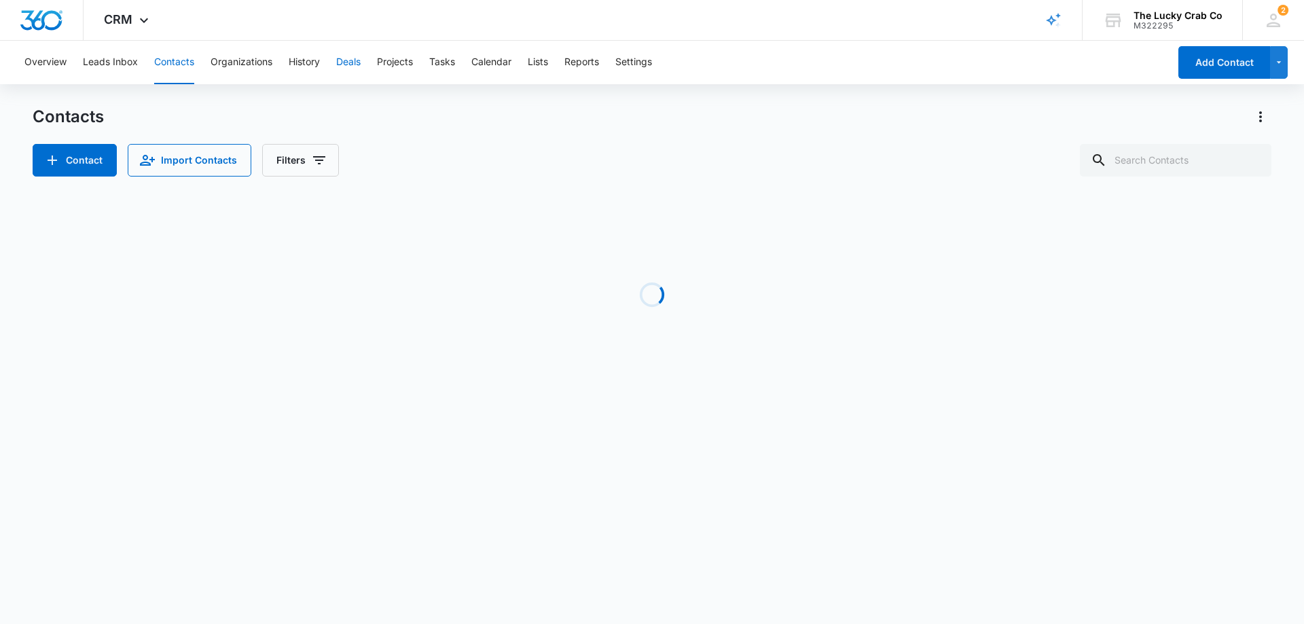
click at [353, 61] on button "Deals" at bounding box center [348, 62] width 24 height 43
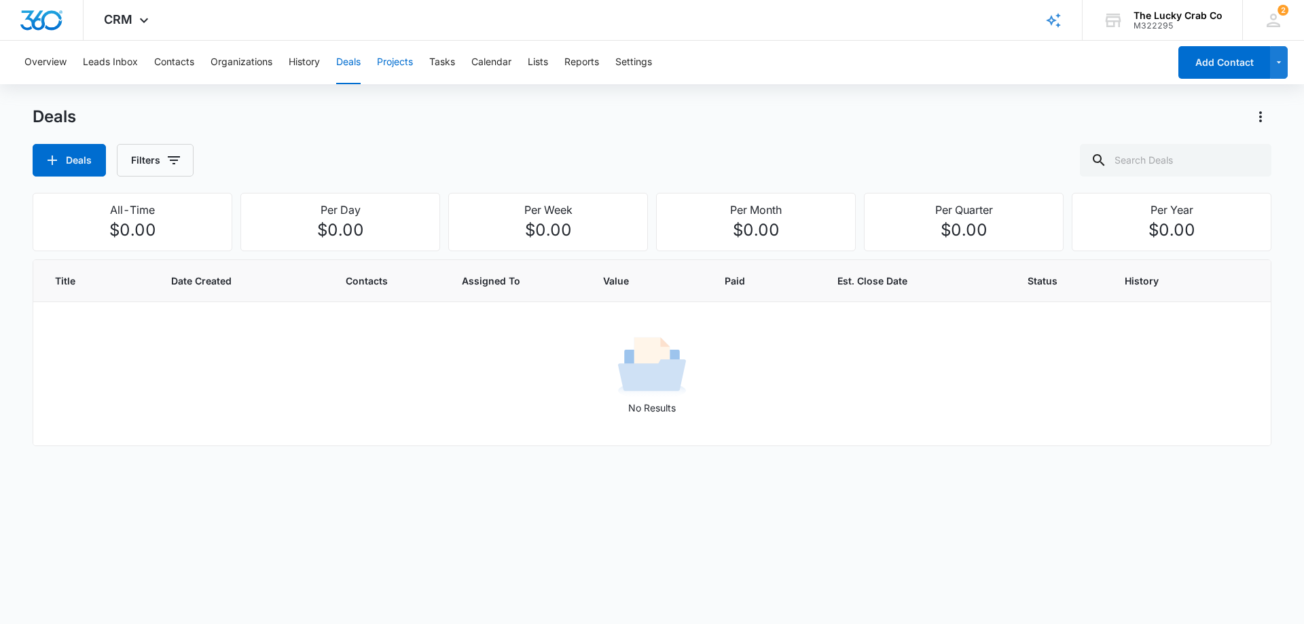
click at [392, 60] on button "Projects" at bounding box center [395, 62] width 36 height 43
click at [450, 58] on button "Tasks" at bounding box center [442, 62] width 26 height 43
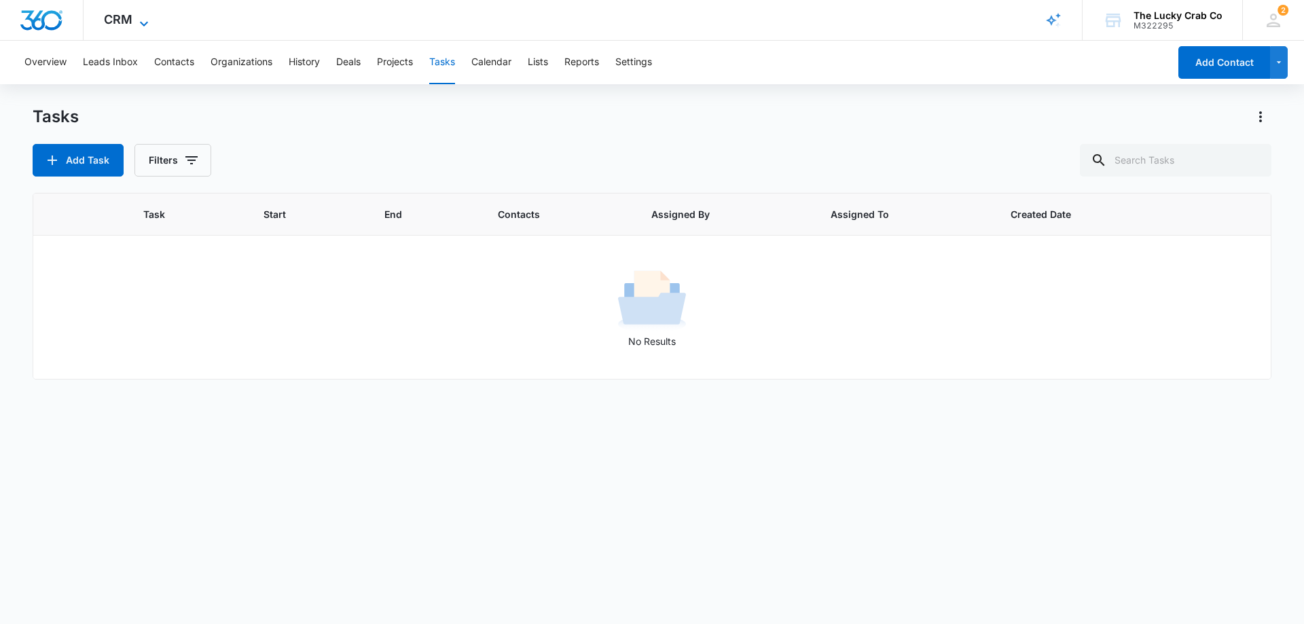
click at [142, 16] on icon at bounding box center [144, 24] width 16 height 16
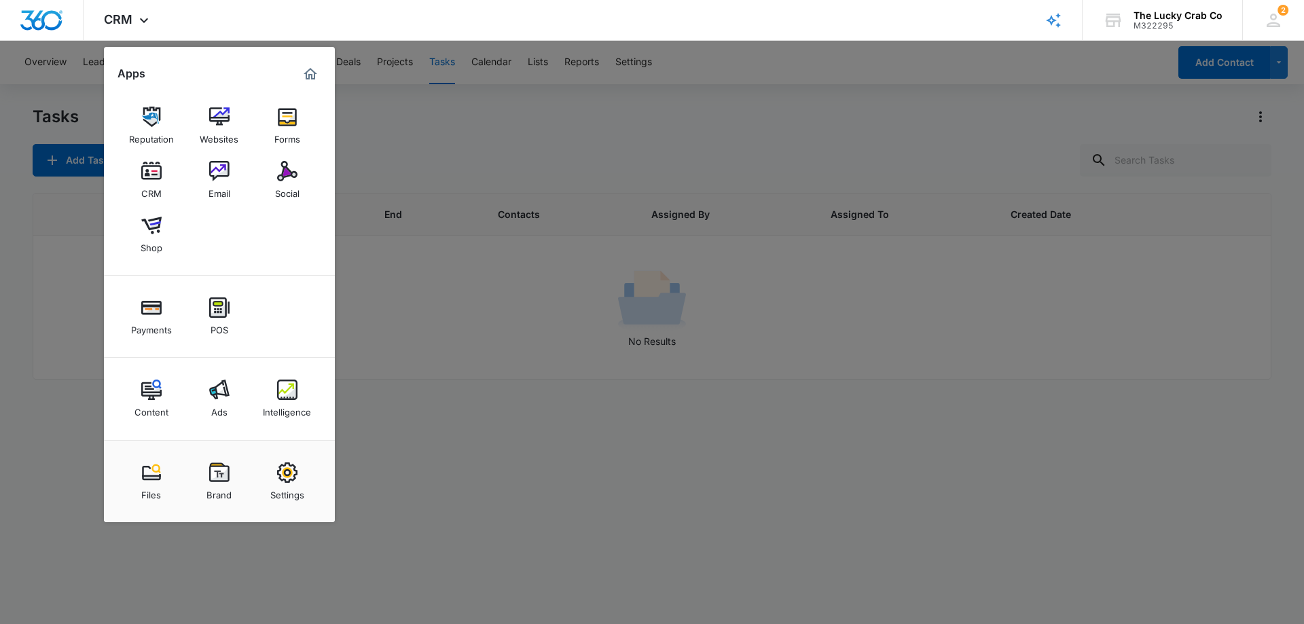
click at [129, 550] on div at bounding box center [652, 312] width 1304 height 624
